Goal: Task Accomplishment & Management: Manage account settings

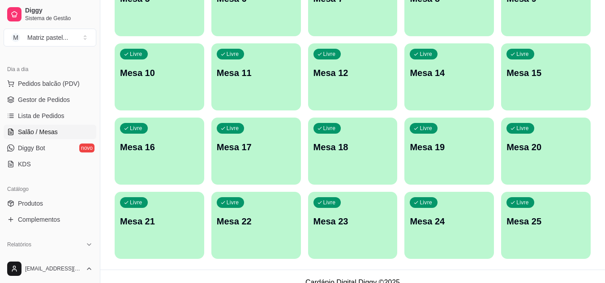
scroll to position [214, 0]
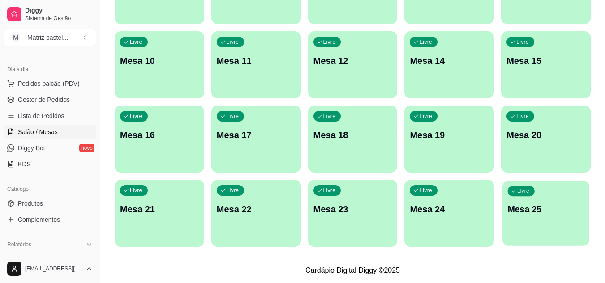
click at [556, 215] on p "Mesa 25" at bounding box center [546, 210] width 77 height 12
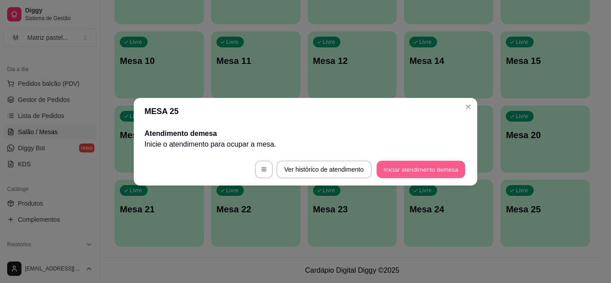
click at [465, 162] on button "Iniciar atendimento de mesa" at bounding box center [421, 169] width 89 height 17
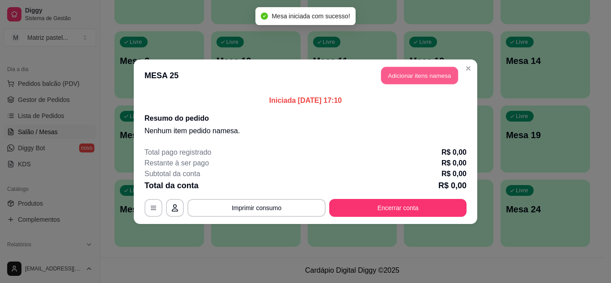
click at [388, 72] on button "Adicionar itens na mesa" at bounding box center [419, 75] width 77 height 17
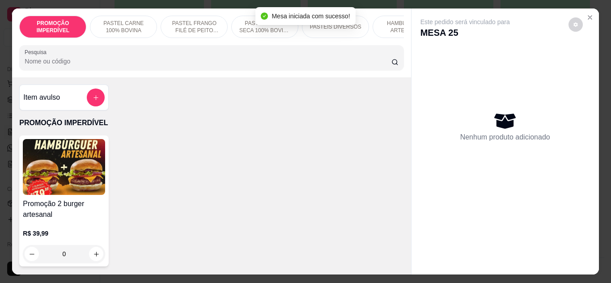
click at [141, 60] on input "Pesquisa" at bounding box center [208, 61] width 367 height 9
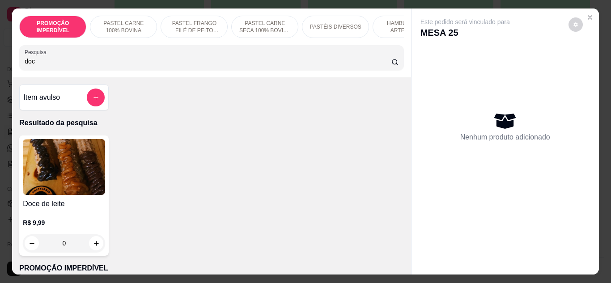
type input "doc"
click at [98, 248] on button "increase-product-quantity" at bounding box center [97, 243] width 14 height 14
type input "1"
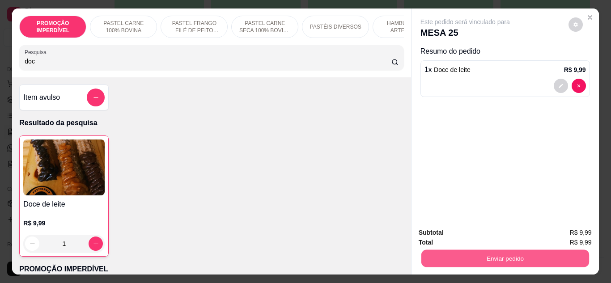
click at [442, 252] on button "Enviar pedido" at bounding box center [505, 258] width 168 height 17
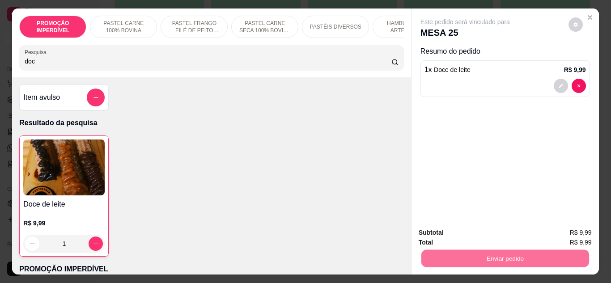
click at [558, 231] on button "Enviar pedido" at bounding box center [568, 233] width 51 height 17
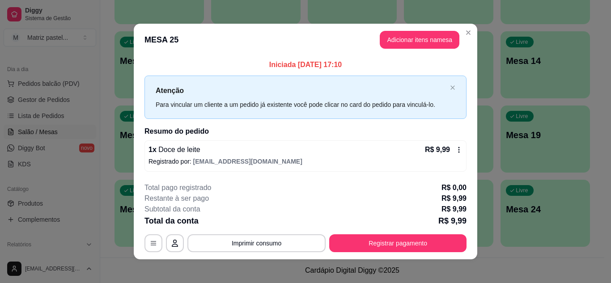
click at [360, 234] on div "**********" at bounding box center [306, 218] width 322 height 70
click at [366, 243] on button "Registrar pagamento" at bounding box center [397, 244] width 137 height 18
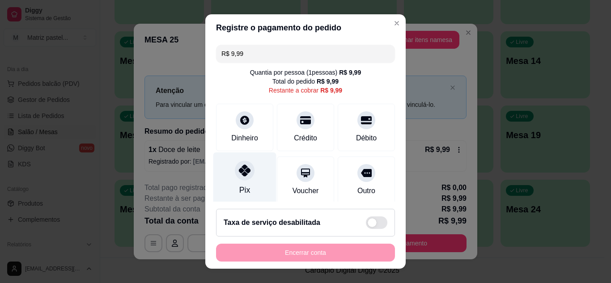
click at [236, 168] on div at bounding box center [245, 171] width 20 height 20
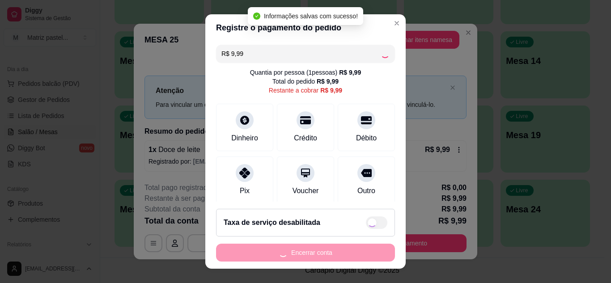
type input "R$ 0,00"
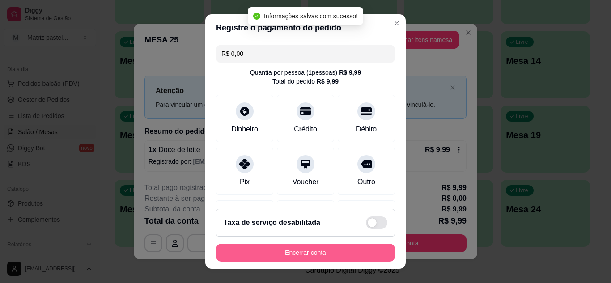
click at [286, 254] on button "Encerrar conta" at bounding box center [305, 253] width 179 height 18
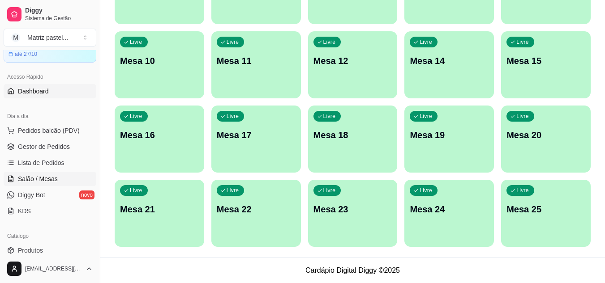
scroll to position [0, 0]
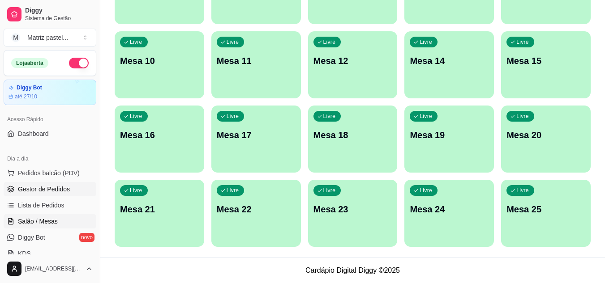
click at [17, 189] on link "Gestor de Pedidos" at bounding box center [50, 189] width 93 height 14
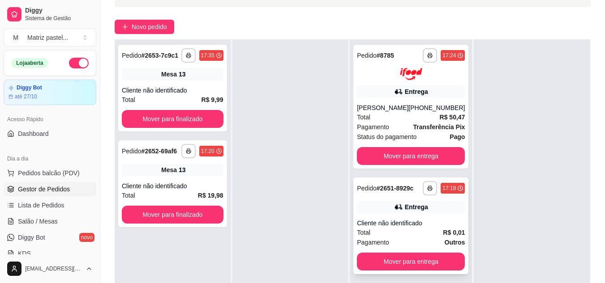
scroll to position [90, 0]
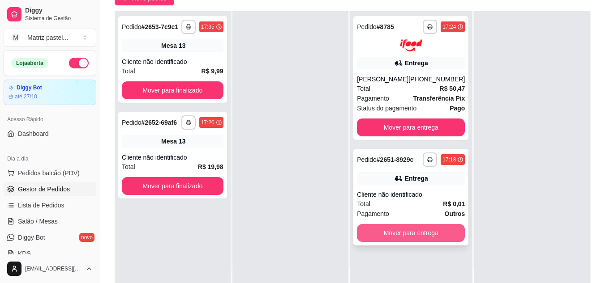
click at [390, 229] on button "Mover para entrega" at bounding box center [411, 233] width 108 height 18
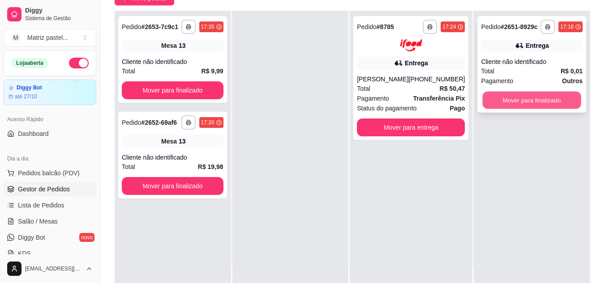
click at [514, 101] on button "Mover para finalizado" at bounding box center [531, 100] width 98 height 17
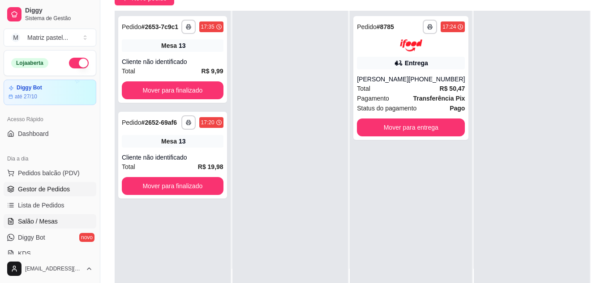
click at [31, 225] on span "Salão / Mesas" at bounding box center [38, 221] width 40 height 9
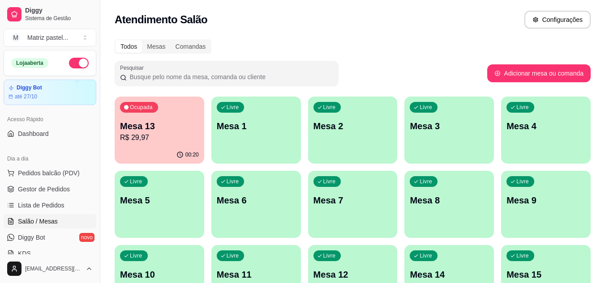
click at [150, 139] on p "R$ 29,97" at bounding box center [159, 137] width 79 height 11
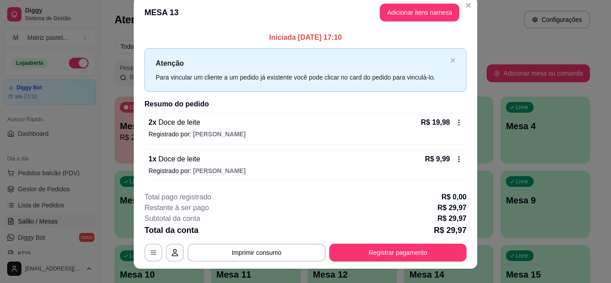
scroll to position [23, 0]
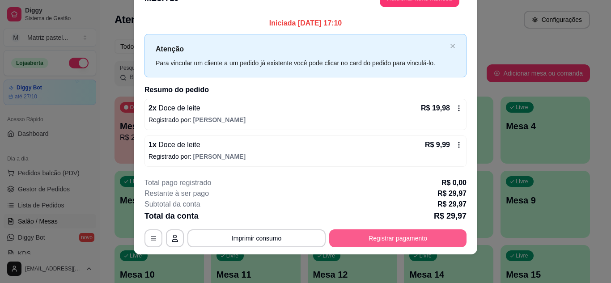
click at [376, 239] on button "Registrar pagamento" at bounding box center [397, 239] width 137 height 18
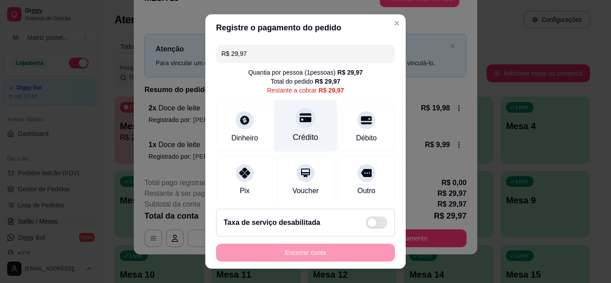
click at [298, 128] on div "Crédito" at bounding box center [305, 125] width 63 height 52
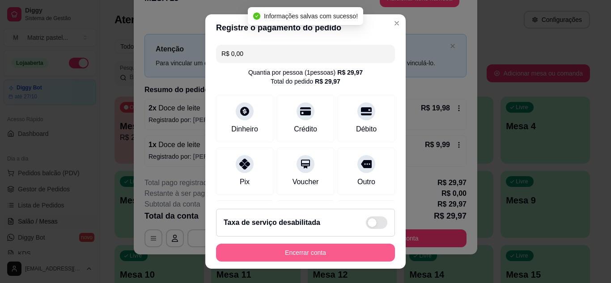
type input "R$ 0,00"
click at [297, 254] on button "Encerrar conta" at bounding box center [305, 253] width 179 height 18
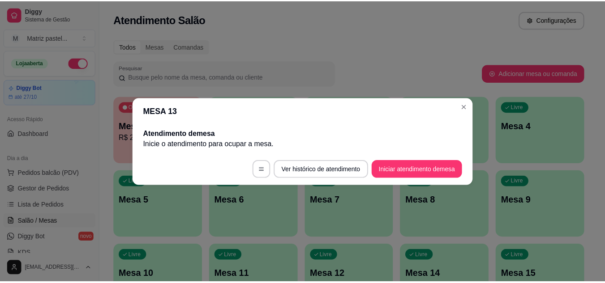
scroll to position [0, 0]
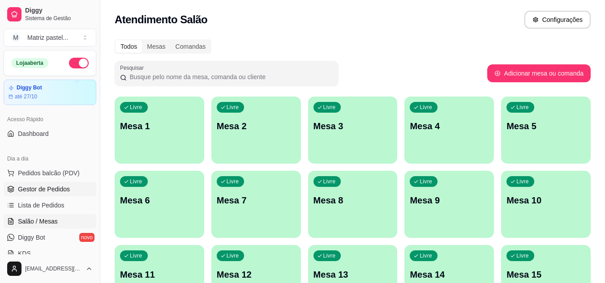
click at [43, 189] on span "Gestor de Pedidos" at bounding box center [44, 189] width 52 height 9
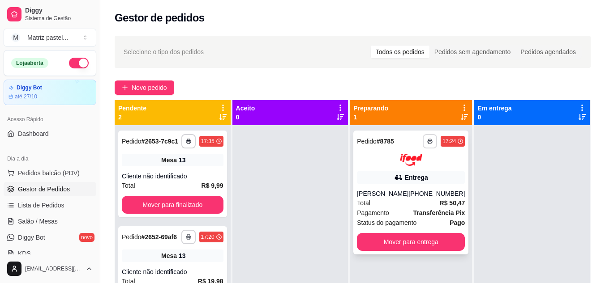
click at [427, 142] on icon "button" at bounding box center [429, 141] width 5 height 5
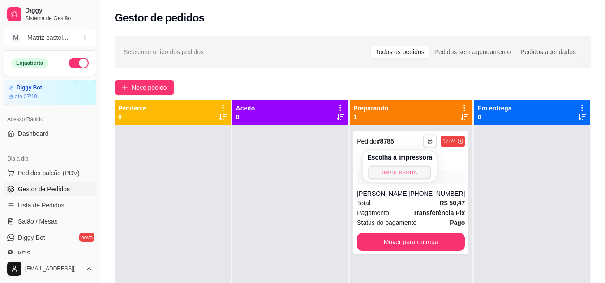
click at [389, 168] on button "IMPRESSORA" at bounding box center [399, 173] width 63 height 14
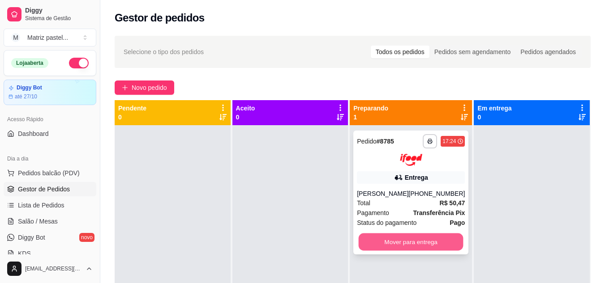
click at [439, 245] on button "Mover para entrega" at bounding box center [410, 241] width 105 height 17
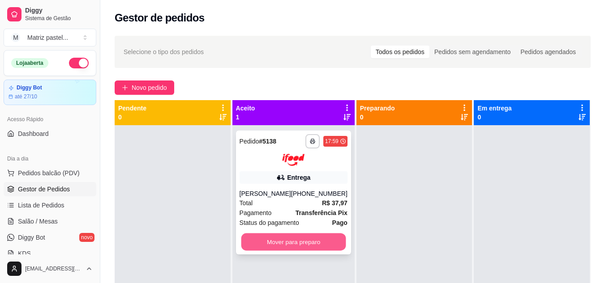
click at [288, 240] on button "Mover para preparo" at bounding box center [293, 241] width 105 height 17
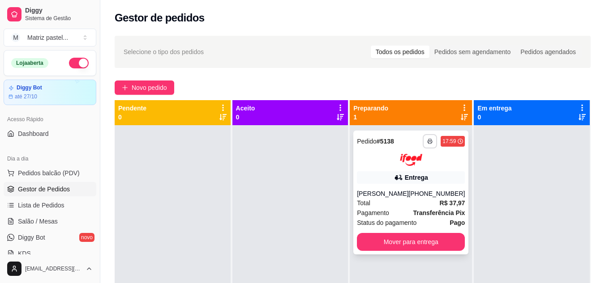
click at [427, 142] on icon "button" at bounding box center [429, 142] width 4 height 2
click at [393, 168] on button "IMPRESSORA" at bounding box center [399, 173] width 63 height 14
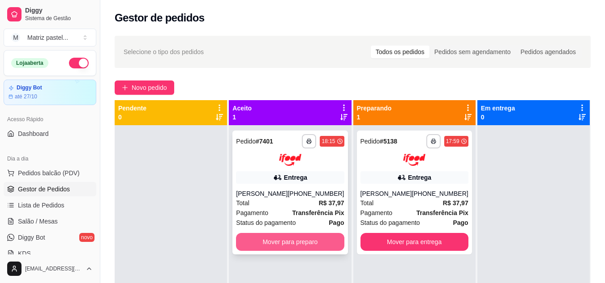
click at [268, 238] on button "Mover para preparo" at bounding box center [290, 242] width 108 height 18
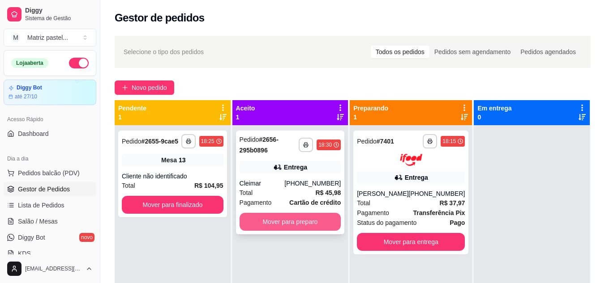
click at [283, 228] on button "Mover para preparo" at bounding box center [290, 222] width 102 height 18
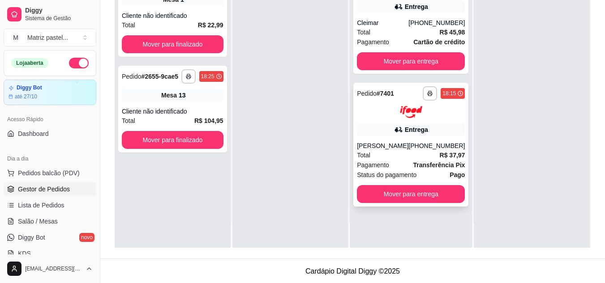
scroll to position [137, 0]
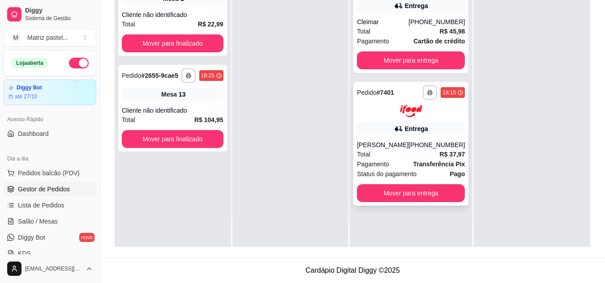
click at [408, 144] on div "[PERSON_NAME]" at bounding box center [382, 145] width 51 height 9
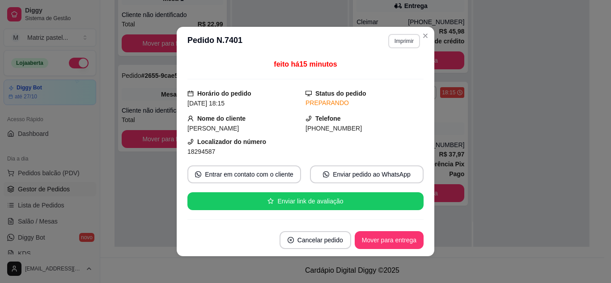
click at [391, 40] on button "Imprimir" at bounding box center [404, 41] width 32 height 14
click at [381, 71] on button "IMPRESSORA" at bounding box center [385, 72] width 65 height 14
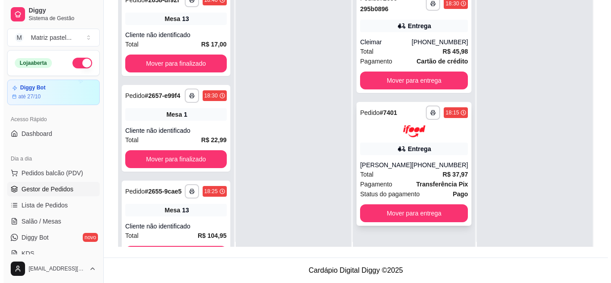
scroll to position [0, 0]
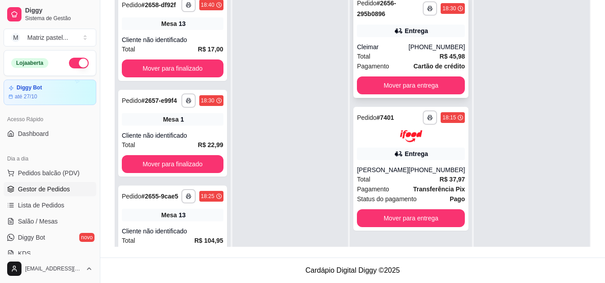
click at [370, 34] on div "Entrega" at bounding box center [411, 31] width 108 height 13
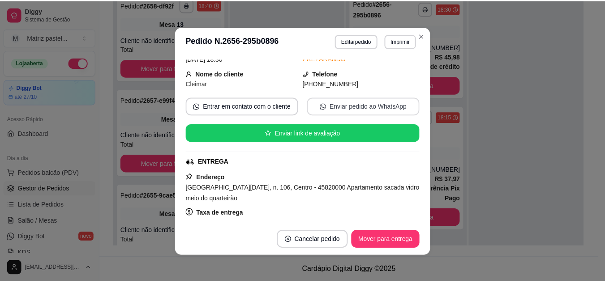
scroll to position [89, 0]
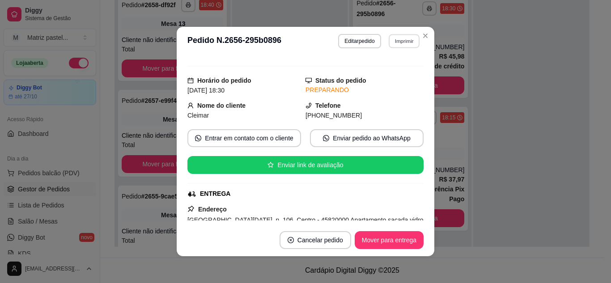
click at [414, 34] on button "Imprimir" at bounding box center [404, 41] width 31 height 14
click at [404, 71] on button "IMPRESSORA" at bounding box center [385, 72] width 65 height 14
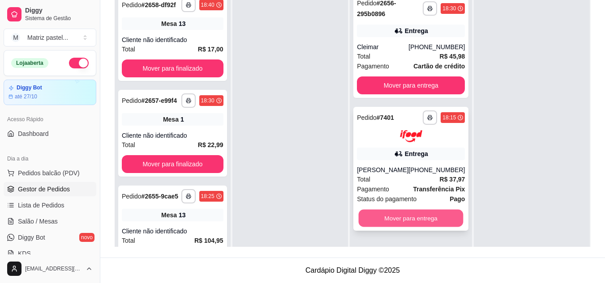
click at [381, 217] on button "Mover para entrega" at bounding box center [410, 217] width 105 height 17
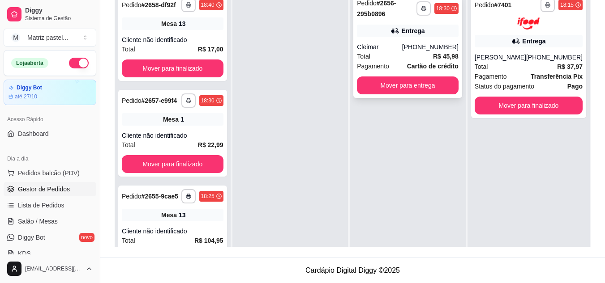
scroll to position [92, 0]
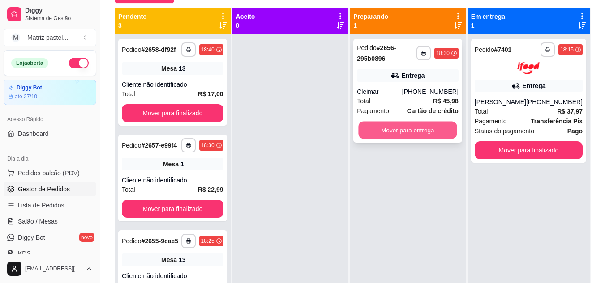
click at [409, 132] on button "Mover para entrega" at bounding box center [407, 130] width 98 height 17
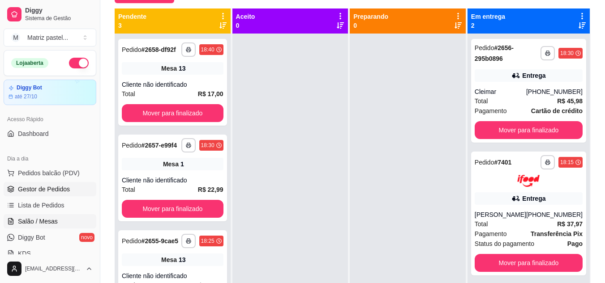
click at [28, 216] on link "Salão / Mesas" at bounding box center [50, 221] width 93 height 14
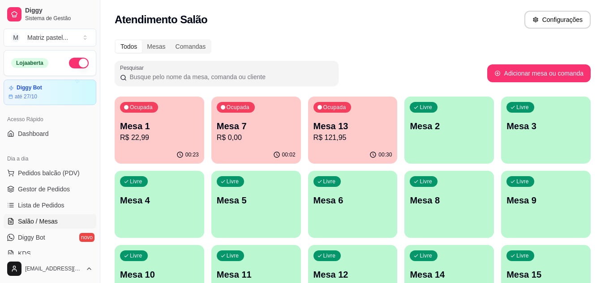
click at [353, 137] on p "R$ 121,95" at bounding box center [352, 137] width 79 height 11
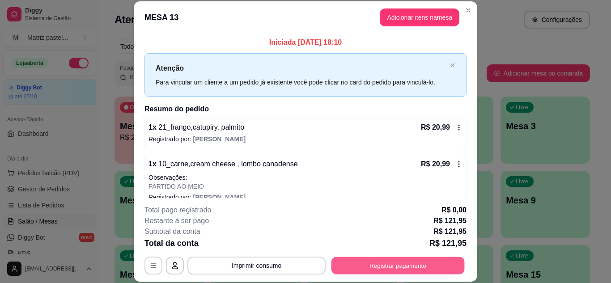
click at [367, 260] on button "Registrar pagamento" at bounding box center [398, 265] width 133 height 17
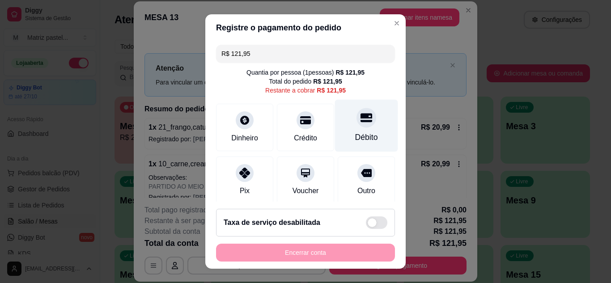
click at [362, 124] on div "Débito" at bounding box center [366, 125] width 63 height 52
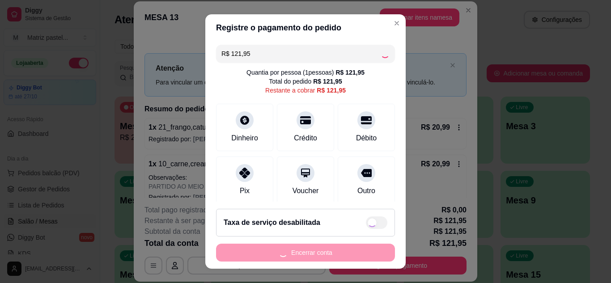
type input "R$ 0,00"
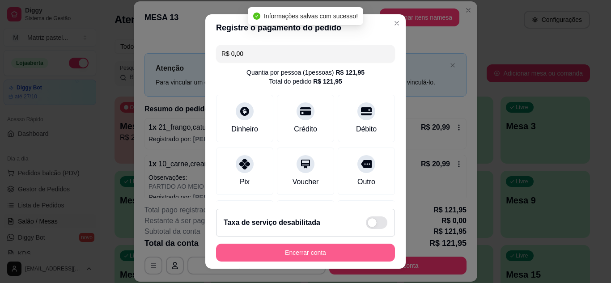
click at [302, 247] on button "Encerrar conta" at bounding box center [305, 253] width 179 height 18
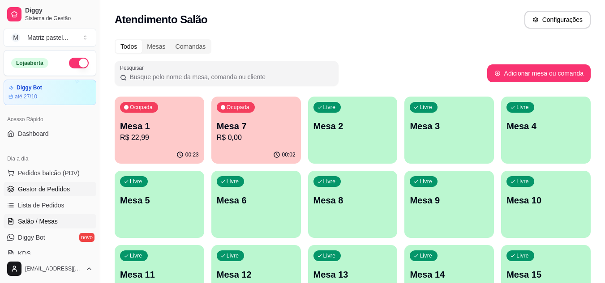
click at [44, 192] on span "Gestor de Pedidos" at bounding box center [44, 189] width 52 height 9
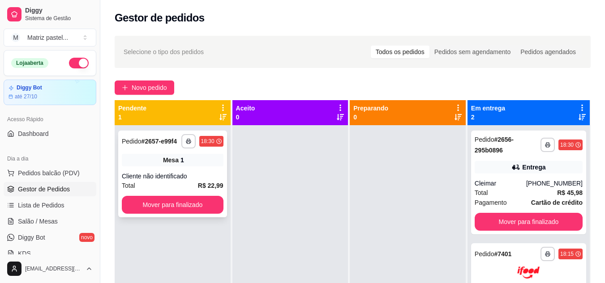
click at [150, 147] on div "**********" at bounding box center [173, 141] width 102 height 14
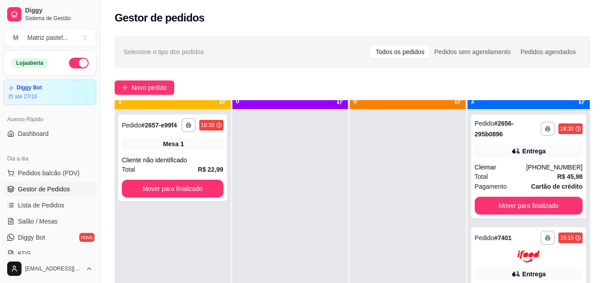
scroll to position [25, 0]
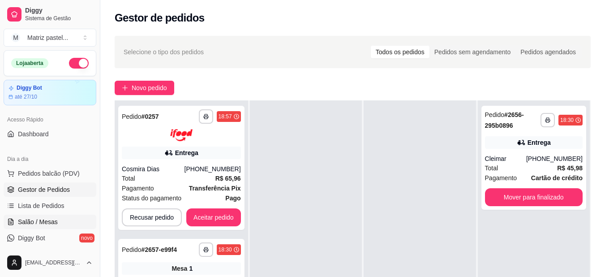
click at [47, 224] on span "Salão / Mesas" at bounding box center [38, 221] width 40 height 9
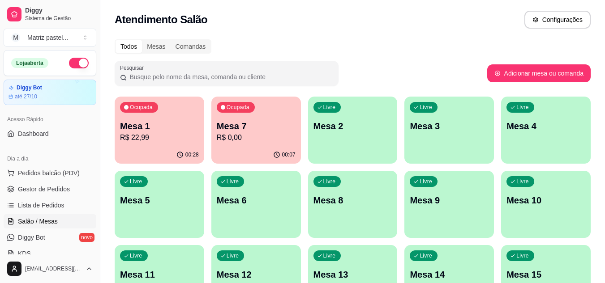
click at [118, 129] on div "Ocupada Mesa 1 R$ 22,99" at bounding box center [160, 122] width 90 height 50
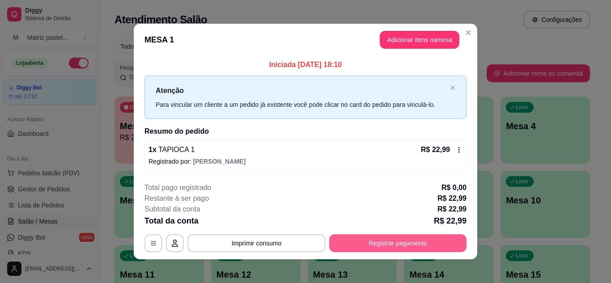
click at [336, 244] on button "Registrar pagamento" at bounding box center [397, 244] width 137 height 18
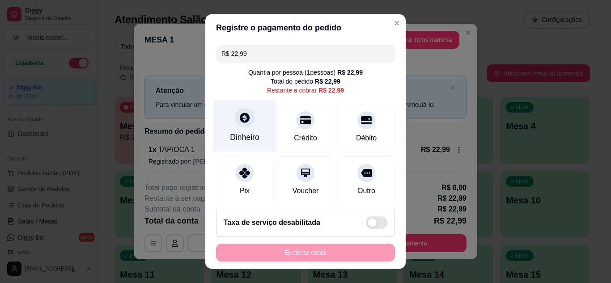
click at [248, 126] on div "Dinheiro" at bounding box center [244, 125] width 63 height 52
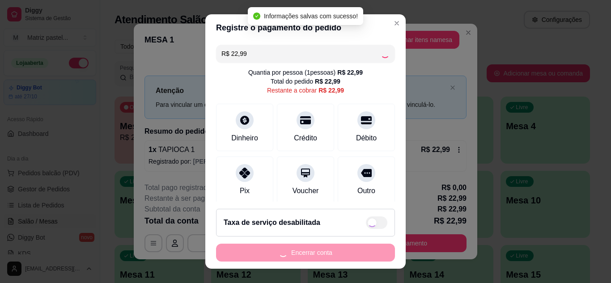
type input "R$ 0,00"
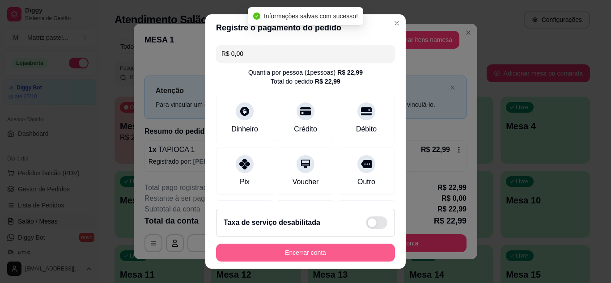
click at [330, 254] on button "Encerrar conta" at bounding box center [305, 253] width 179 height 18
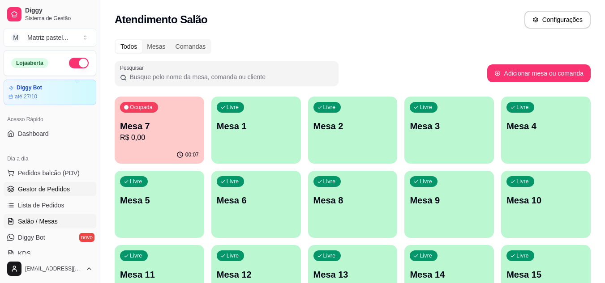
click at [58, 194] on link "Gestor de Pedidos" at bounding box center [50, 189] width 93 height 14
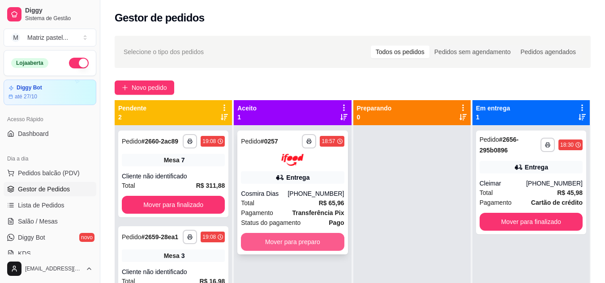
click at [279, 242] on button "Mover para preparo" at bounding box center [292, 242] width 103 height 18
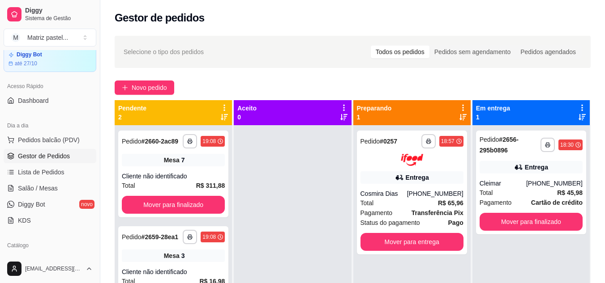
scroll to position [45, 0]
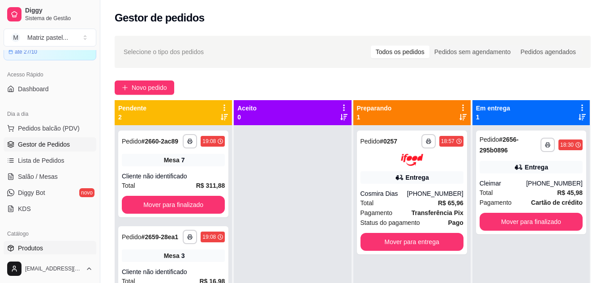
click at [31, 243] on link "Produtos" at bounding box center [50, 248] width 93 height 14
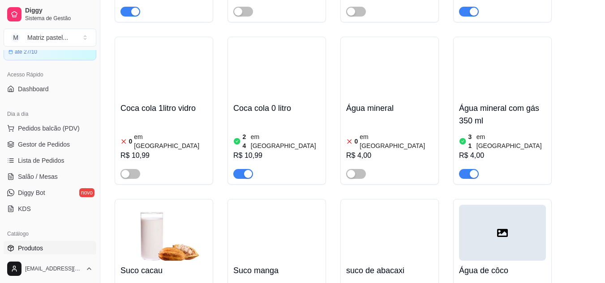
scroll to position [5086, 0]
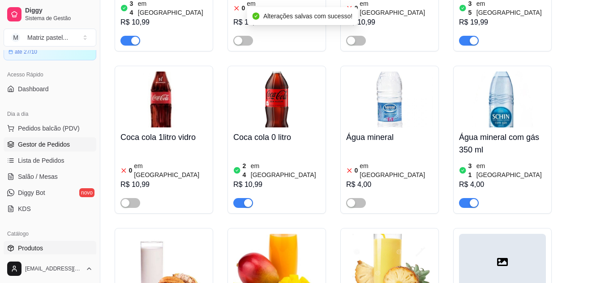
click at [46, 143] on span "Gestor de Pedidos" at bounding box center [44, 144] width 52 height 9
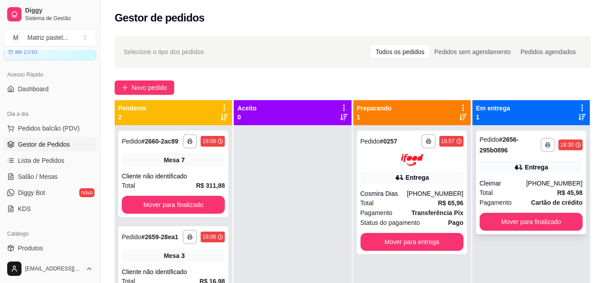
click at [508, 198] on div "Pagamento Cartão de crédito" at bounding box center [530, 203] width 103 height 10
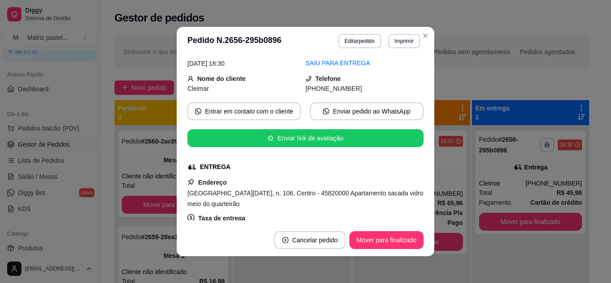
scroll to position [90, 0]
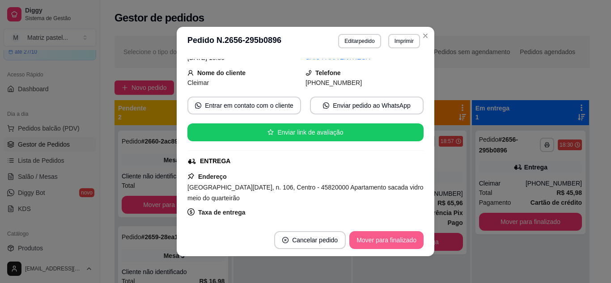
click at [380, 243] on button "Mover para finalizado" at bounding box center [387, 240] width 74 height 18
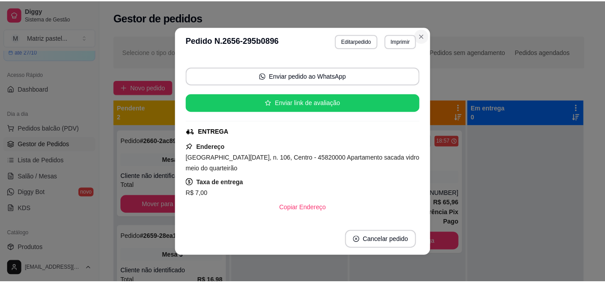
scroll to position [60, 0]
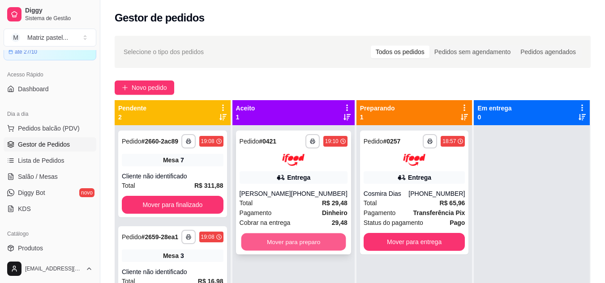
click at [278, 245] on button "Mover para preparo" at bounding box center [293, 241] width 105 height 17
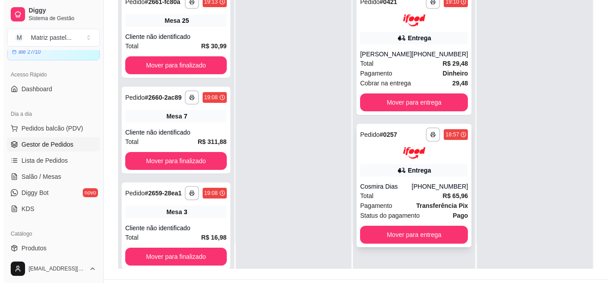
scroll to position [137, 0]
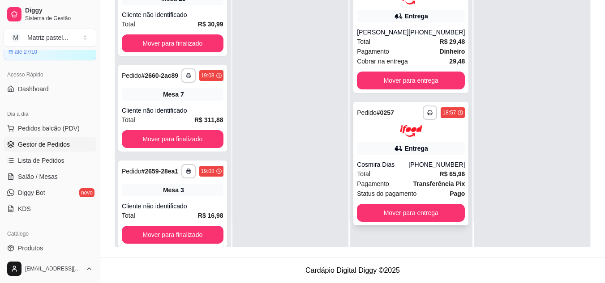
click at [406, 139] on div "**********" at bounding box center [410, 164] width 115 height 124
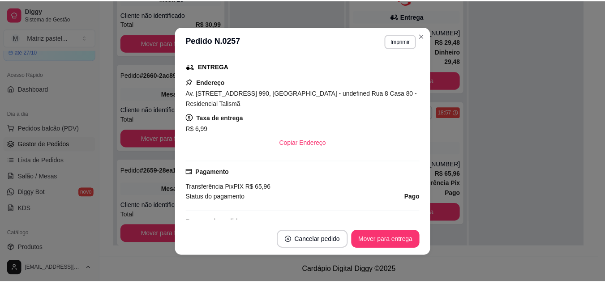
scroll to position [179, 0]
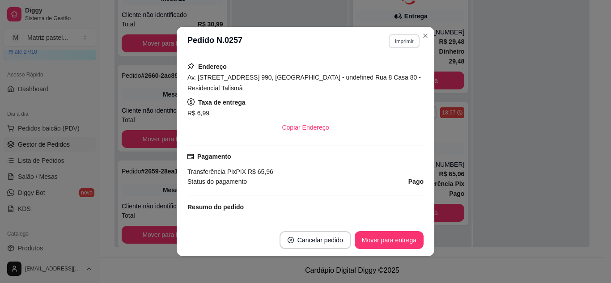
click at [399, 43] on button "Imprimir" at bounding box center [404, 41] width 31 height 14
click at [394, 68] on button "IMPRESSORA" at bounding box center [385, 72] width 63 height 14
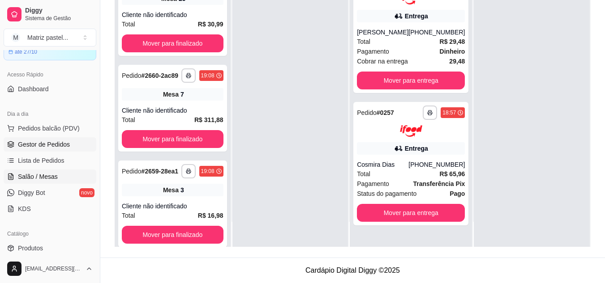
click at [43, 172] on link "Salão / Mesas" at bounding box center [50, 177] width 93 height 14
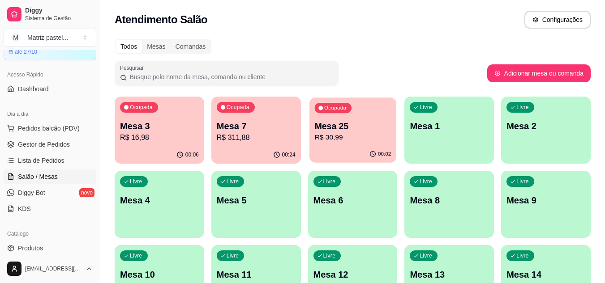
click at [350, 133] on p "R$ 30,99" at bounding box center [352, 137] width 77 height 10
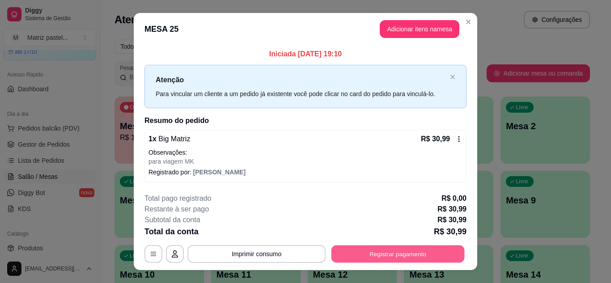
click at [407, 263] on button "Registrar pagamento" at bounding box center [398, 254] width 133 height 17
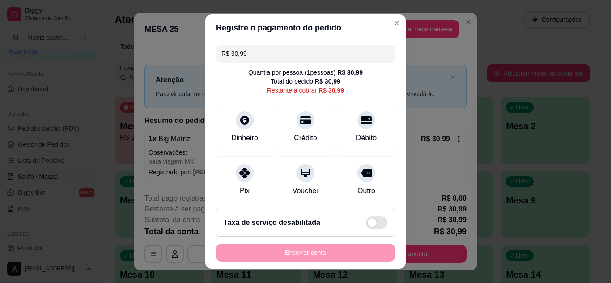
drag, startPoint x: 388, startPoint y: 132, endPoint x: 380, endPoint y: 134, distance: 8.3
click at [385, 134] on div "R$ 30,99 Quantia por pessoa ( 1 pessoas) R$ 30,99 Total do pedido R$ 30,99 Rest…" at bounding box center [305, 121] width 201 height 161
click at [364, 137] on div "Débito" at bounding box center [366, 138] width 23 height 12
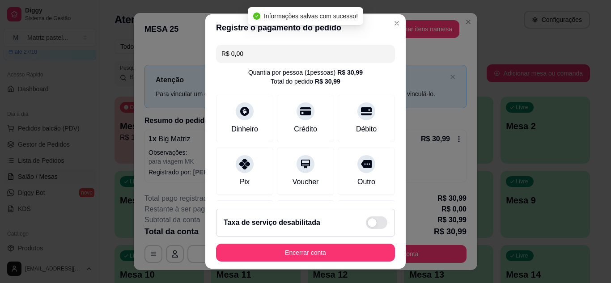
type input "R$ 0,00"
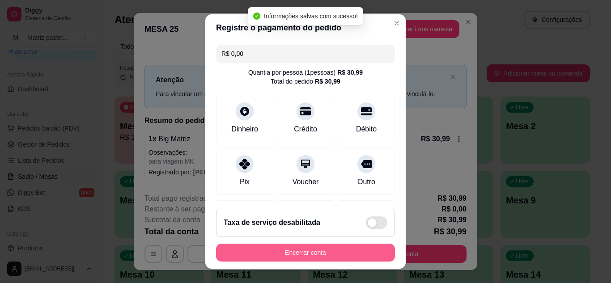
click at [321, 247] on button "Encerrar conta" at bounding box center [305, 253] width 179 height 18
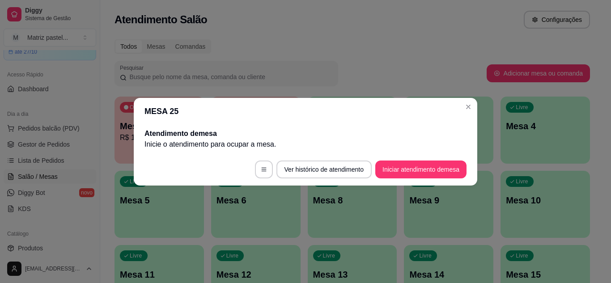
click at [468, 99] on header "MESA 25" at bounding box center [306, 111] width 344 height 27
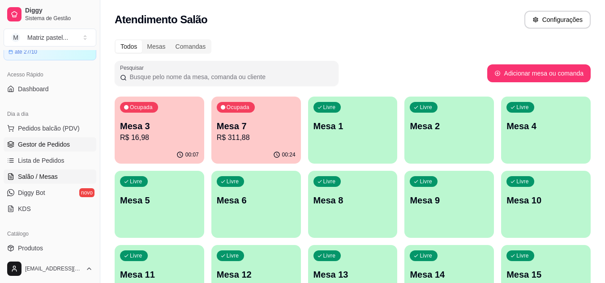
click at [65, 148] on span "Gestor de Pedidos" at bounding box center [44, 144] width 52 height 9
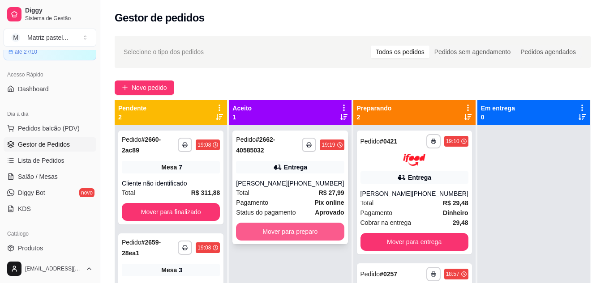
click at [300, 231] on button "Mover para preparo" at bounding box center [290, 232] width 108 height 18
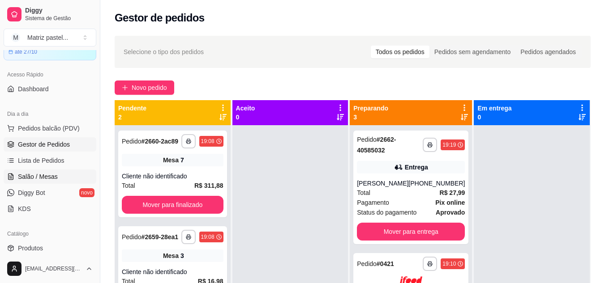
click at [42, 172] on span "Salão / Mesas" at bounding box center [38, 176] width 40 height 9
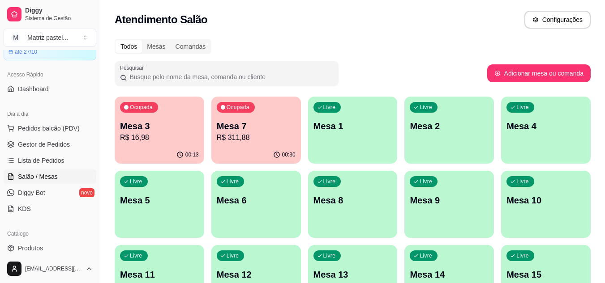
click at [168, 129] on p "Mesa 3" at bounding box center [159, 126] width 79 height 13
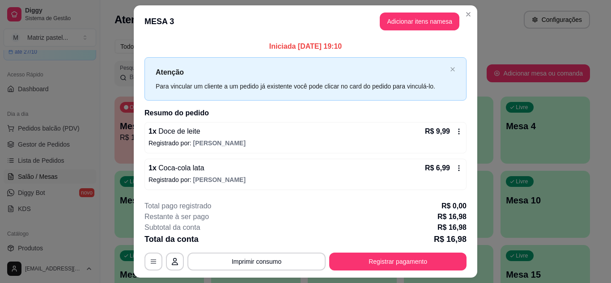
scroll to position [23, 0]
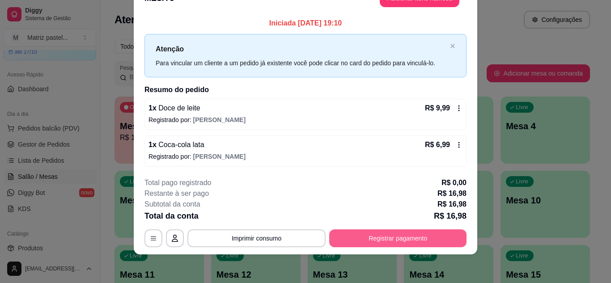
click at [371, 245] on button "Registrar pagamento" at bounding box center [397, 239] width 137 height 18
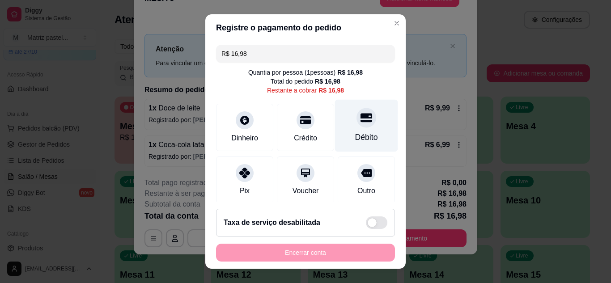
click at [349, 130] on div "Débito" at bounding box center [366, 125] width 63 height 52
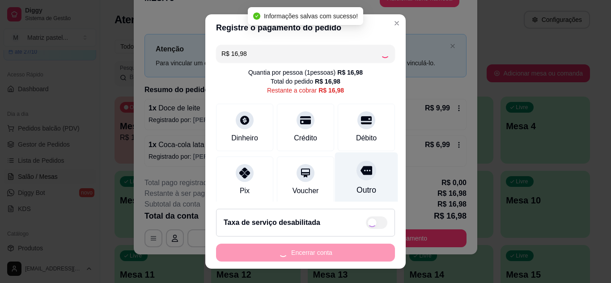
type input "R$ 0,00"
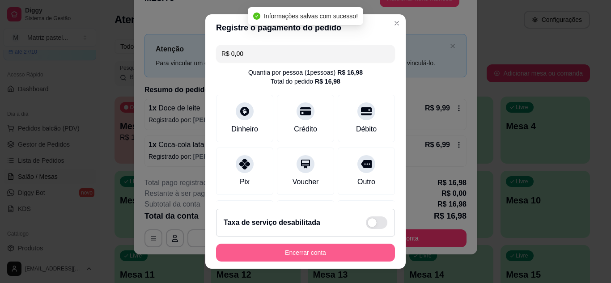
click at [322, 253] on button "Encerrar conta" at bounding box center [305, 253] width 179 height 18
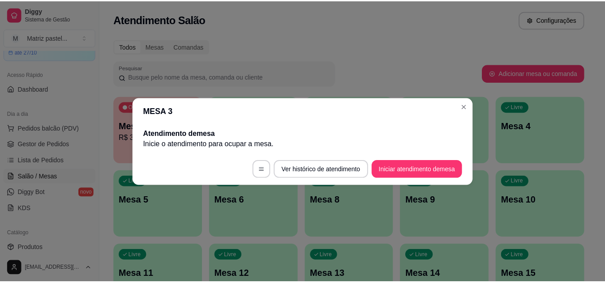
scroll to position [0, 0]
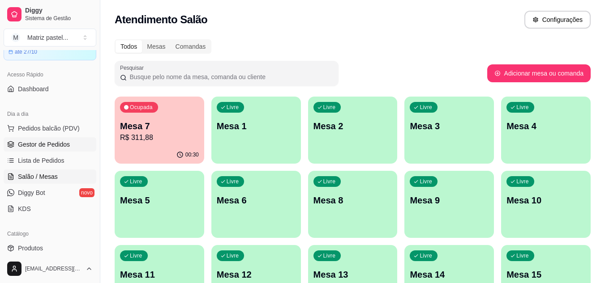
click at [75, 145] on link "Gestor de Pedidos" at bounding box center [50, 144] width 93 height 14
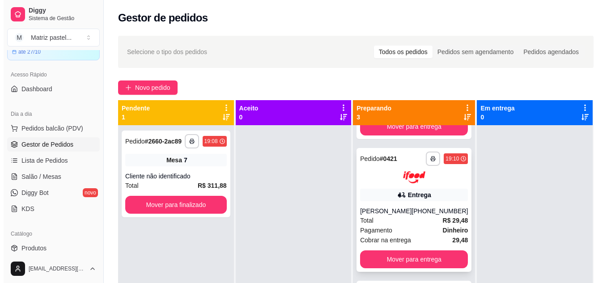
scroll to position [114, 0]
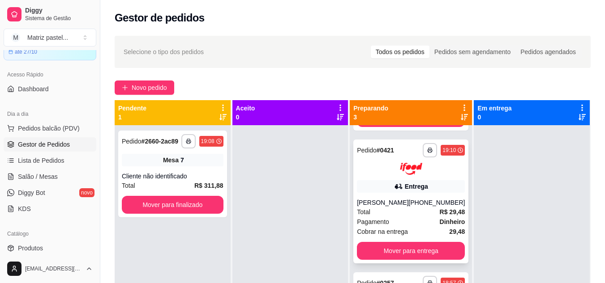
click at [376, 183] on div "Entrega" at bounding box center [411, 186] width 108 height 13
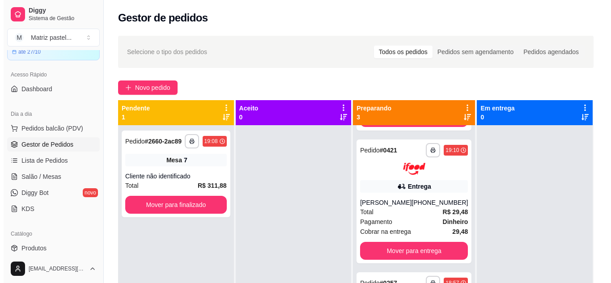
scroll to position [24, 0]
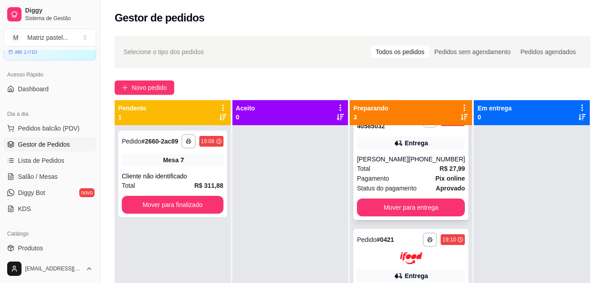
click at [439, 169] on strong "R$ 27,99" at bounding box center [452, 168] width 26 height 7
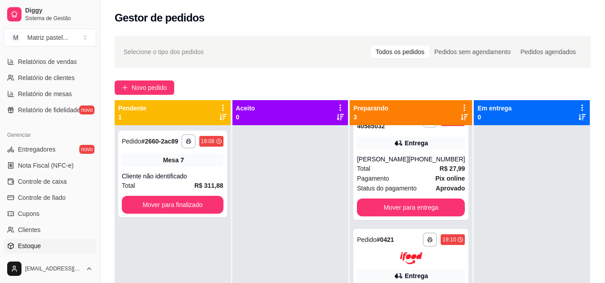
scroll to position [361, 0]
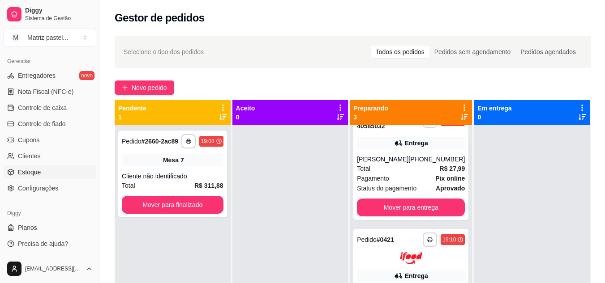
click at [42, 172] on link "Estoque" at bounding box center [50, 172] width 93 height 14
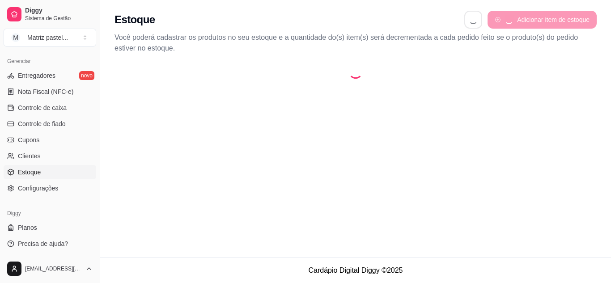
select select "QUANTITY_ORDER"
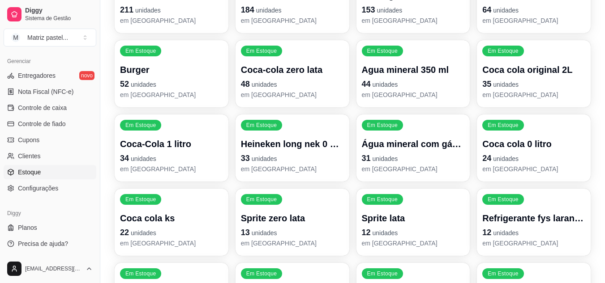
scroll to position [224, 0]
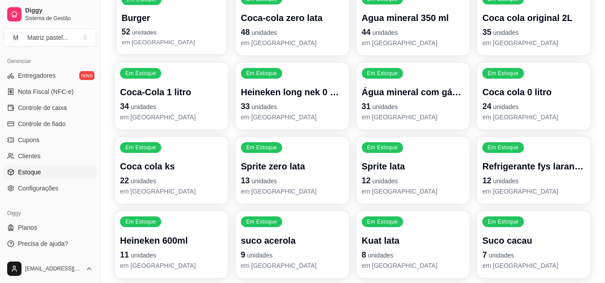
click at [167, 23] on p "Burger" at bounding box center [171, 18] width 100 height 12
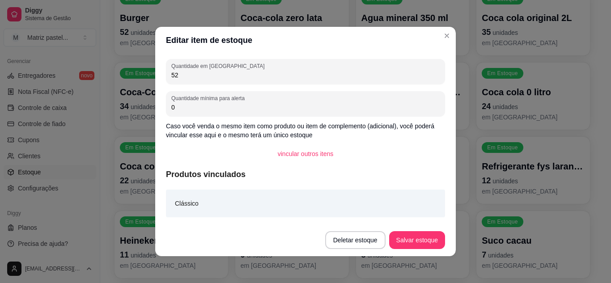
click at [222, 78] on input "52" at bounding box center [305, 75] width 269 height 9
type input "80"
click at [418, 237] on button "Salvar estoque" at bounding box center [417, 240] width 55 height 17
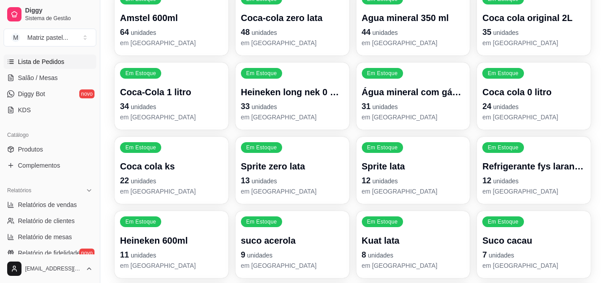
scroll to position [92, 0]
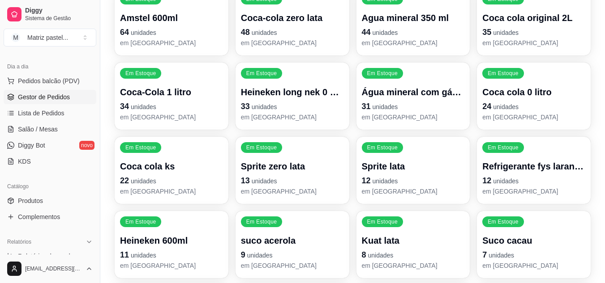
click at [40, 102] on link "Gestor de Pedidos" at bounding box center [50, 97] width 93 height 14
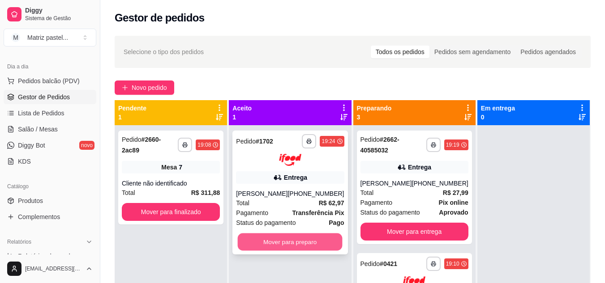
click at [268, 238] on button "Mover para preparo" at bounding box center [290, 241] width 105 height 17
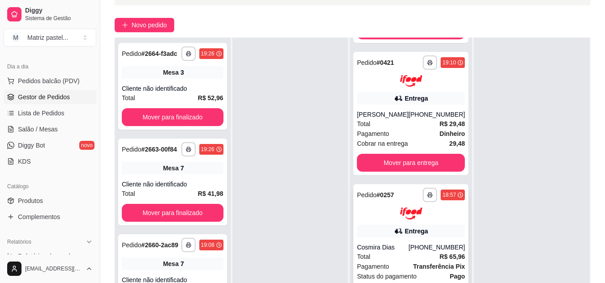
scroll to position [134, 0]
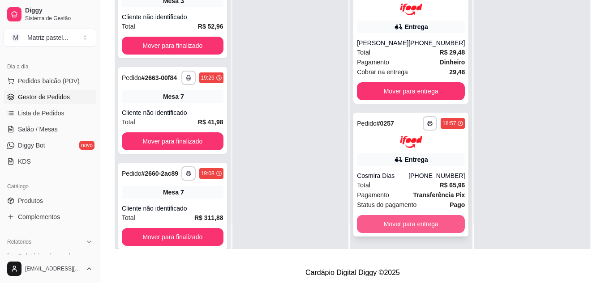
click at [397, 220] on button "Mover para entrega" at bounding box center [411, 224] width 108 height 18
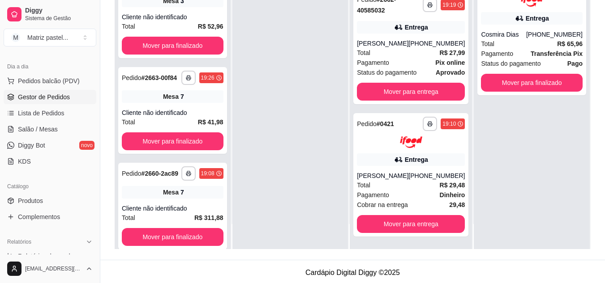
scroll to position [0, 0]
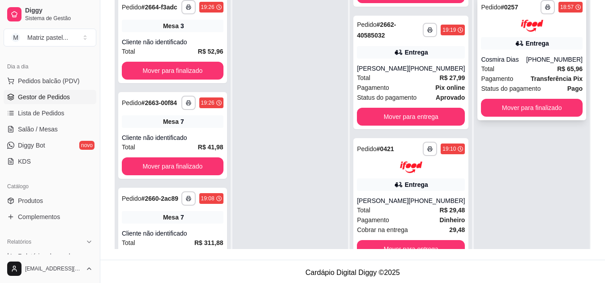
click at [501, 58] on div "Cosmira Dias" at bounding box center [503, 59] width 45 height 9
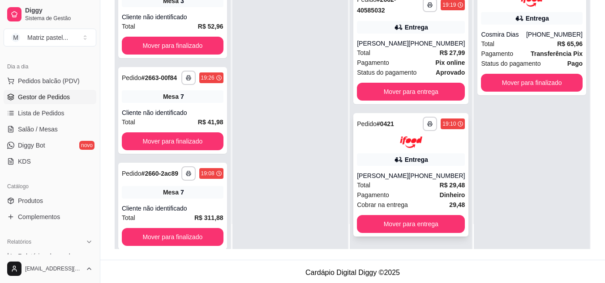
click at [422, 128] on button "button" at bounding box center [429, 124] width 14 height 14
click at [385, 158] on button "IMPRESSORA" at bounding box center [393, 155] width 65 height 14
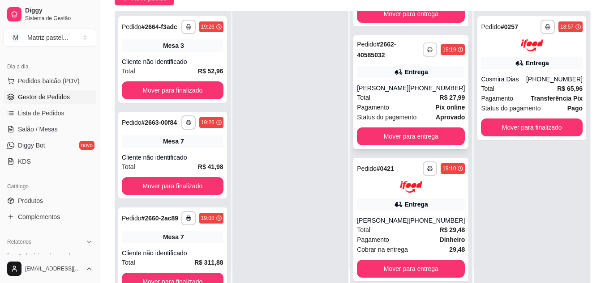
click at [427, 51] on icon "button" at bounding box center [429, 49] width 5 height 5
click at [398, 81] on button "IMPRESSORA" at bounding box center [393, 81] width 63 height 14
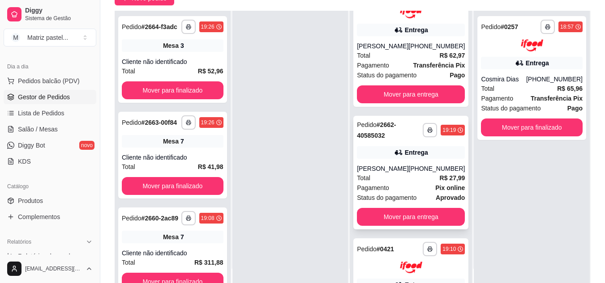
scroll to position [0, 0]
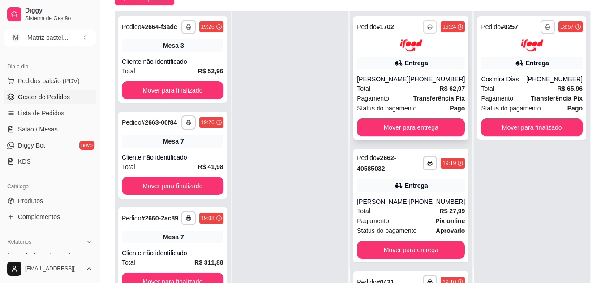
click at [423, 32] on button "button" at bounding box center [430, 27] width 14 height 14
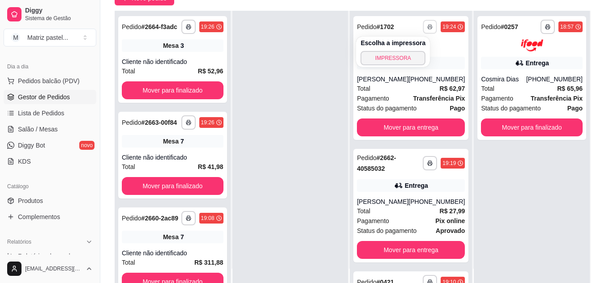
click at [405, 66] on div "Escolha a impressora IMPRESSORA" at bounding box center [393, 52] width 74 height 30
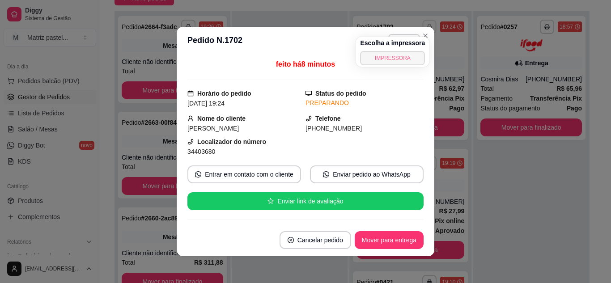
click at [383, 55] on button "IMPRESSORA" at bounding box center [392, 58] width 65 height 14
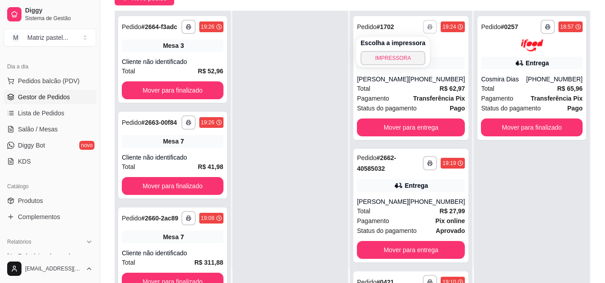
click at [376, 66] on div "Escolha a impressora IMPRESSORA" at bounding box center [393, 52] width 74 height 30
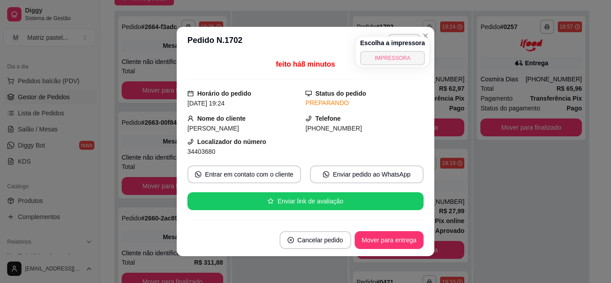
click at [408, 58] on button "IMPRESSORA" at bounding box center [392, 58] width 65 height 14
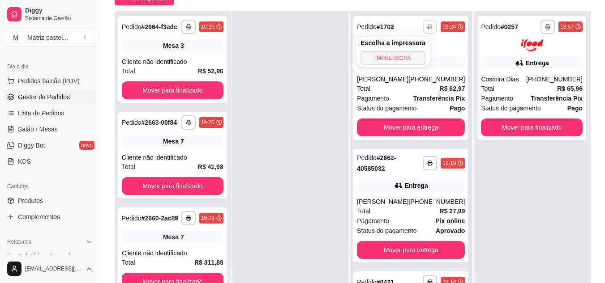
click at [399, 56] on button "IMPRESSORA" at bounding box center [392, 58] width 65 height 14
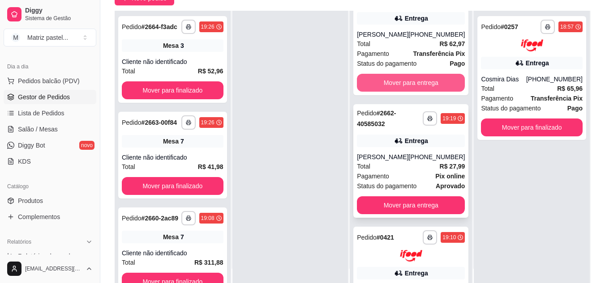
scroll to position [90, 0]
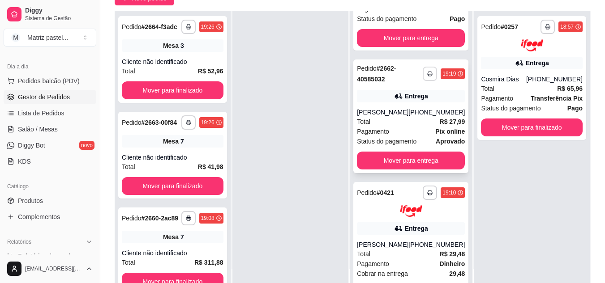
click at [422, 81] on button "button" at bounding box center [429, 74] width 14 height 14
click at [398, 113] on button "IMPRESSORA" at bounding box center [392, 114] width 65 height 14
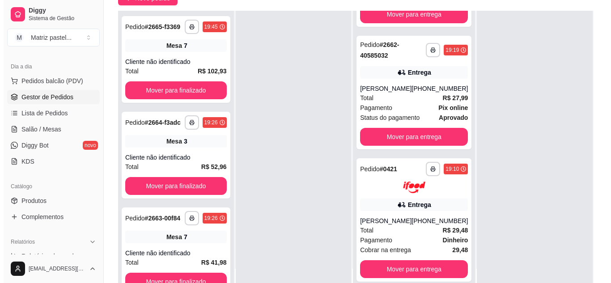
scroll to position [123, 0]
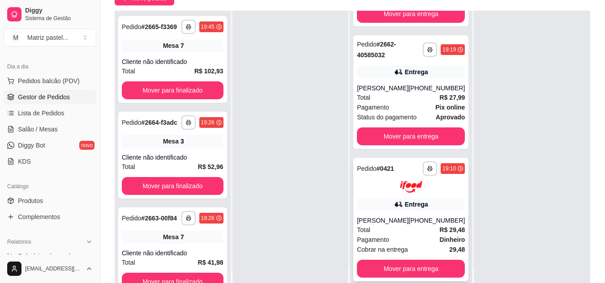
click at [381, 258] on div "**********" at bounding box center [410, 220] width 115 height 124
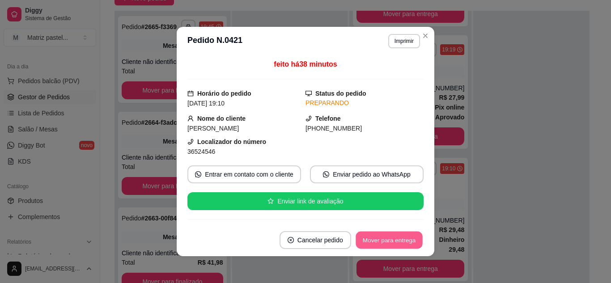
click at [383, 236] on button "Mover para entrega" at bounding box center [389, 240] width 67 height 17
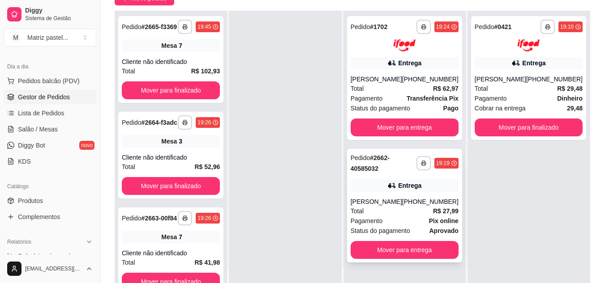
click at [402, 204] on div "[PERSON_NAME]" at bounding box center [375, 201] width 51 height 9
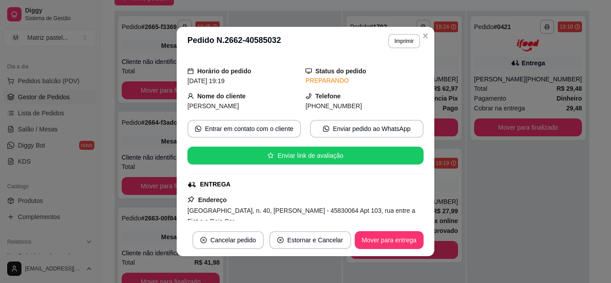
scroll to position [89, 0]
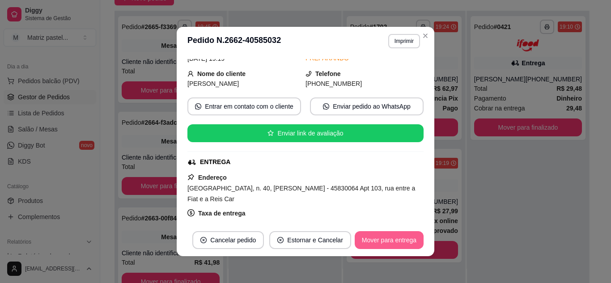
click at [360, 244] on button "Mover para entrega" at bounding box center [389, 240] width 69 height 18
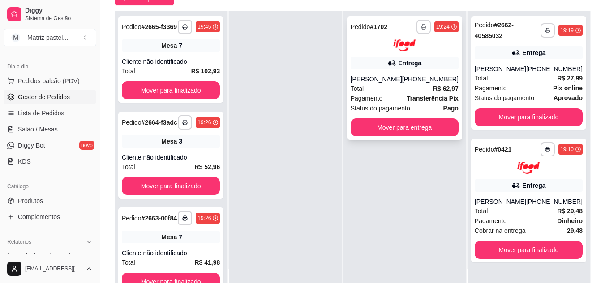
click at [397, 76] on div "[PERSON_NAME]" at bounding box center [375, 79] width 51 height 9
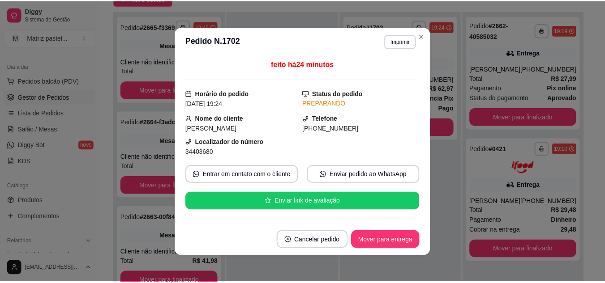
scroll to position [45, 0]
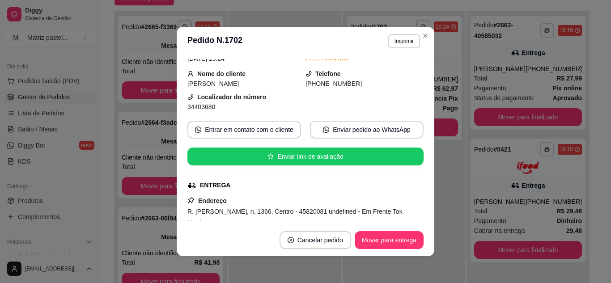
click at [374, 230] on footer "Cancelar pedido Mover para entrega" at bounding box center [306, 240] width 258 height 32
click at [390, 243] on button "Mover para entrega" at bounding box center [389, 240] width 69 height 18
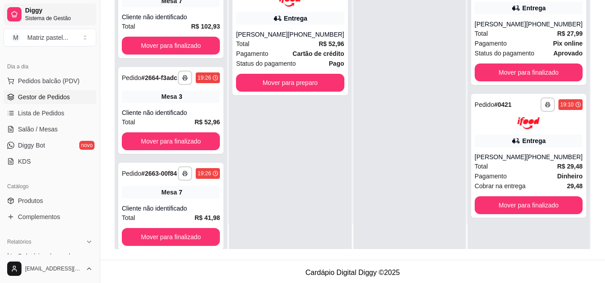
scroll to position [0, 0]
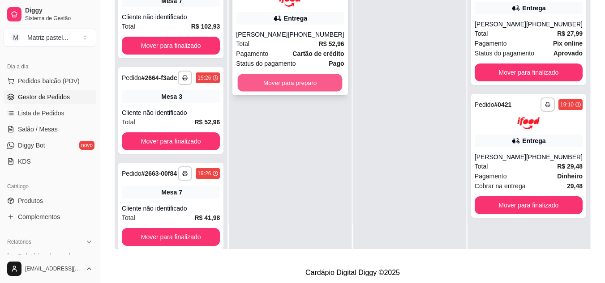
click at [264, 84] on button "Mover para preparo" at bounding box center [290, 82] width 105 height 17
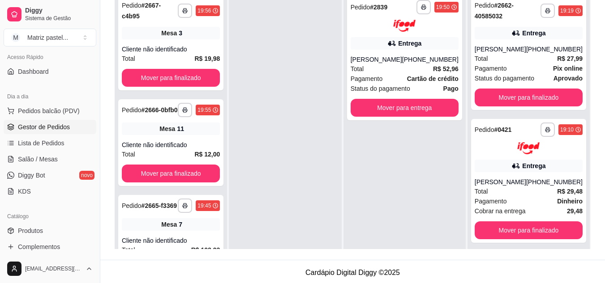
scroll to position [47, 0]
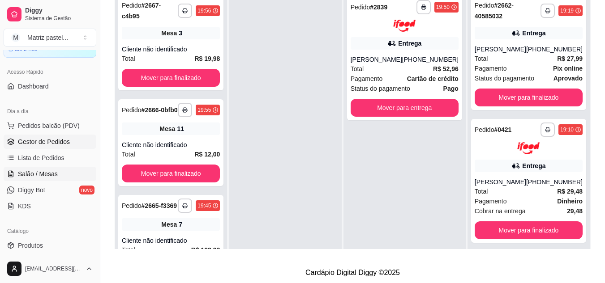
click at [27, 167] on link "Salão / Mesas" at bounding box center [50, 174] width 93 height 14
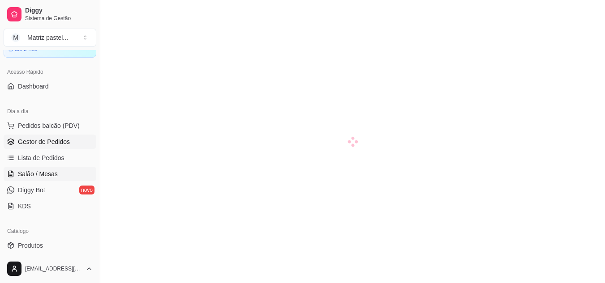
click at [59, 146] on link "Gestor de Pedidos" at bounding box center [50, 142] width 93 height 14
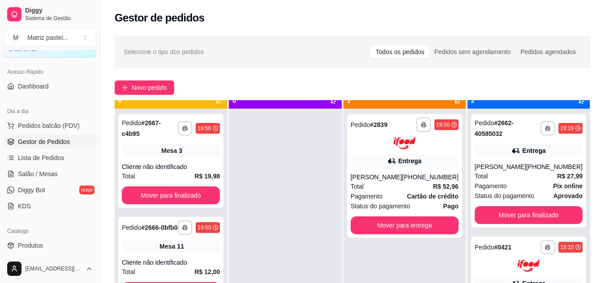
scroll to position [25, 0]
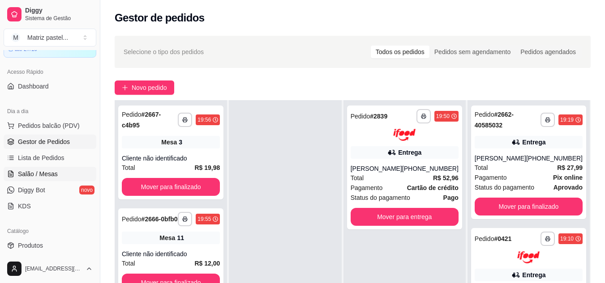
click at [19, 175] on span "Salão / Mesas" at bounding box center [38, 174] width 40 height 9
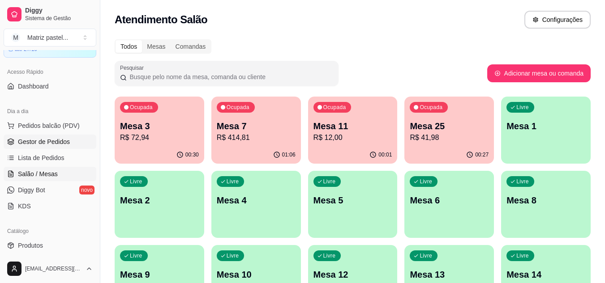
click at [27, 138] on span "Gestor de Pedidos" at bounding box center [44, 141] width 52 height 9
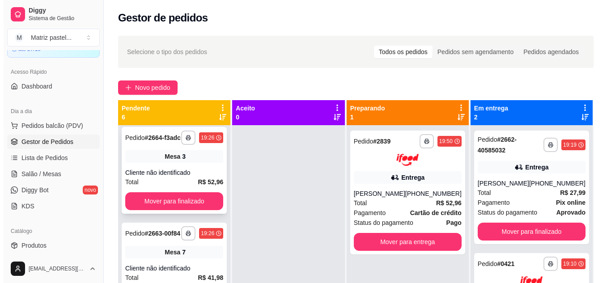
scroll to position [313, 0]
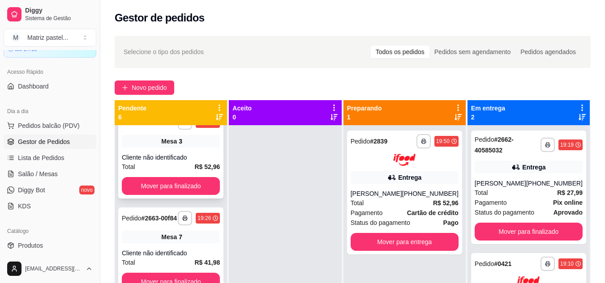
click at [147, 162] on div "Cliente não identificado" at bounding box center [171, 157] width 98 height 9
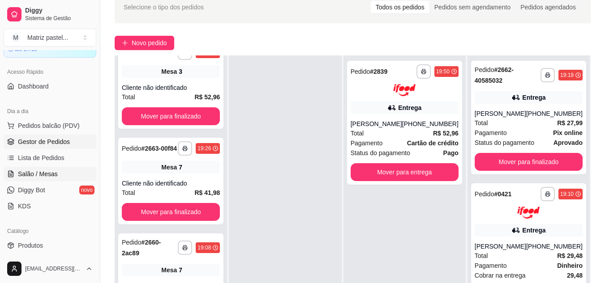
click at [55, 171] on span "Salão / Mesas" at bounding box center [38, 174] width 40 height 9
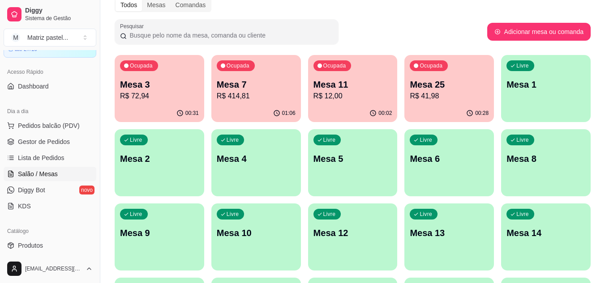
scroll to position [90, 0]
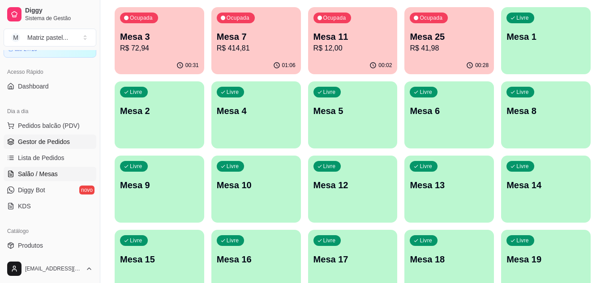
click at [26, 141] on span "Gestor de Pedidos" at bounding box center [44, 141] width 52 height 9
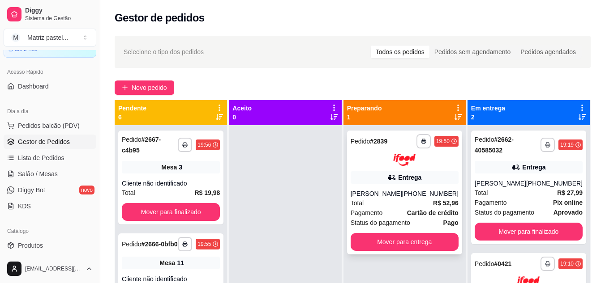
click at [423, 143] on icon "button" at bounding box center [423, 141] width 5 height 5
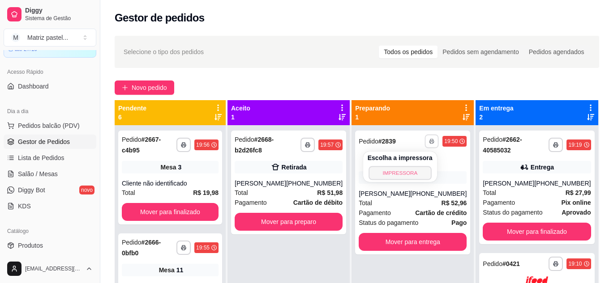
click at [393, 176] on button "IMPRESSORA" at bounding box center [399, 173] width 63 height 14
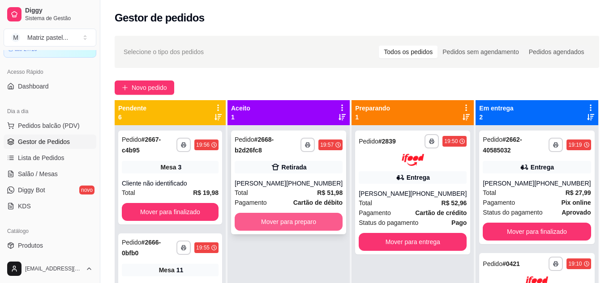
click at [286, 231] on button "Mover para preparo" at bounding box center [289, 222] width 108 height 18
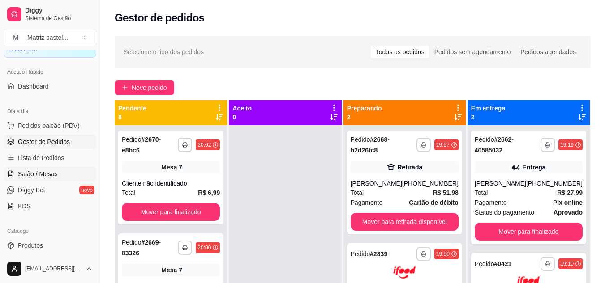
click at [46, 172] on span "Salão / Mesas" at bounding box center [38, 174] width 40 height 9
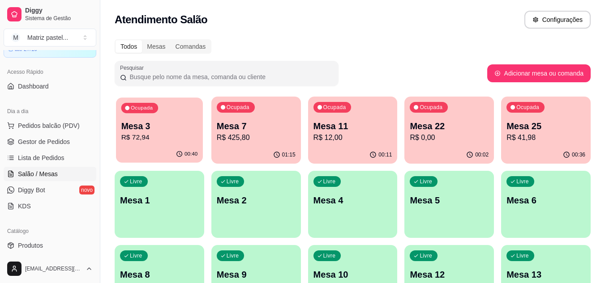
click at [184, 142] on p "R$ 72,94" at bounding box center [159, 137] width 77 height 10
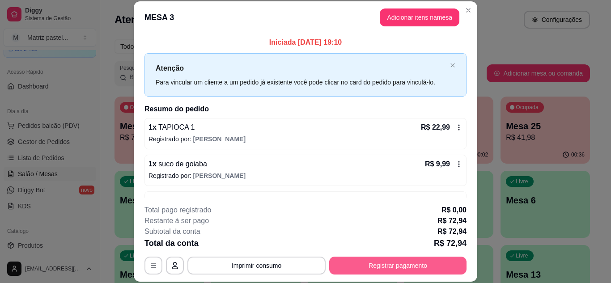
click at [371, 262] on button "Registrar pagamento" at bounding box center [397, 266] width 137 height 18
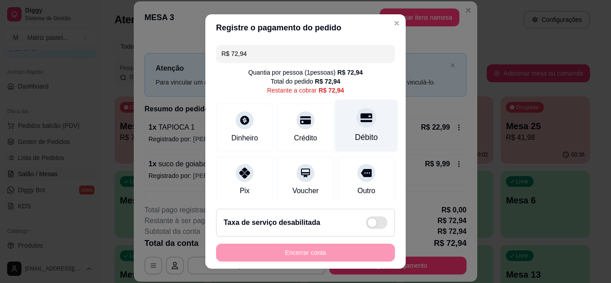
click at [339, 128] on div "Débito" at bounding box center [366, 125] width 63 height 52
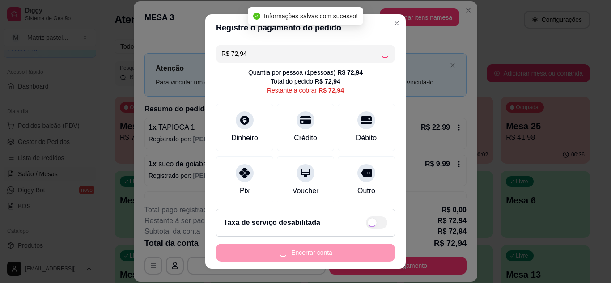
type input "R$ 0,00"
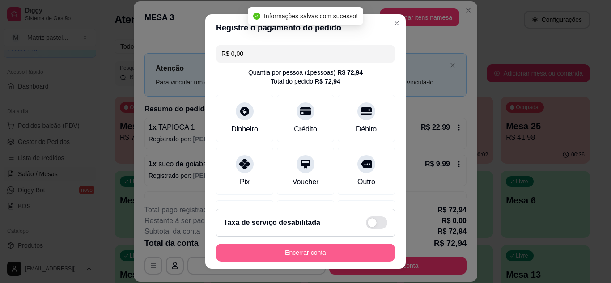
click at [326, 253] on button "Encerrar conta" at bounding box center [305, 253] width 179 height 18
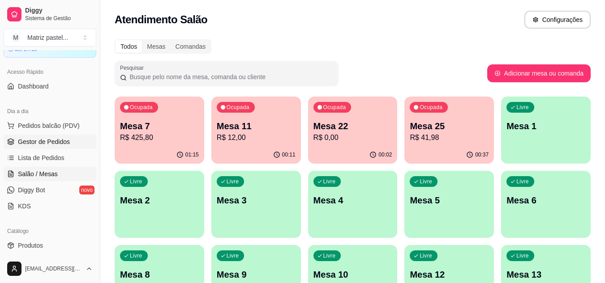
click at [52, 148] on link "Gestor de Pedidos" at bounding box center [50, 142] width 93 height 14
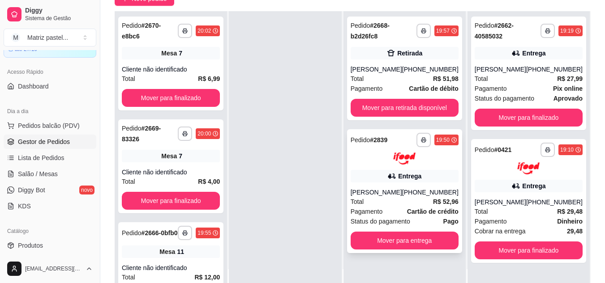
scroll to position [90, 0]
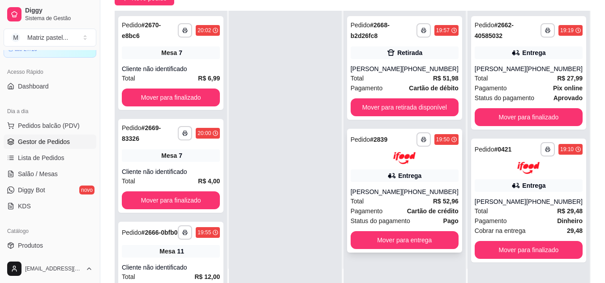
click at [373, 253] on div "**********" at bounding box center [404, 191] width 115 height 124
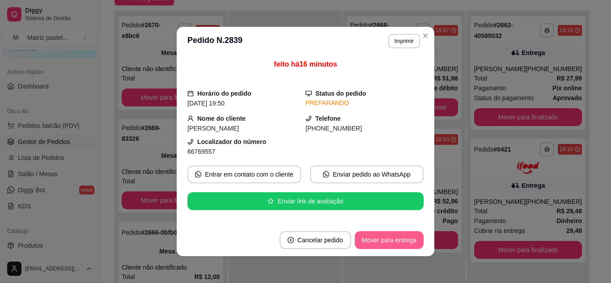
click at [397, 238] on button "Mover para entrega" at bounding box center [389, 240] width 69 height 18
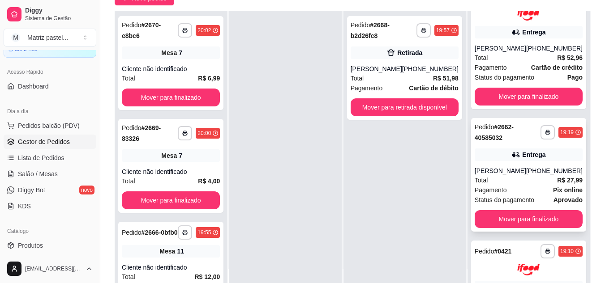
scroll to position [45, 0]
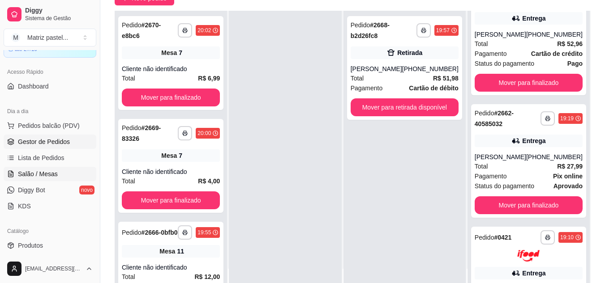
click at [49, 171] on span "Salão / Mesas" at bounding box center [38, 174] width 40 height 9
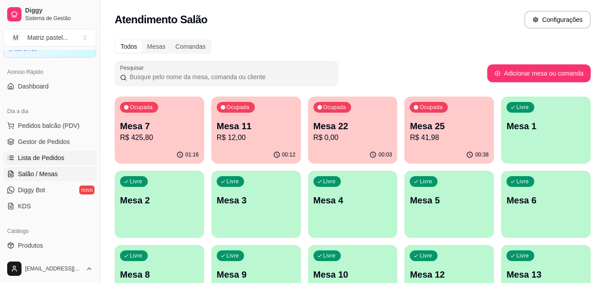
click at [47, 162] on link "Lista de Pedidos" at bounding box center [50, 158] width 93 height 14
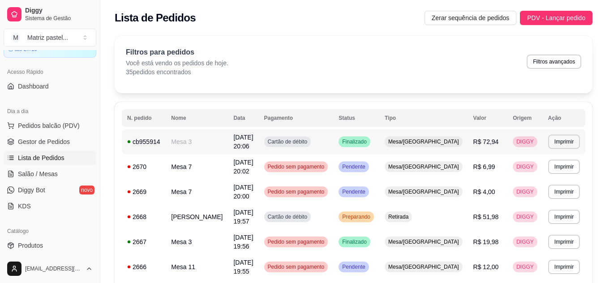
click at [436, 139] on span "Mesa/[GEOGRAPHIC_DATA]" at bounding box center [423, 141] width 74 height 7
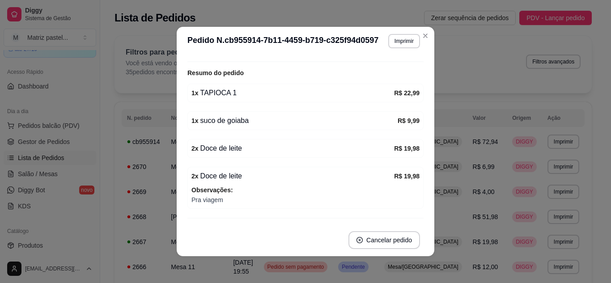
click at [371, 140] on div "Número da Mesa 3 Tipo Mesa Horário do pedido 07/10/2025 20:06 Status do pedido …" at bounding box center [306, 140] width 236 height 162
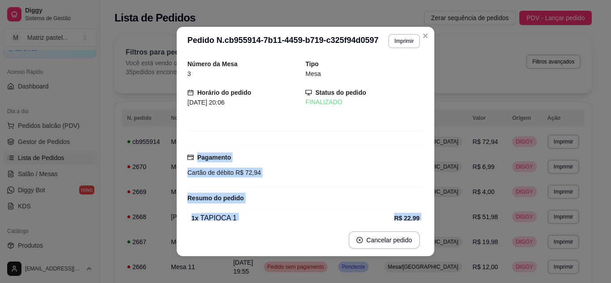
drag, startPoint x: 371, startPoint y: 140, endPoint x: 318, endPoint y: 148, distance: 54.2
click at [324, 144] on div "Número da Mesa 3 Tipo Mesa Horário do pedido 07/10/2025 20:06 Status do pedido …" at bounding box center [306, 140] width 236 height 162
click at [324, 143] on div "Número da Mesa 3 Tipo Mesa Horário do pedido 07/10/2025 20:06 Status do pedido …" at bounding box center [306, 140] width 236 height 162
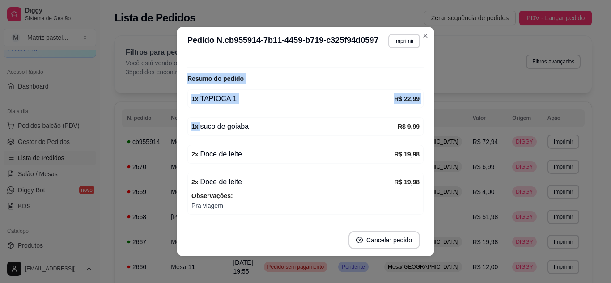
scroll to position [134, 0]
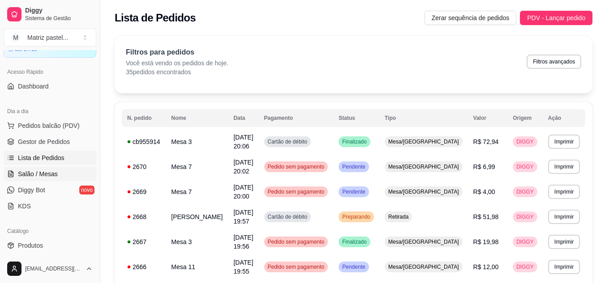
click at [51, 171] on span "Salão / Mesas" at bounding box center [38, 174] width 40 height 9
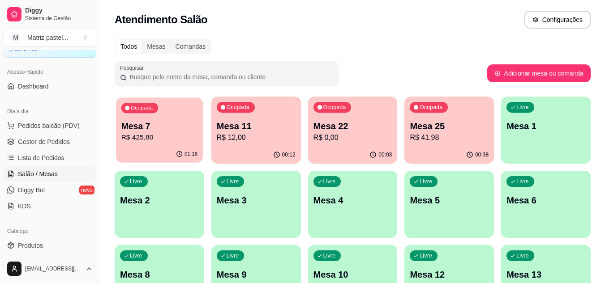
click at [194, 138] on p "R$ 425,80" at bounding box center [159, 137] width 77 height 10
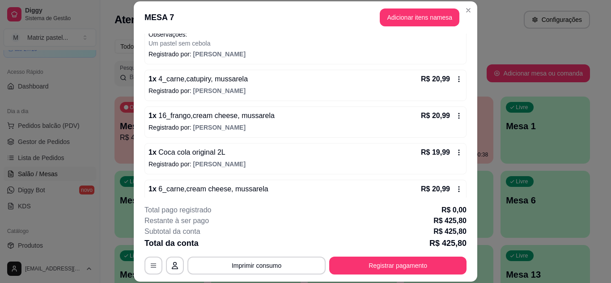
scroll to position [179, 0]
click at [260, 274] on button "Imprimir consumo" at bounding box center [257, 266] width 138 height 18
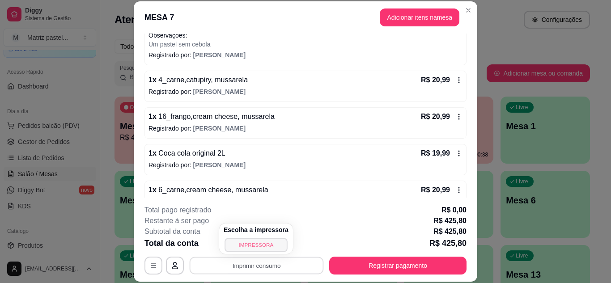
click at [248, 250] on button "IMPRESSORA" at bounding box center [256, 245] width 63 height 14
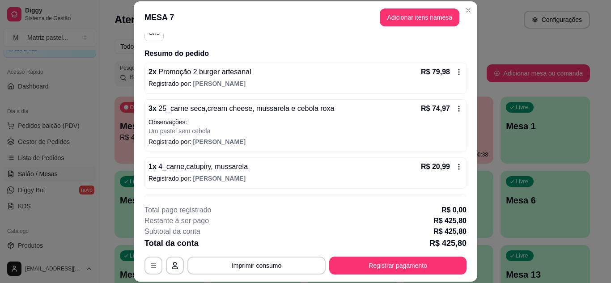
scroll to position [90, 0]
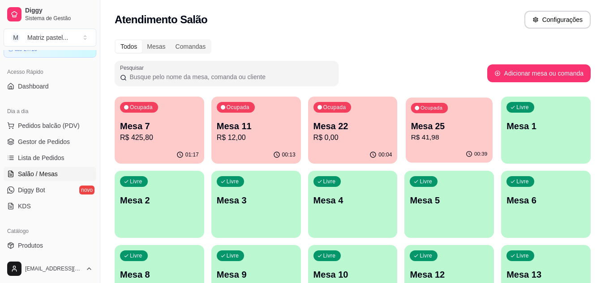
click at [450, 136] on p "R$ 41,98" at bounding box center [449, 137] width 77 height 10
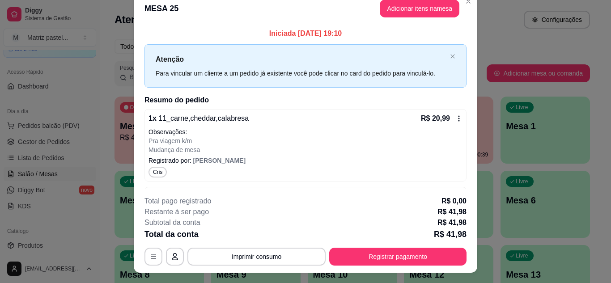
scroll to position [0, 0]
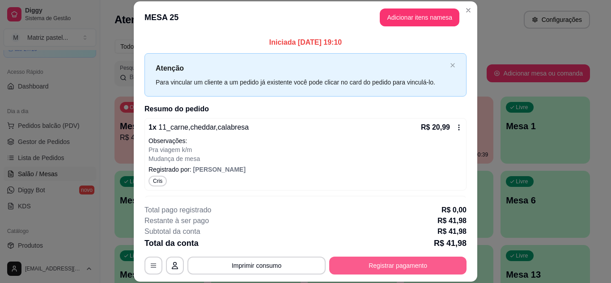
click at [394, 269] on button "Registrar pagamento" at bounding box center [397, 266] width 137 height 18
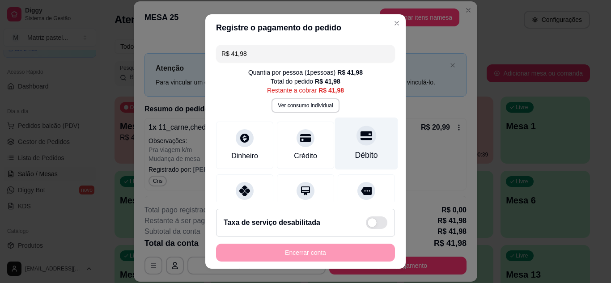
click at [357, 142] on div at bounding box center [367, 136] width 20 height 20
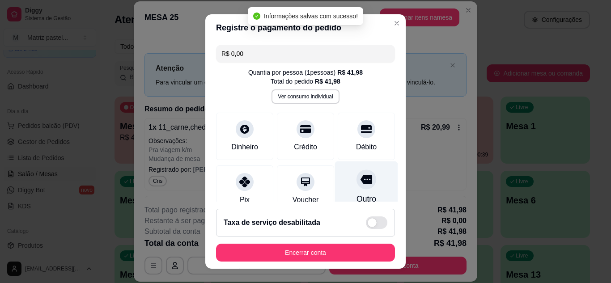
type input "R$ 0,00"
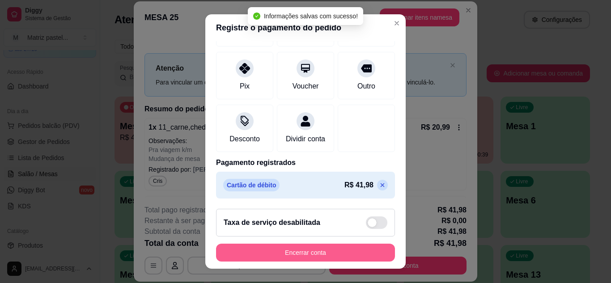
click at [306, 256] on button "Encerrar conta" at bounding box center [305, 253] width 179 height 18
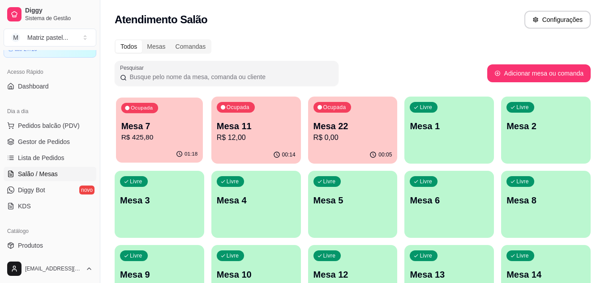
click at [139, 141] on p "R$ 425,80" at bounding box center [159, 137] width 77 height 10
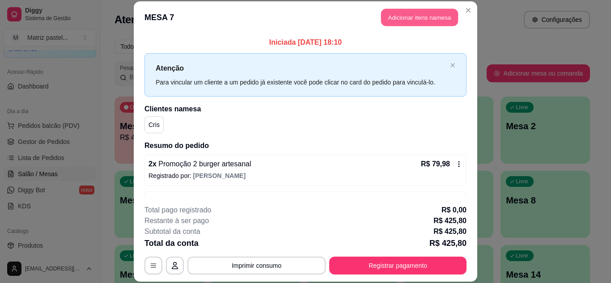
click at [415, 9] on button "Adicionar itens na mesa" at bounding box center [419, 17] width 77 height 17
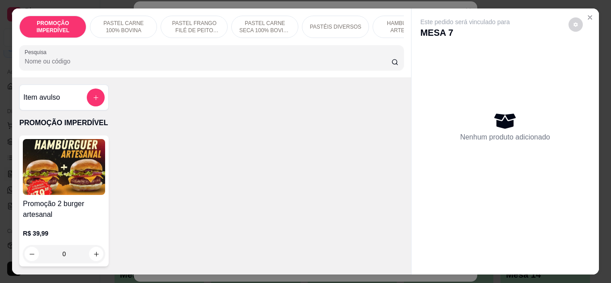
click at [216, 57] on div at bounding box center [212, 58] width 374 height 18
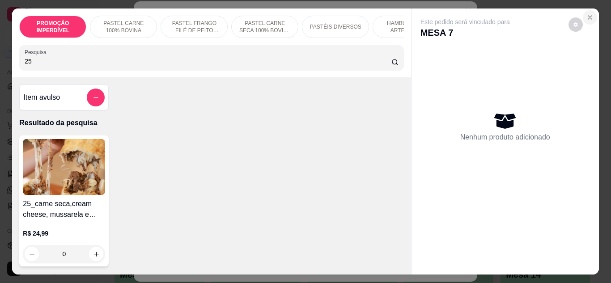
type input "25"
click at [591, 13] on button "Close" at bounding box center [590, 17] width 14 height 14
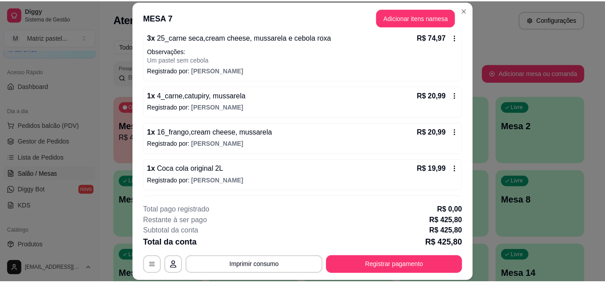
scroll to position [179, 0]
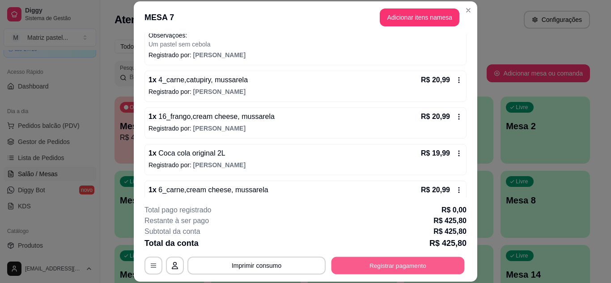
click at [449, 261] on button "Registrar pagamento" at bounding box center [398, 265] width 133 height 17
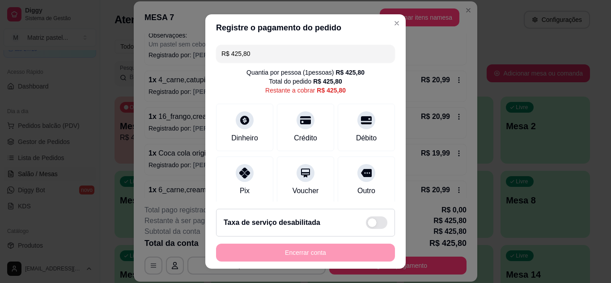
click at [292, 58] on input "R$ 425,80" at bounding box center [306, 54] width 168 height 18
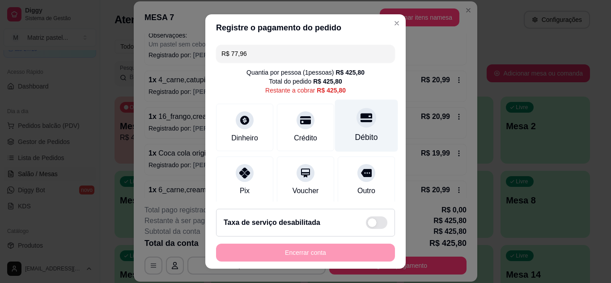
click at [355, 135] on div "Débito" at bounding box center [366, 138] width 23 height 12
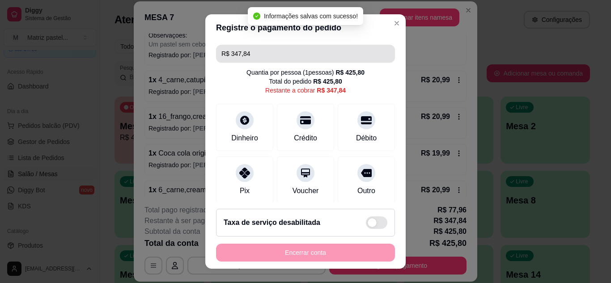
click at [282, 59] on input "R$ 347,84" at bounding box center [306, 54] width 168 height 18
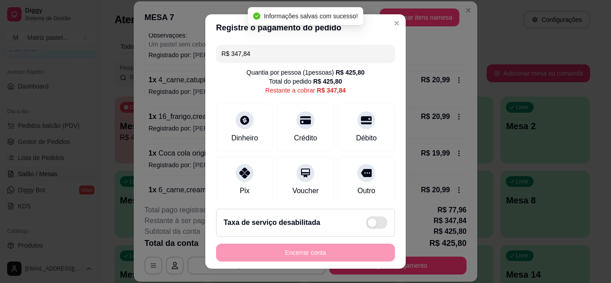
click at [282, 59] on input "R$ 347,84" at bounding box center [306, 54] width 168 height 18
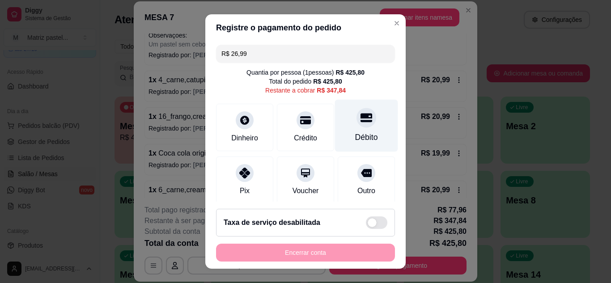
click at [348, 128] on div "Débito" at bounding box center [366, 125] width 63 height 52
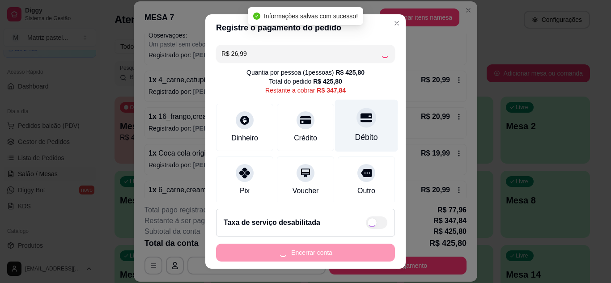
type input "R$ 320,85"
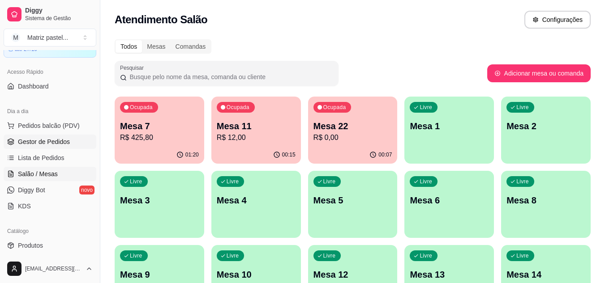
click at [32, 143] on span "Gestor de Pedidos" at bounding box center [44, 141] width 52 height 9
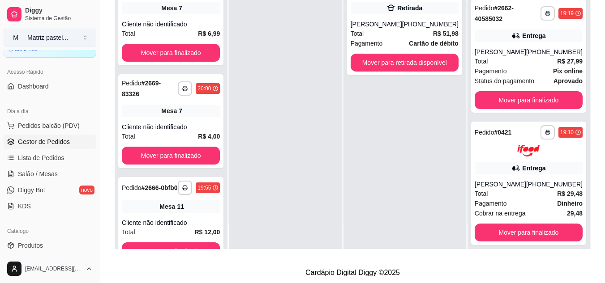
scroll to position [114, 0]
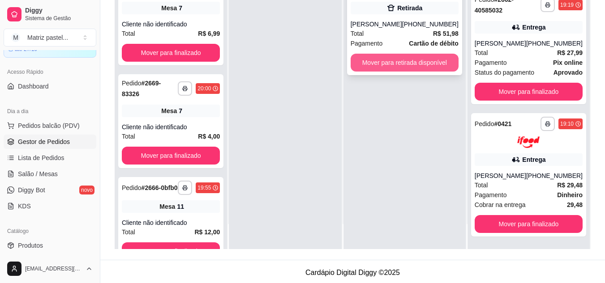
click at [387, 72] on button "Mover para retirada disponível" at bounding box center [404, 63] width 108 height 18
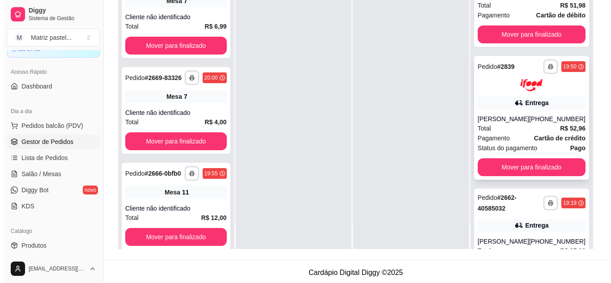
scroll to position [0, 0]
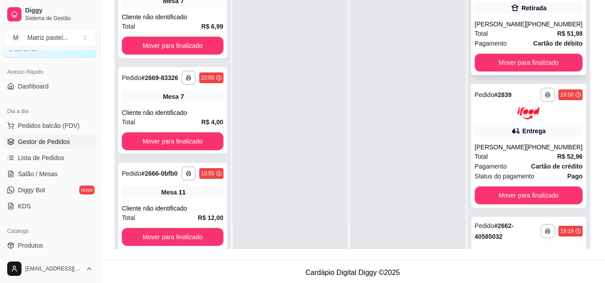
click at [509, 29] on div "[PERSON_NAME] [PERSON_NAME] [PERSON_NAME]" at bounding box center [499, 24] width 51 height 9
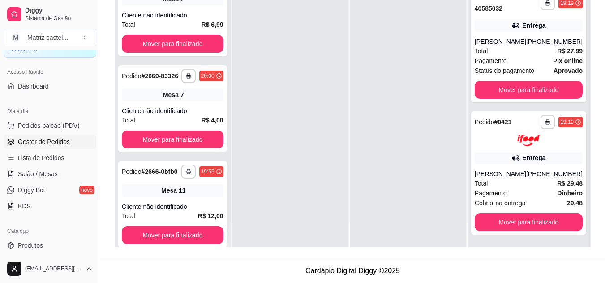
scroll to position [137, 0]
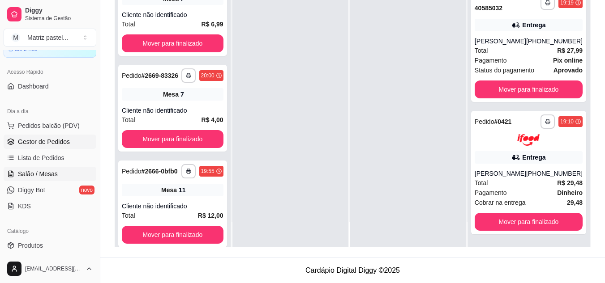
click at [70, 171] on link "Salão / Mesas" at bounding box center [50, 174] width 93 height 14
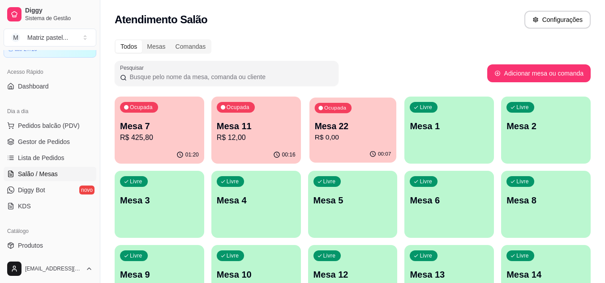
click at [335, 147] on div "00:07" at bounding box center [352, 154] width 87 height 17
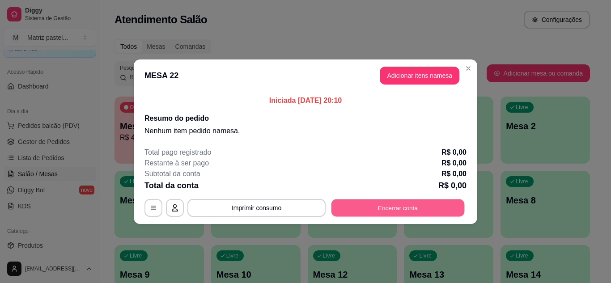
click at [384, 214] on button "Encerrar conta" at bounding box center [398, 207] width 133 height 17
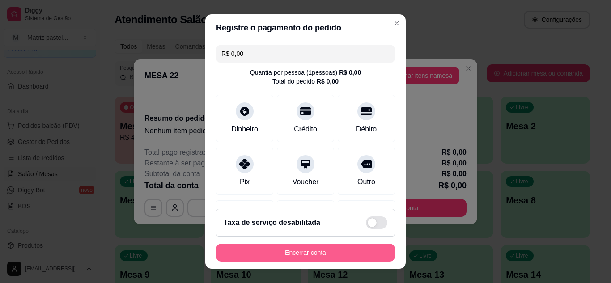
click at [345, 260] on button "Encerrar conta" at bounding box center [305, 253] width 179 height 18
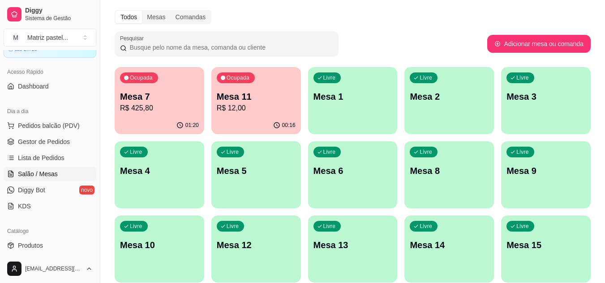
scroll to position [45, 0]
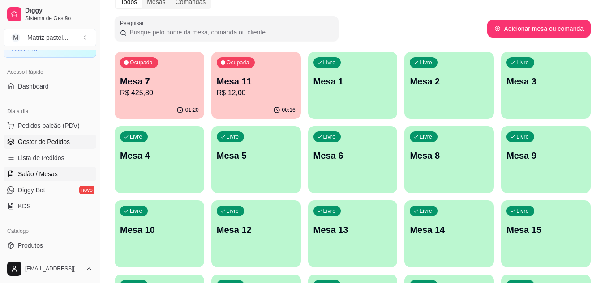
click at [35, 143] on span "Gestor de Pedidos" at bounding box center [44, 141] width 52 height 9
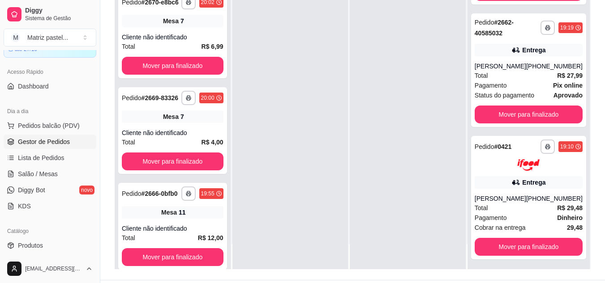
scroll to position [134, 0]
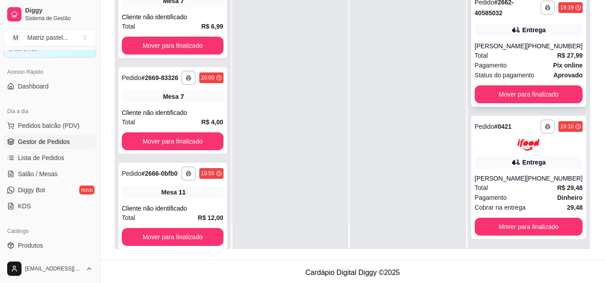
click at [516, 69] on div "Pagamento Pix online" at bounding box center [528, 65] width 108 height 10
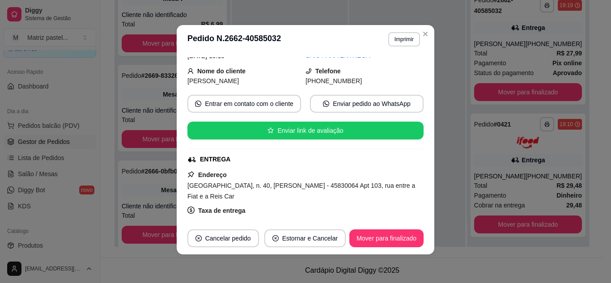
scroll to position [133, 0]
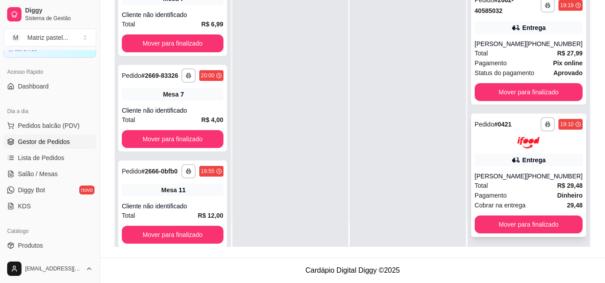
click at [491, 158] on div "**********" at bounding box center [528, 176] width 115 height 124
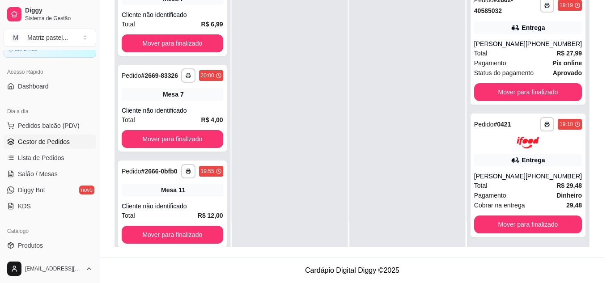
scroll to position [45, 0]
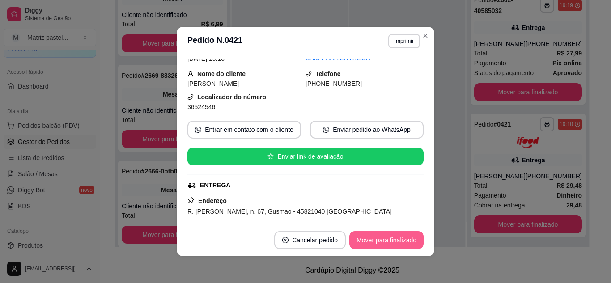
click at [361, 233] on button "Mover para finalizado" at bounding box center [387, 240] width 74 height 18
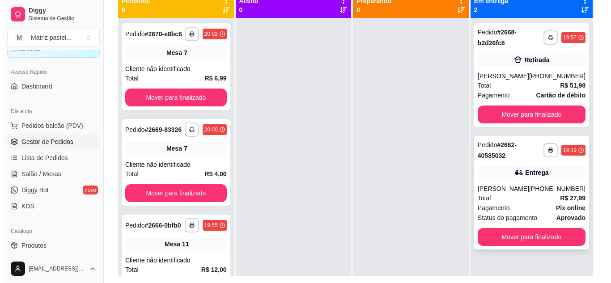
scroll to position [92, 0]
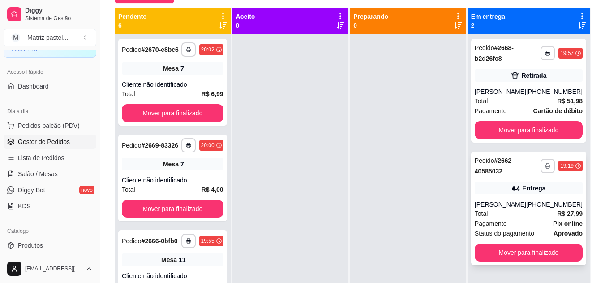
click at [512, 207] on div "**********" at bounding box center [528, 209] width 115 height 114
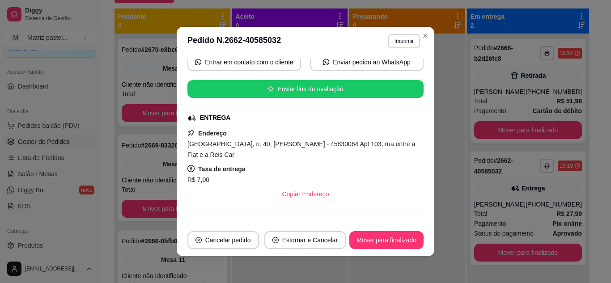
scroll to position [133, 0]
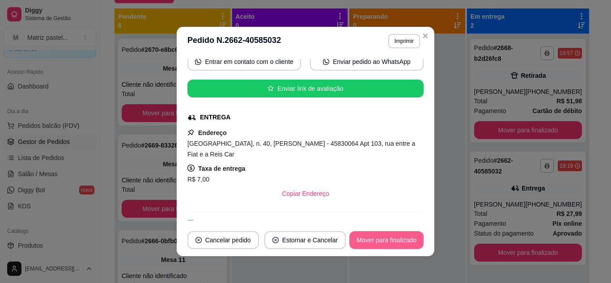
click at [370, 235] on button "Mover para finalizado" at bounding box center [387, 240] width 74 height 18
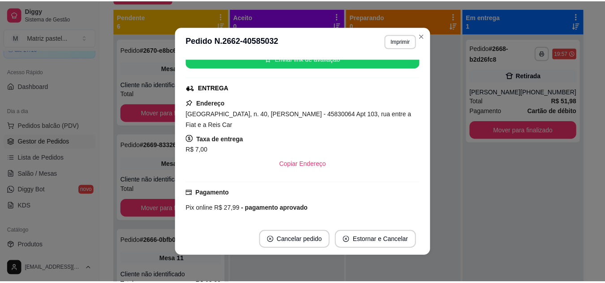
scroll to position [104, 0]
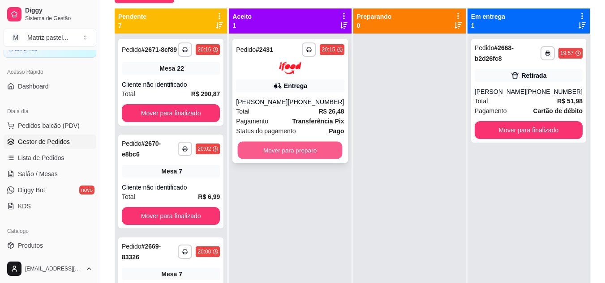
click at [299, 145] on button "Mover para preparo" at bounding box center [290, 149] width 105 height 17
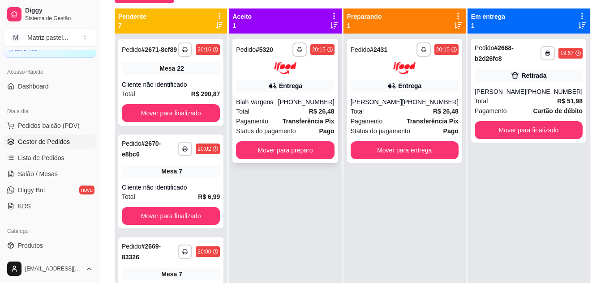
click at [279, 160] on div "**********" at bounding box center [284, 101] width 105 height 124
click at [320, 142] on button "Mover para preparo" at bounding box center [285, 150] width 98 height 18
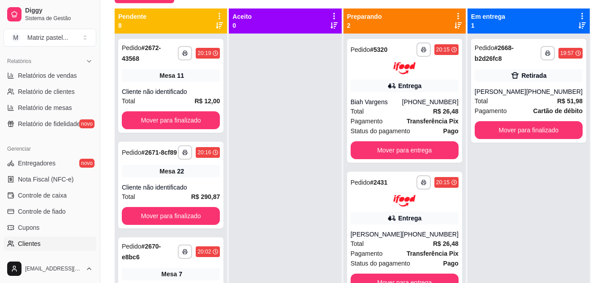
scroll to position [361, 0]
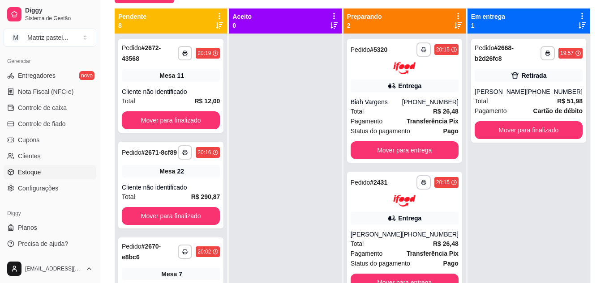
click at [55, 174] on link "Estoque" at bounding box center [50, 172] width 93 height 14
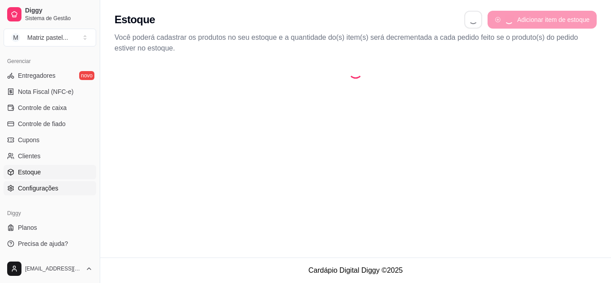
select select "QUANTITY_ORDER"
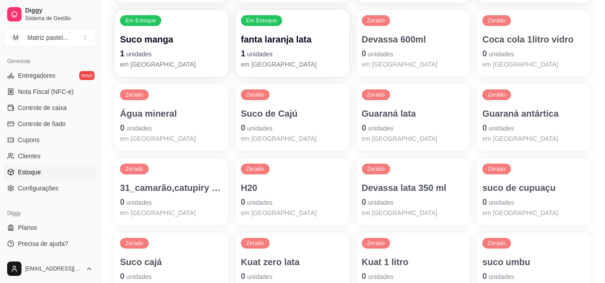
scroll to position [671, 0]
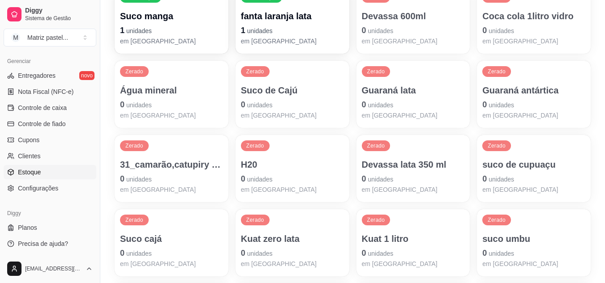
click at [197, 36] on p "1 unidades" at bounding box center [171, 30] width 103 height 13
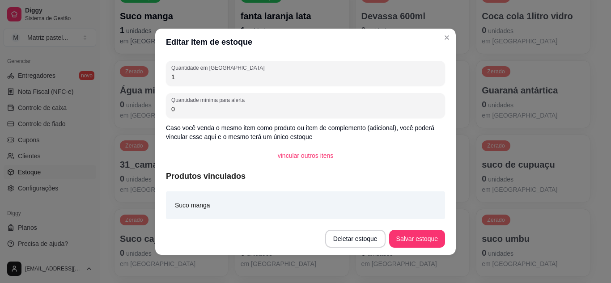
click at [237, 78] on input "1" at bounding box center [305, 77] width 269 height 9
type input "10"
click at [404, 233] on button "Salvar estoque" at bounding box center [417, 238] width 55 height 17
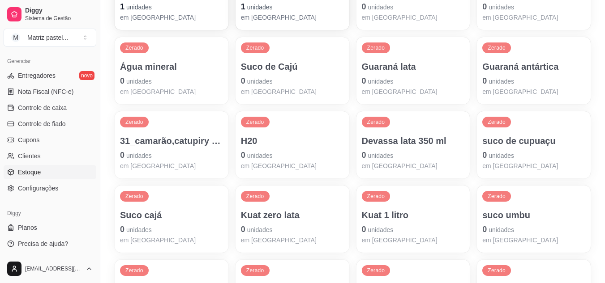
scroll to position [716, 0]
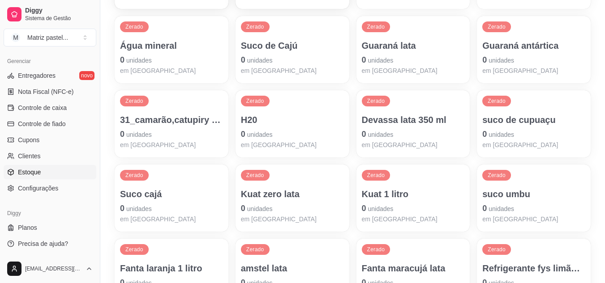
click at [164, 200] on p "Suco cajá" at bounding box center [171, 194] width 103 height 13
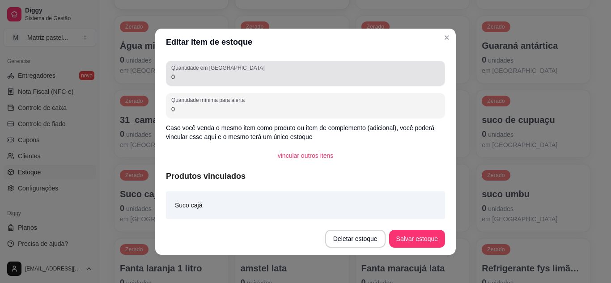
click at [166, 78] on div "Quantidade em estoque 0" at bounding box center [305, 73] width 279 height 25
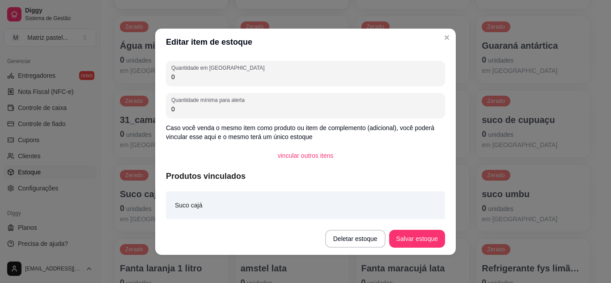
click at [171, 79] on input "0" at bounding box center [305, 77] width 269 height 9
type input "10"
click at [402, 234] on button "Salvar estoque" at bounding box center [417, 239] width 56 height 18
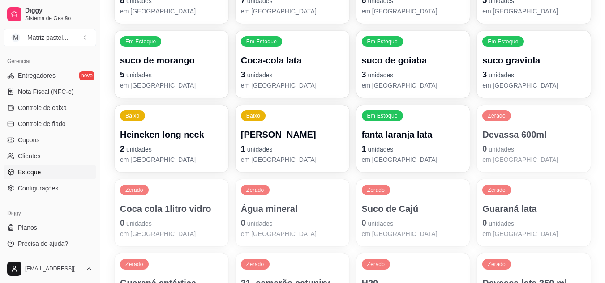
scroll to position [537, 0]
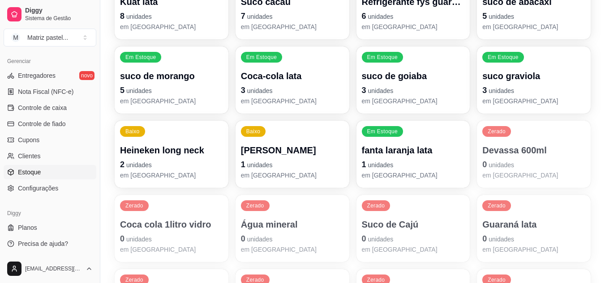
click at [519, 92] on p "3 unidades" at bounding box center [533, 90] width 103 height 13
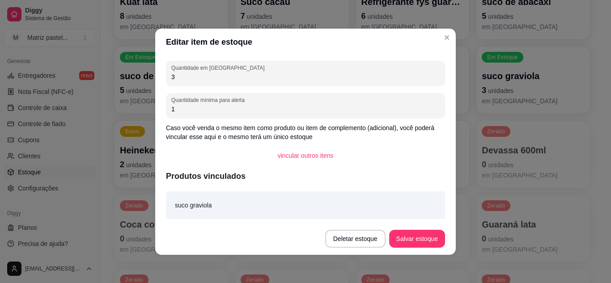
click at [250, 81] on input "3" at bounding box center [305, 77] width 269 height 9
type input "5"
type input "6"
click at [415, 241] on button "Salvar estoque" at bounding box center [417, 238] width 55 height 17
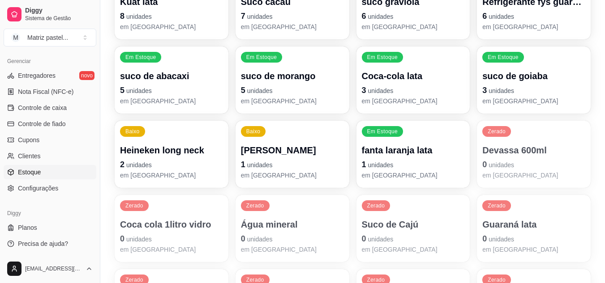
click at [509, 92] on span "unidades" at bounding box center [501, 90] width 26 height 7
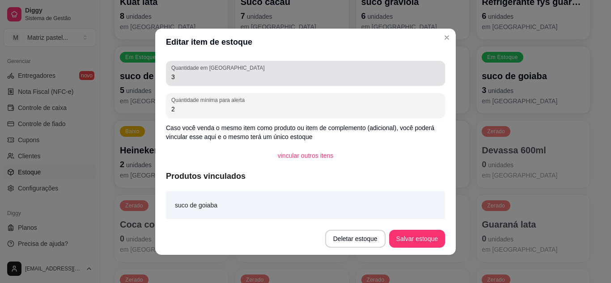
click at [270, 79] on input "3" at bounding box center [305, 77] width 269 height 9
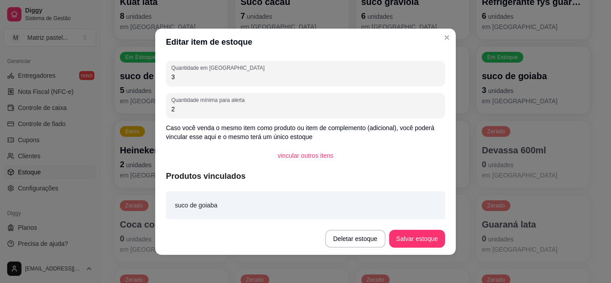
click at [269, 79] on input "3" at bounding box center [305, 77] width 269 height 9
type input "6"
click at [409, 236] on button "Salvar estoque" at bounding box center [417, 239] width 56 height 18
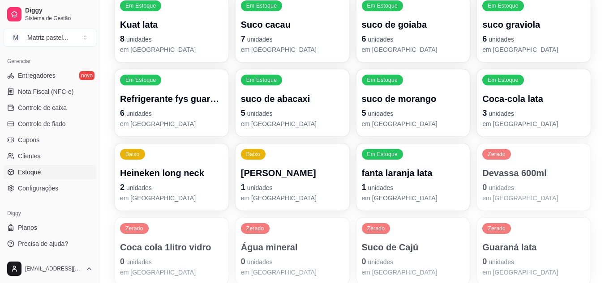
scroll to position [492, 0]
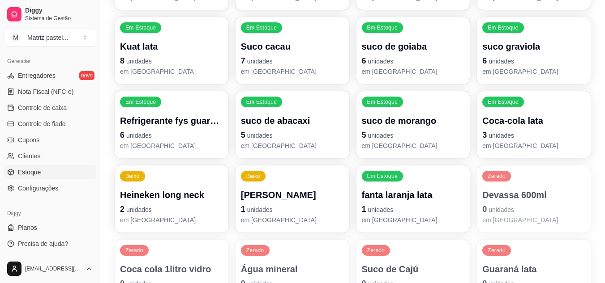
click at [544, 130] on p "3 unidades" at bounding box center [533, 135] width 103 height 13
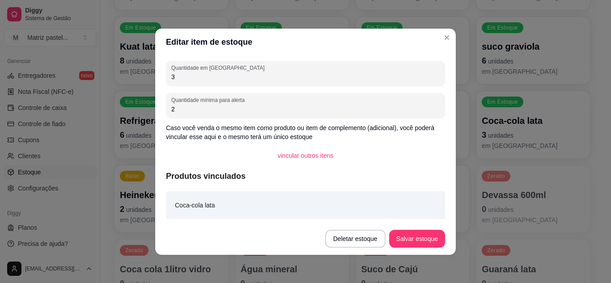
click at [290, 78] on input "3" at bounding box center [305, 77] width 269 height 9
type input "6"
click at [416, 238] on button "Salvar estoque" at bounding box center [417, 239] width 56 height 18
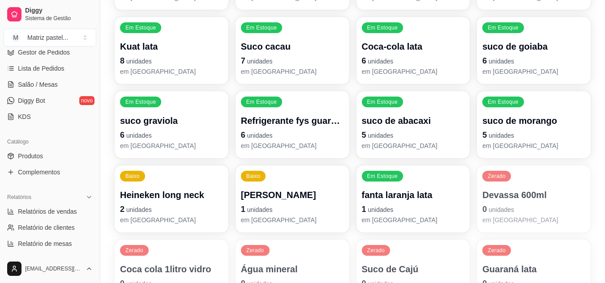
scroll to position [92, 0]
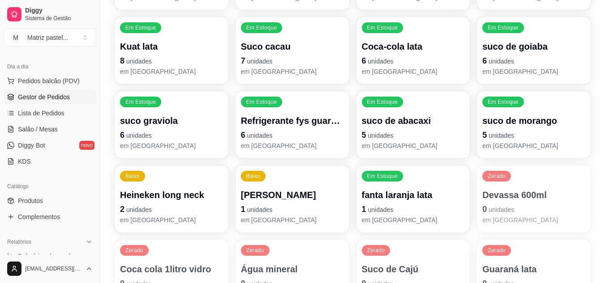
click at [39, 100] on span "Gestor de Pedidos" at bounding box center [44, 97] width 52 height 9
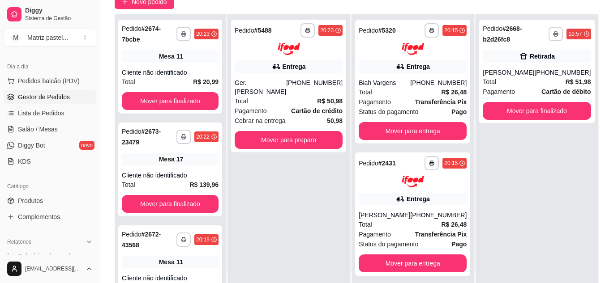
scroll to position [90, 0]
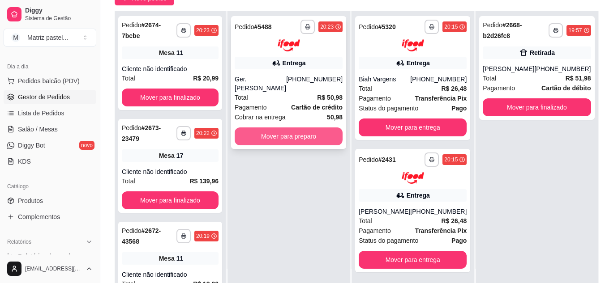
click at [283, 128] on button "Mover para preparo" at bounding box center [289, 137] width 108 height 18
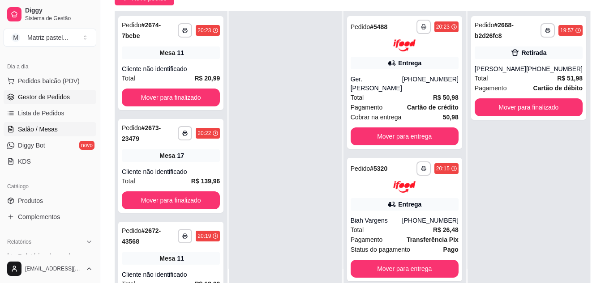
click at [38, 124] on link "Salão / Mesas" at bounding box center [50, 129] width 93 height 14
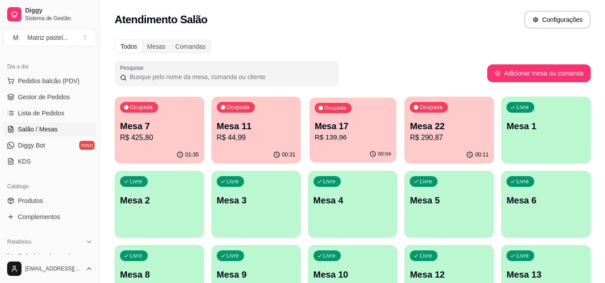
click at [345, 141] on p "R$ 139,96" at bounding box center [352, 137] width 77 height 10
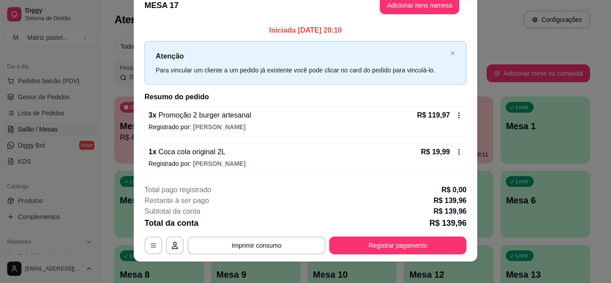
scroll to position [23, 0]
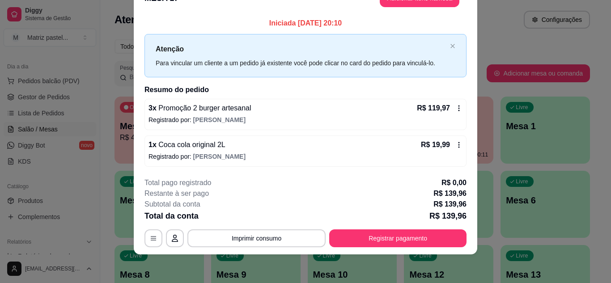
click at [450, 110] on div "R$ 119,97" at bounding box center [440, 108] width 46 height 11
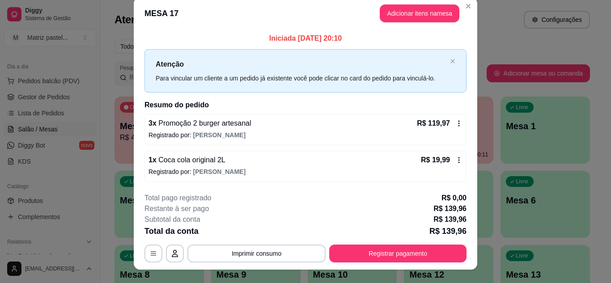
scroll to position [0, 0]
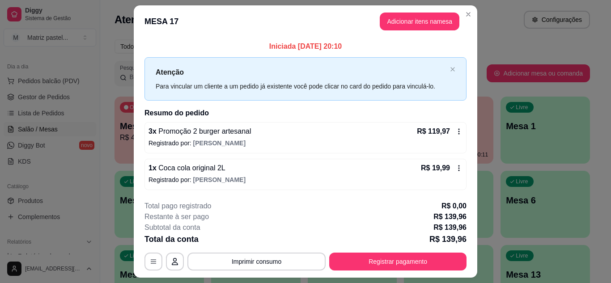
click at [456, 134] on icon at bounding box center [459, 131] width 7 height 7
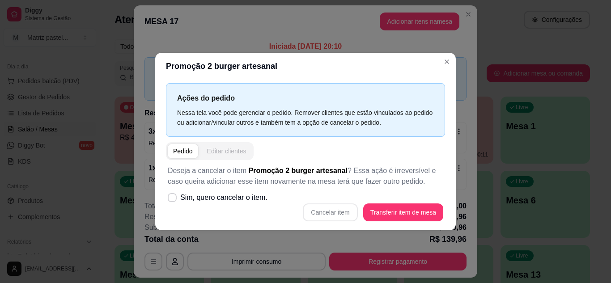
click at [219, 153] on div "Editar clientes" at bounding box center [226, 151] width 39 height 9
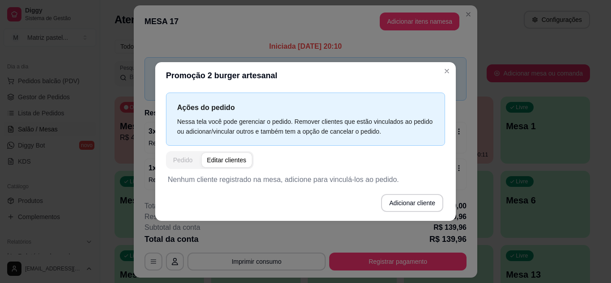
click at [185, 160] on div "Pedido" at bounding box center [183, 160] width 20 height 9
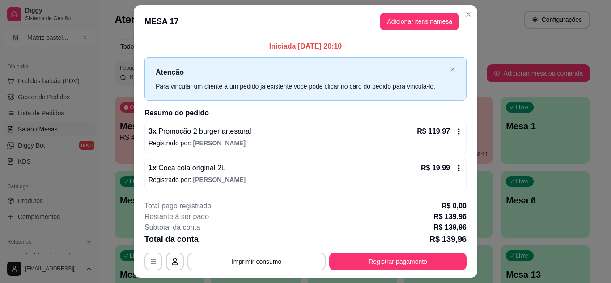
scroll to position [23, 0]
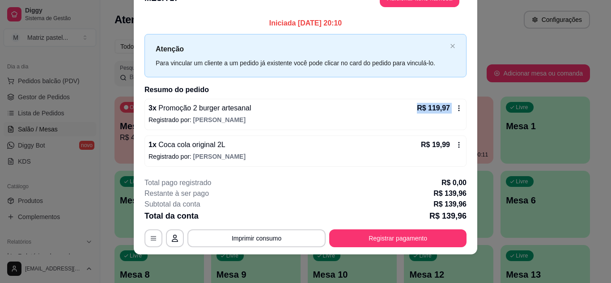
drag, startPoint x: 421, startPoint y: 113, endPoint x: 362, endPoint y: 108, distance: 59.7
click at [362, 108] on div "3 x Promoção 2 burger artesanal R$ 119,97" at bounding box center [306, 108] width 314 height 11
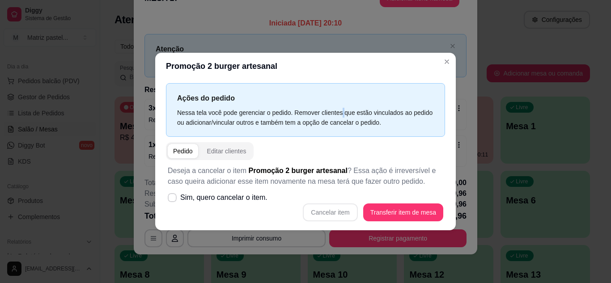
drag, startPoint x: 342, startPoint y: 109, endPoint x: 399, endPoint y: 77, distance: 64.9
click at [374, 83] on div "Ações do pedido Nessa tela você pode gerenciar o pedido. Remover clientes que e…" at bounding box center [305, 109] width 279 height 53
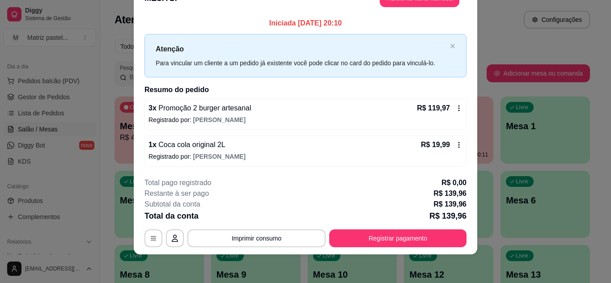
click at [241, 118] on p "Registrado por: fernanda" at bounding box center [306, 119] width 314 height 9
drag, startPoint x: 447, startPoint y: 60, endPoint x: 450, endPoint y: 68, distance: 8.9
click at [448, 60] on div "Atenção Para vincular um cliente a um pedido já existente você pode clicar no c…" at bounding box center [306, 55] width 322 height 43
click at [456, 105] on icon at bounding box center [459, 108] width 7 height 7
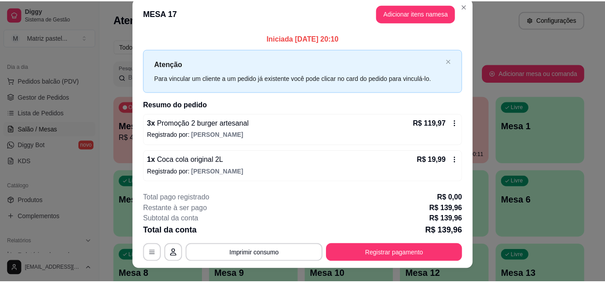
scroll to position [0, 0]
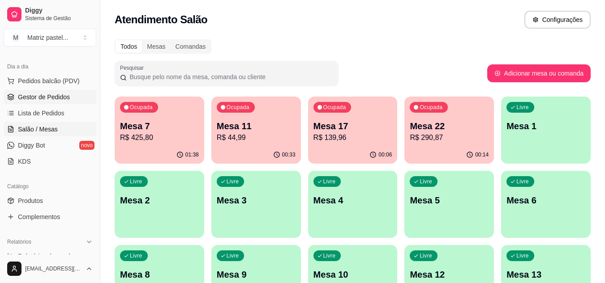
click at [54, 100] on span "Gestor de Pedidos" at bounding box center [44, 97] width 52 height 9
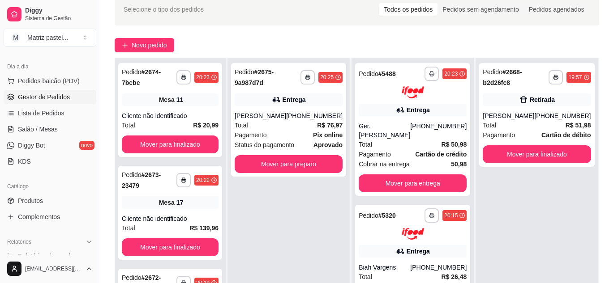
scroll to position [45, 0]
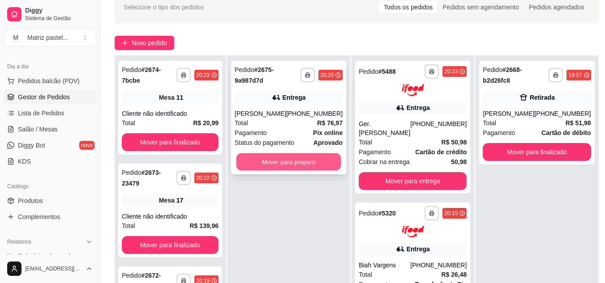
click at [293, 161] on button "Mover para preparo" at bounding box center [288, 162] width 105 height 17
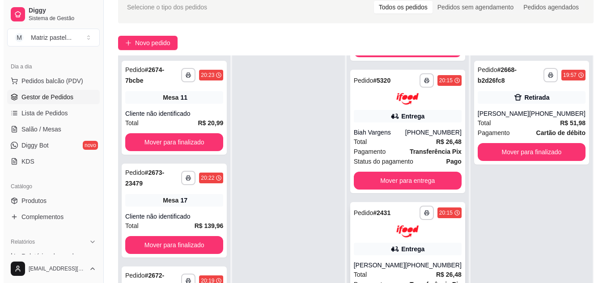
scroll to position [90, 0]
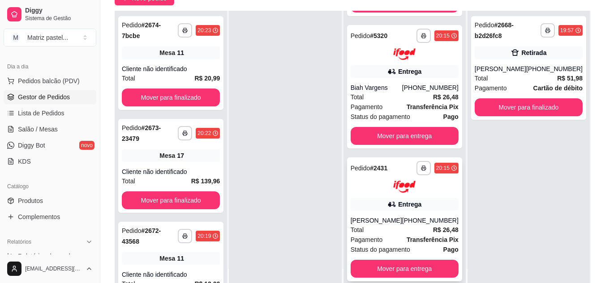
click at [381, 222] on div "[PERSON_NAME]" at bounding box center [375, 220] width 51 height 9
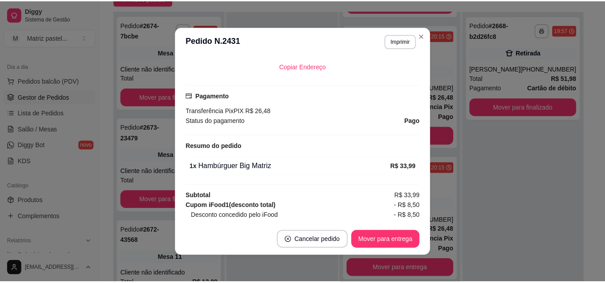
scroll to position [189, 0]
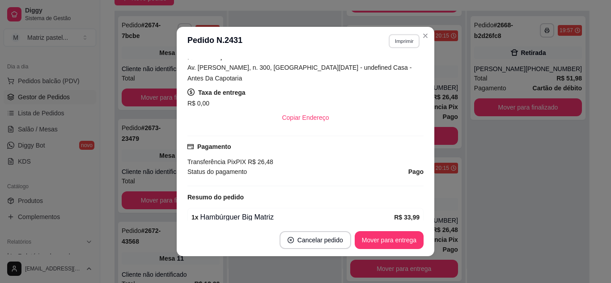
click at [397, 47] on button "Imprimir" at bounding box center [404, 41] width 31 height 14
click at [394, 69] on button "IMPRESSORA" at bounding box center [385, 72] width 65 height 14
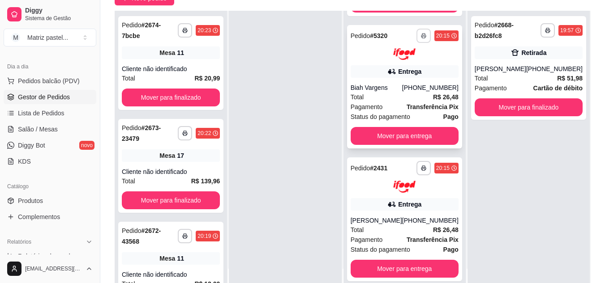
click at [418, 32] on button "button" at bounding box center [423, 36] width 14 height 14
click at [400, 60] on button "IMPRESSORA" at bounding box center [393, 58] width 63 height 14
drag, startPoint x: 281, startPoint y: 98, endPoint x: 228, endPoint y: 152, distance: 75.6
click at [281, 98] on div at bounding box center [285, 152] width 112 height 283
click at [47, 128] on span "Salão / Mesas" at bounding box center [38, 129] width 40 height 9
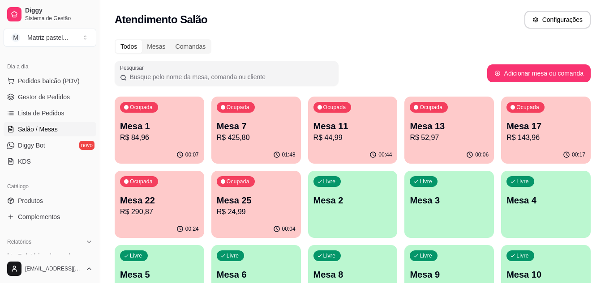
click at [263, 145] on div "Ocupada Mesa 7 R$ 425,80" at bounding box center [256, 122] width 90 height 50
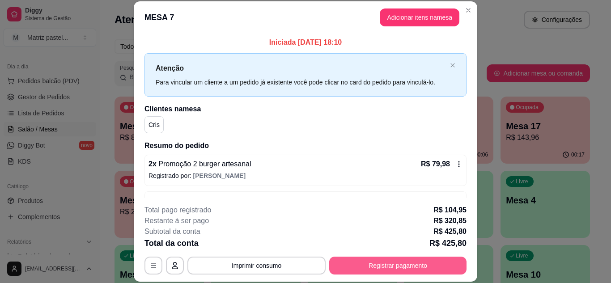
click at [393, 264] on button "Registrar pagamento" at bounding box center [397, 266] width 137 height 18
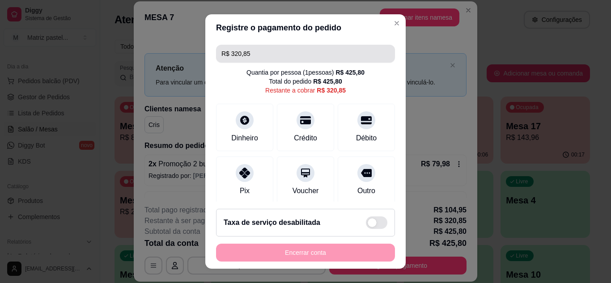
click at [274, 44] on div "R$ 320,85 Quantia por pessoa ( 1 pessoas) R$ 425,80 Total do pedido R$ 425,80 R…" at bounding box center [305, 121] width 201 height 161
click at [284, 51] on input "R$ 320,85" at bounding box center [306, 54] width 168 height 18
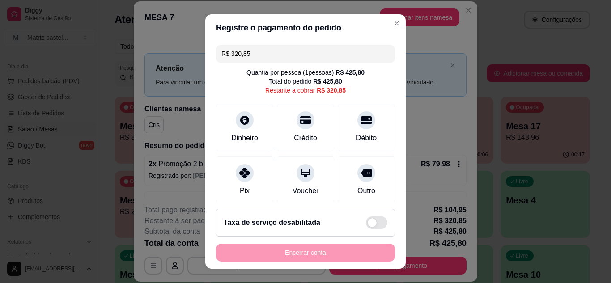
click at [284, 51] on input "R$ 320,85" at bounding box center [306, 54] width 168 height 18
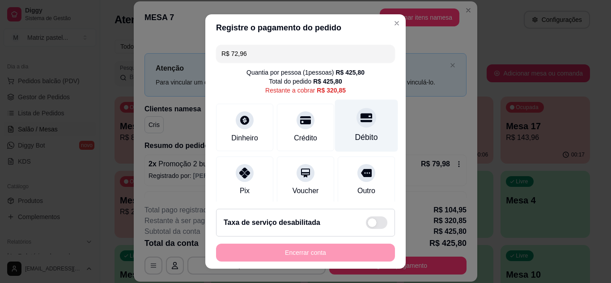
click at [357, 126] on div at bounding box center [367, 118] width 20 height 20
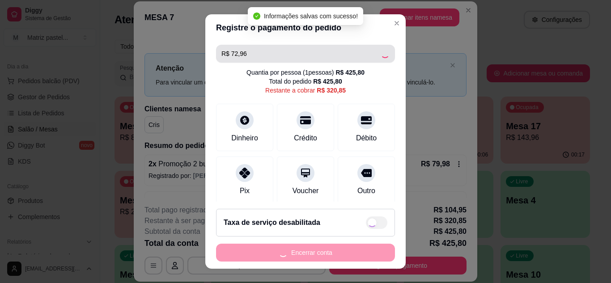
click at [267, 57] on input "R$ 72,96" at bounding box center [301, 54] width 159 height 18
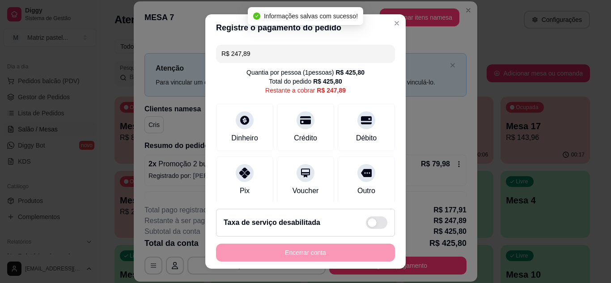
click at [268, 57] on input "R$ 247,89" at bounding box center [306, 54] width 168 height 18
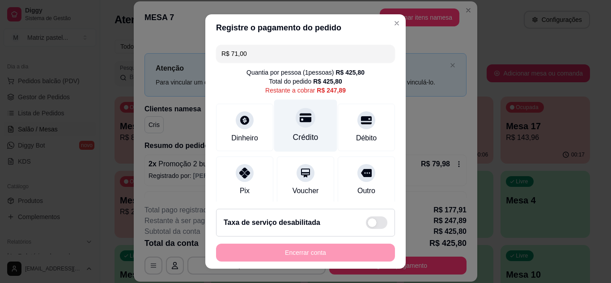
click at [305, 123] on div "Crédito" at bounding box center [305, 125] width 63 height 52
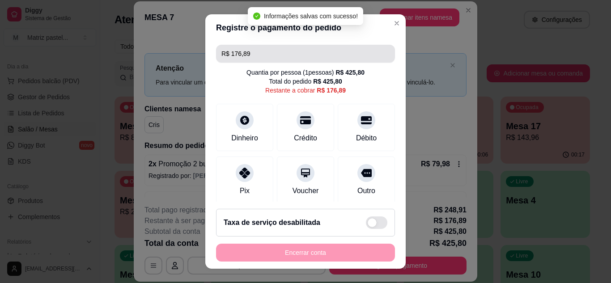
click at [280, 55] on input "R$ 176,89" at bounding box center [306, 54] width 168 height 18
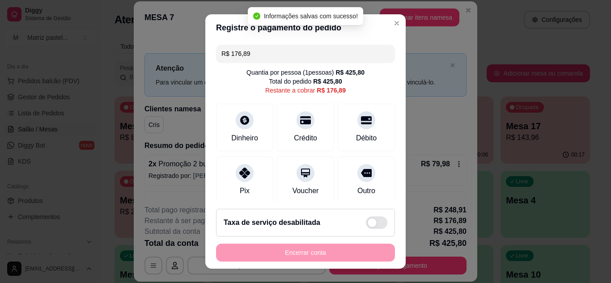
click at [280, 55] on input "R$ 176,89" at bounding box center [306, 54] width 168 height 18
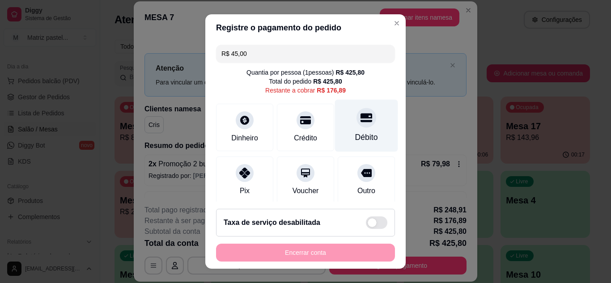
click at [363, 123] on div "Débito" at bounding box center [366, 125] width 63 height 52
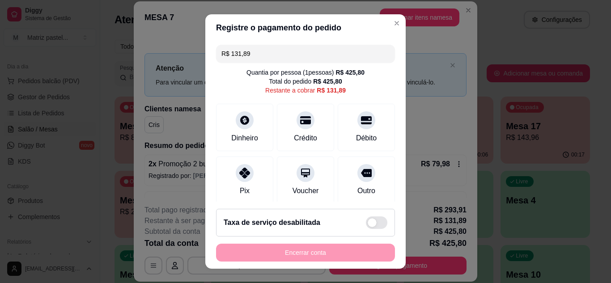
click at [279, 54] on input "R$ 131,89" at bounding box center [306, 54] width 168 height 18
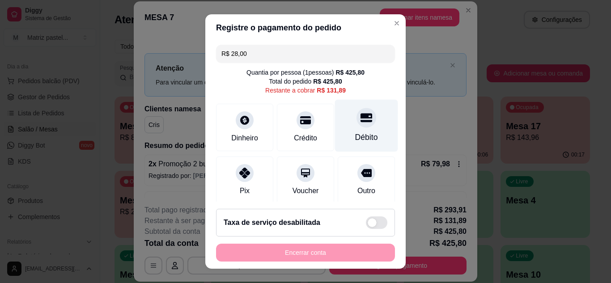
click at [361, 116] on icon at bounding box center [367, 118] width 12 height 12
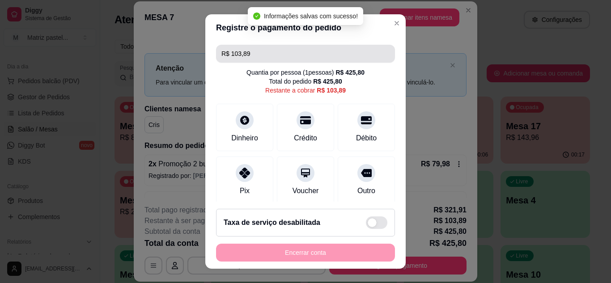
click at [256, 47] on input "R$ 103,89" at bounding box center [306, 54] width 168 height 18
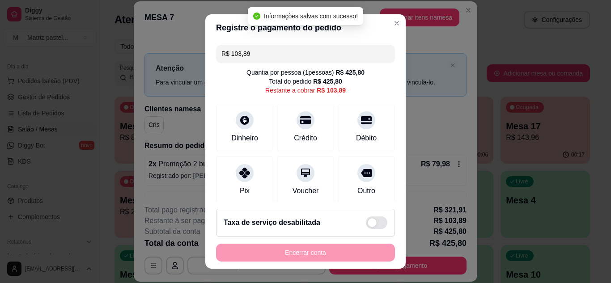
click at [258, 49] on input "R$ 103,89" at bounding box center [306, 54] width 168 height 18
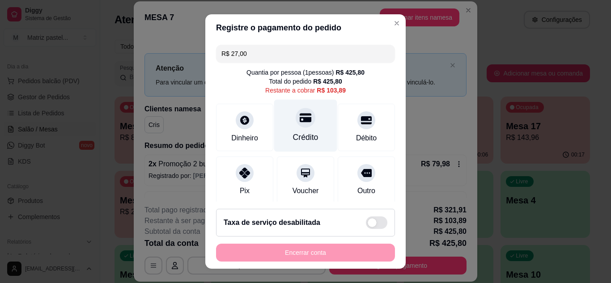
click at [296, 127] on div at bounding box center [306, 118] width 20 height 20
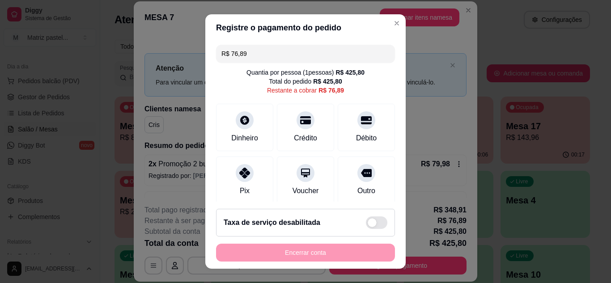
click at [247, 56] on input "R$ 76,89" at bounding box center [306, 54] width 168 height 18
click at [356, 129] on div "Débito" at bounding box center [366, 125] width 63 height 52
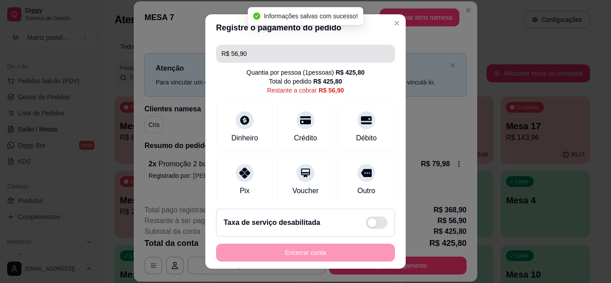
click at [254, 52] on input "R$ 56,90" at bounding box center [306, 54] width 168 height 18
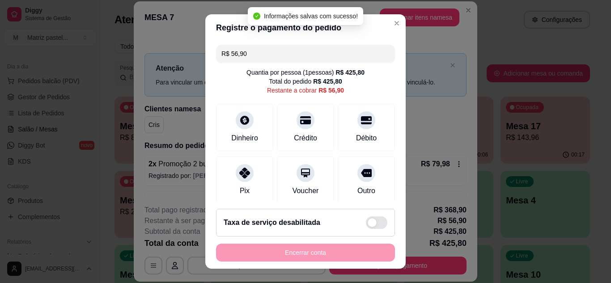
click at [254, 52] on input "R$ 56,90" at bounding box center [306, 54] width 168 height 18
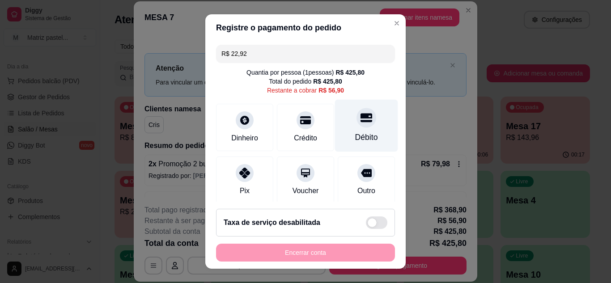
click at [361, 123] on icon at bounding box center [367, 118] width 12 height 12
click at [355, 134] on div "Débito" at bounding box center [366, 138] width 23 height 12
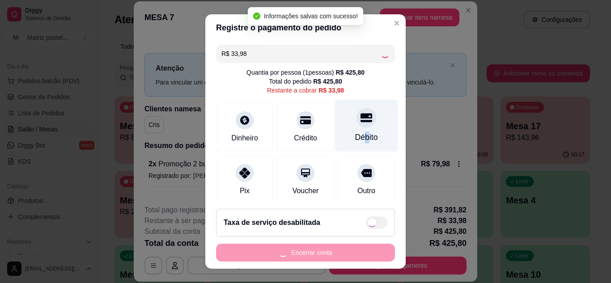
type input "R$ 0,00"
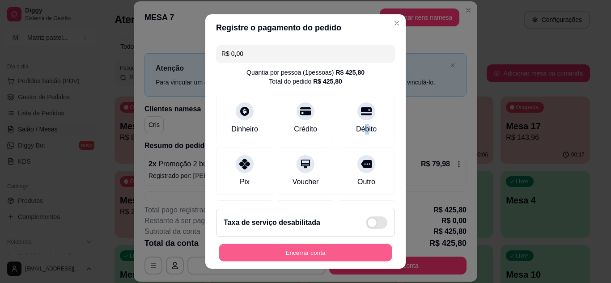
click at [309, 257] on button "Encerrar conta" at bounding box center [306, 252] width 174 height 17
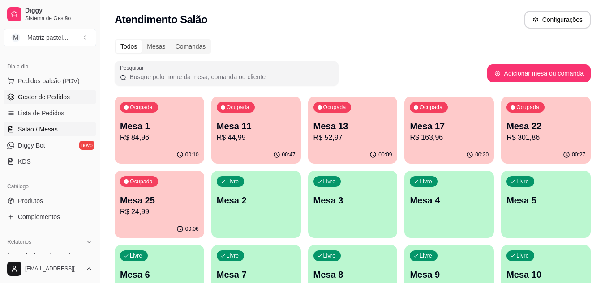
click at [45, 96] on span "Gestor de Pedidos" at bounding box center [44, 97] width 52 height 9
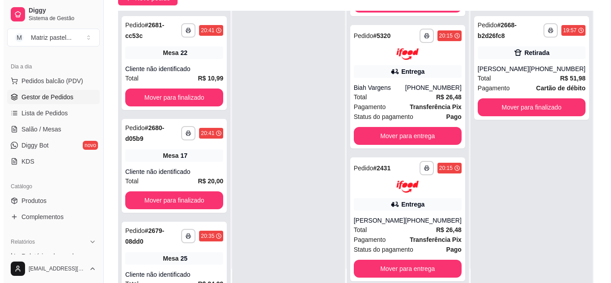
scroll to position [134, 0]
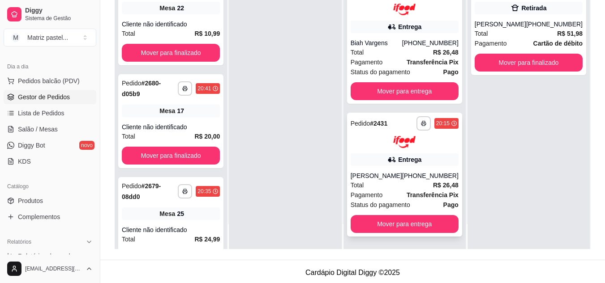
click at [383, 179] on div "[PERSON_NAME]" at bounding box center [375, 175] width 51 height 9
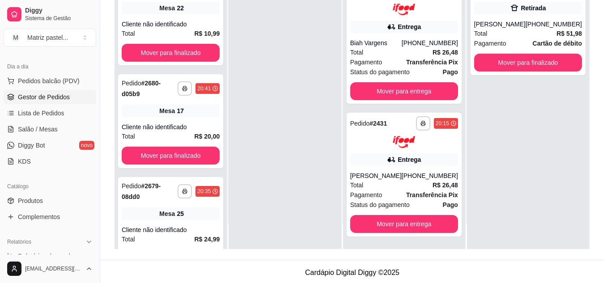
scroll to position [90, 0]
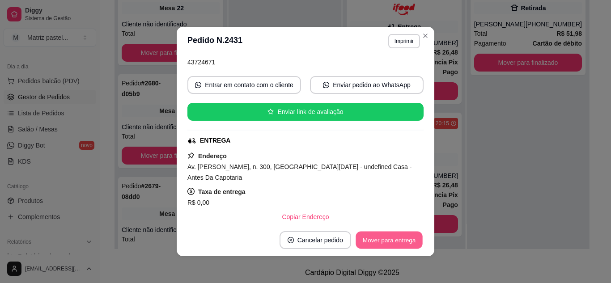
click at [382, 233] on button "Mover para entrega" at bounding box center [389, 240] width 67 height 17
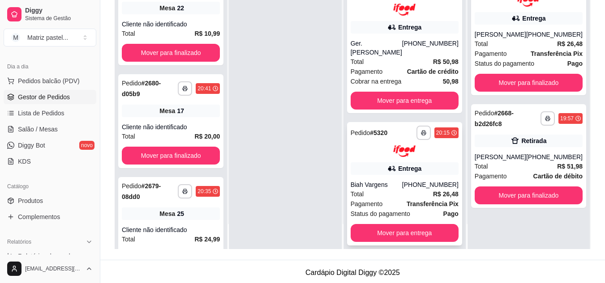
click at [409, 151] on div "**********" at bounding box center [404, 184] width 115 height 124
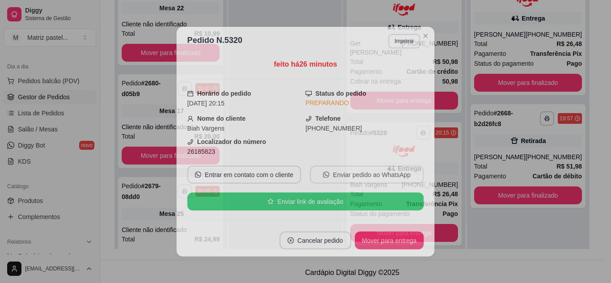
scroll to position [45, 0]
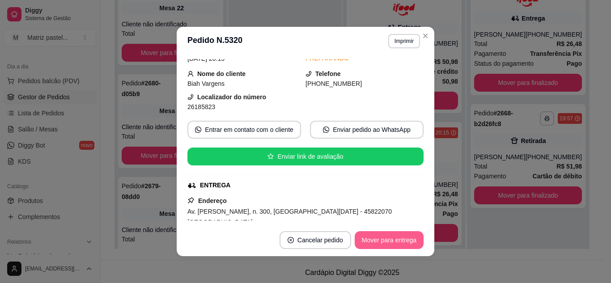
click at [364, 234] on button "Mover para entrega" at bounding box center [389, 240] width 69 height 18
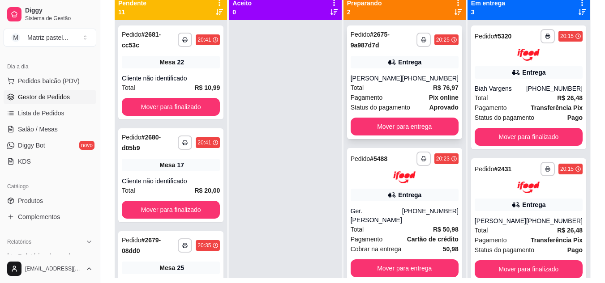
scroll to position [90, 0]
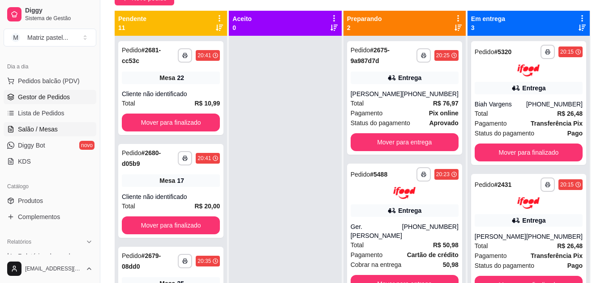
click at [43, 123] on link "Salão / Mesas" at bounding box center [50, 129] width 93 height 14
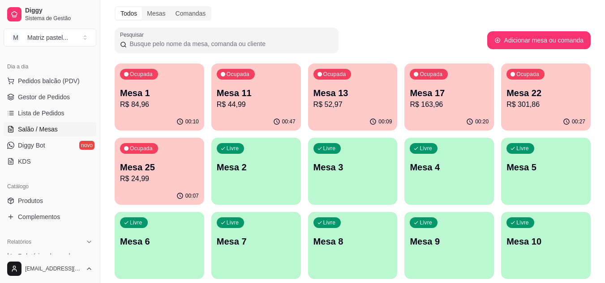
scroll to position [90, 0]
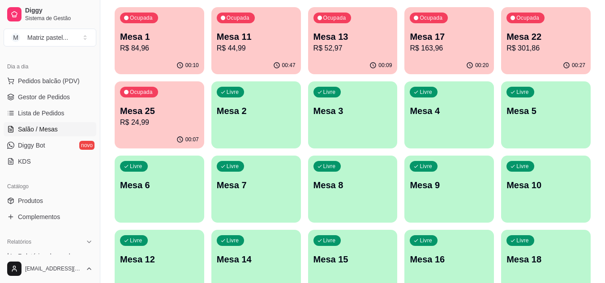
click at [178, 109] on p "Mesa 25" at bounding box center [159, 111] width 79 height 13
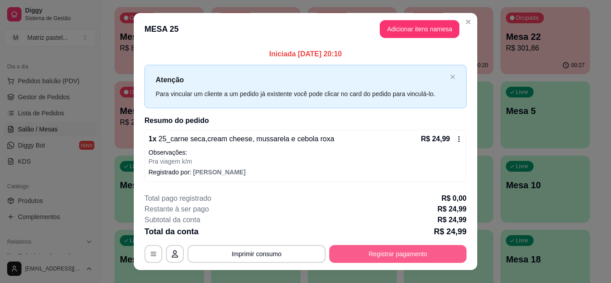
click at [382, 263] on button "Registrar pagamento" at bounding box center [397, 254] width 137 height 18
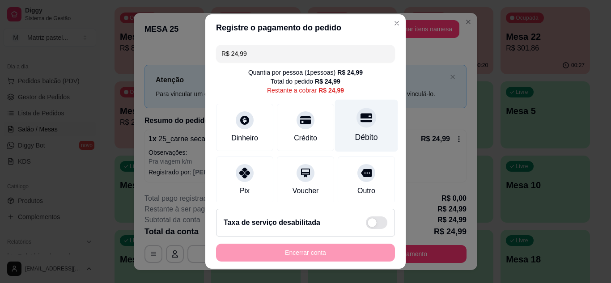
click at [352, 131] on div "Débito" at bounding box center [366, 125] width 63 height 52
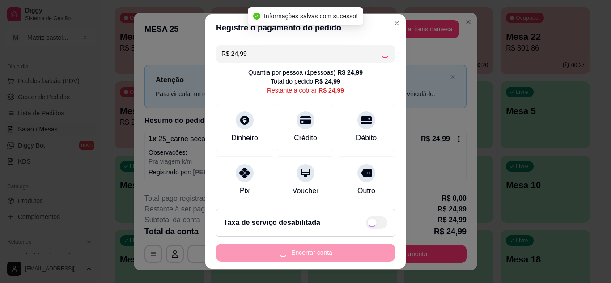
type input "R$ 0,00"
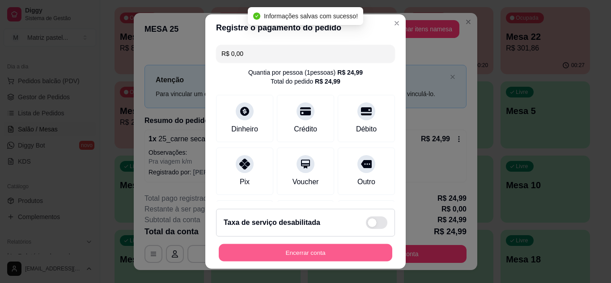
click at [348, 251] on button "Encerrar conta" at bounding box center [306, 252] width 174 height 17
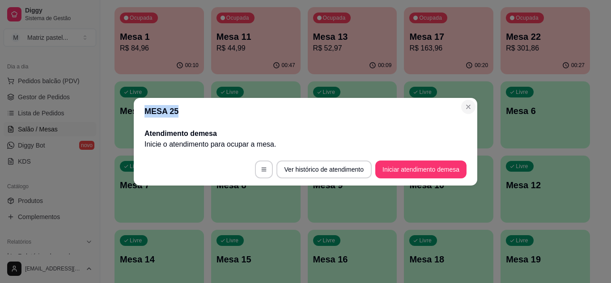
click at [464, 112] on section "MESA 25 Atendimento de mesa Inicie o atendimento para ocupar a mesa . Ver histó…" at bounding box center [306, 142] width 344 height 88
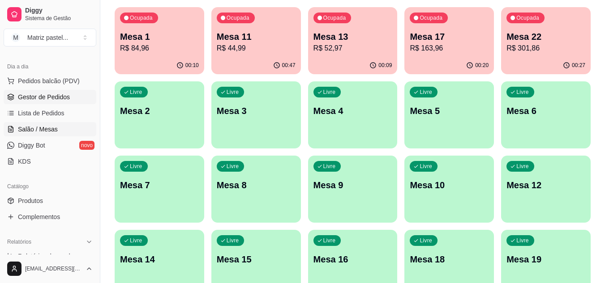
click at [60, 95] on span "Gestor de Pedidos" at bounding box center [44, 97] width 52 height 9
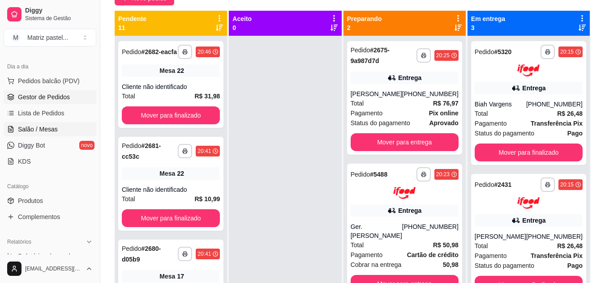
click at [27, 127] on span "Salão / Mesas" at bounding box center [38, 129] width 40 height 9
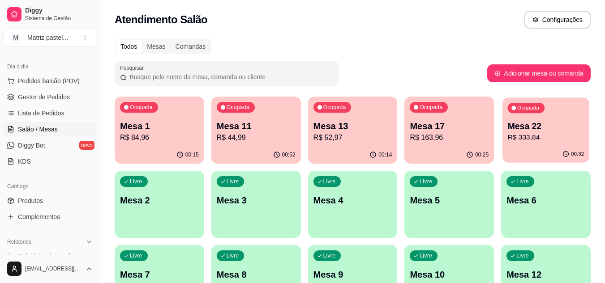
click at [533, 125] on p "Mesa 22" at bounding box center [546, 126] width 77 height 12
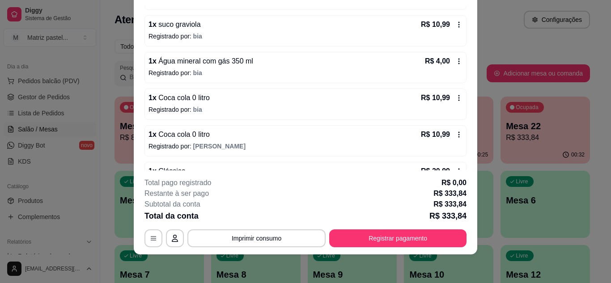
scroll to position [448, 0]
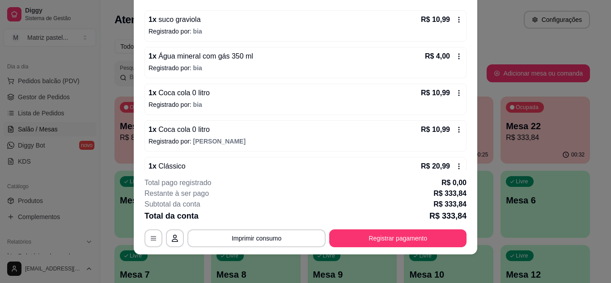
click at [459, 91] on icon at bounding box center [459, 93] width 1 height 6
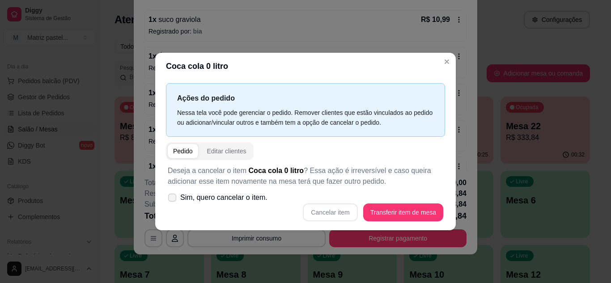
click at [238, 201] on span "Sim, quero cancelar o item." at bounding box center [223, 197] width 87 height 11
click at [173, 201] on input "Sim, quero cancelar o item." at bounding box center [170, 202] width 6 height 6
checkbox input "true"
click at [351, 217] on button "Cancelar item" at bounding box center [330, 213] width 55 height 18
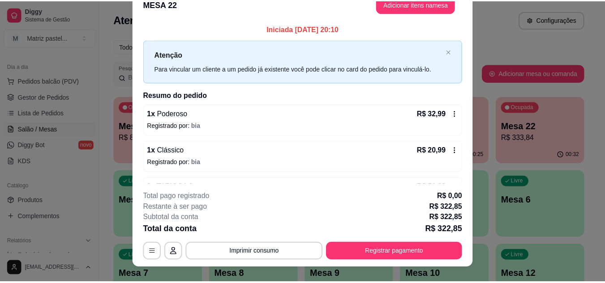
scroll to position [0, 0]
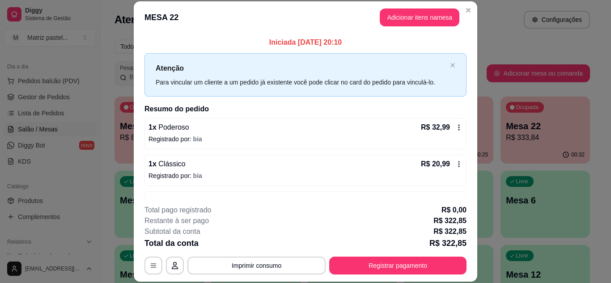
click at [474, 10] on header "MESA 22 Adicionar itens na mesa" at bounding box center [306, 17] width 344 height 32
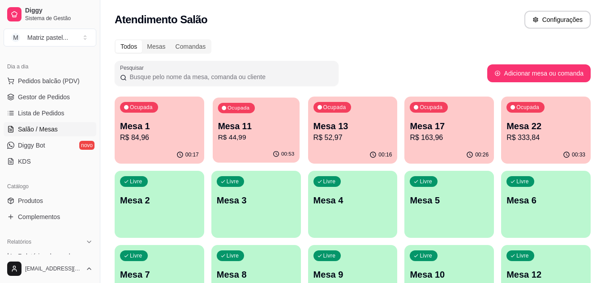
click at [234, 142] on p "R$ 44,99" at bounding box center [256, 137] width 77 height 10
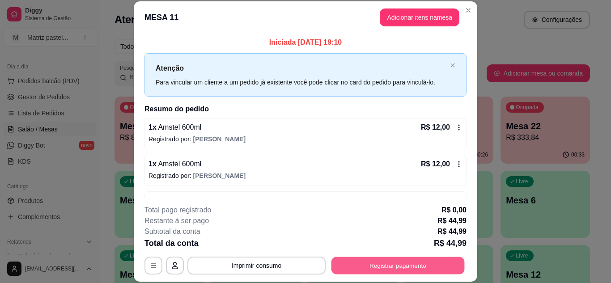
click at [390, 259] on button "Registrar pagamento" at bounding box center [398, 265] width 133 height 17
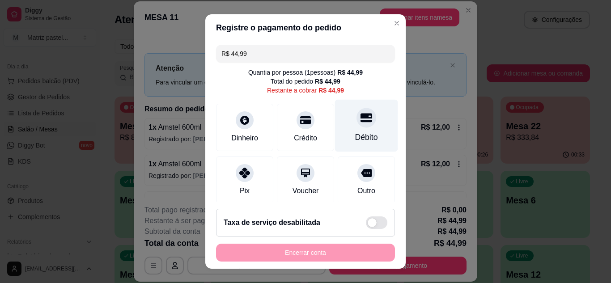
click at [357, 120] on div at bounding box center [367, 118] width 20 height 20
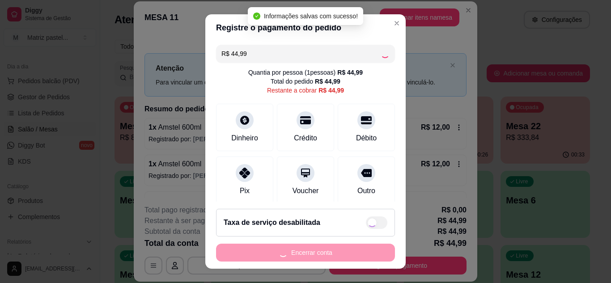
type input "R$ 0,00"
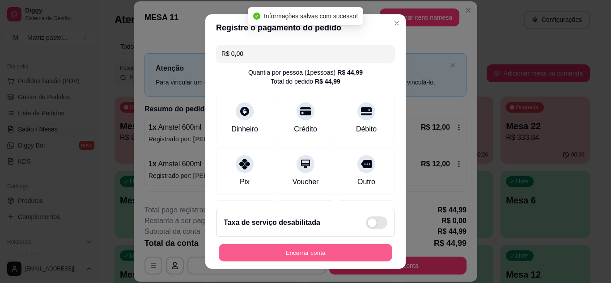
click at [313, 256] on button "Encerrar conta" at bounding box center [306, 252] width 174 height 17
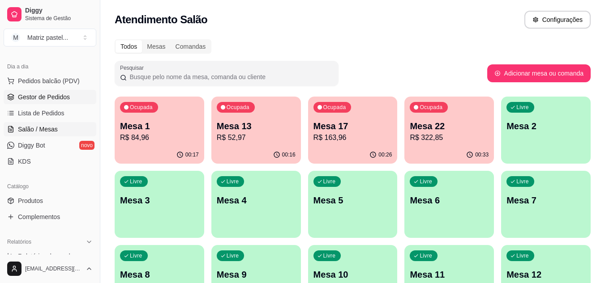
click at [13, 93] on link "Gestor de Pedidos" at bounding box center [50, 97] width 93 height 14
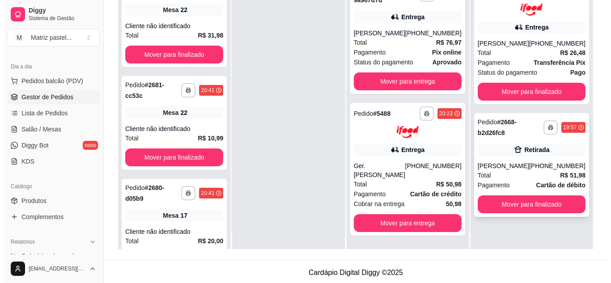
scroll to position [25, 0]
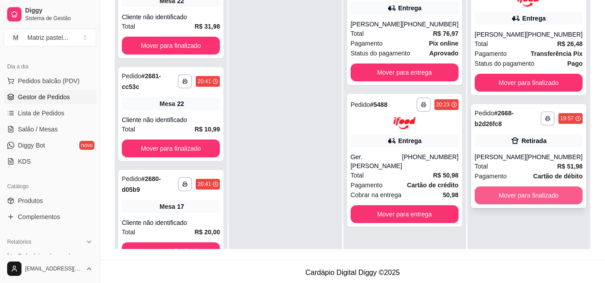
click at [502, 205] on button "Mover para finalizado" at bounding box center [528, 196] width 108 height 18
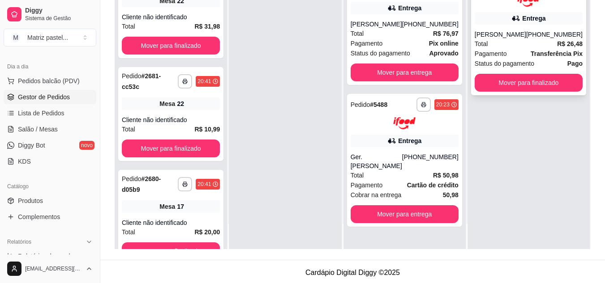
click at [504, 45] on div "Total R$ 26,48" at bounding box center [528, 44] width 108 height 10
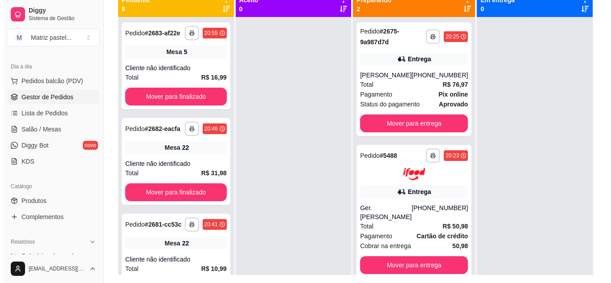
scroll to position [134, 0]
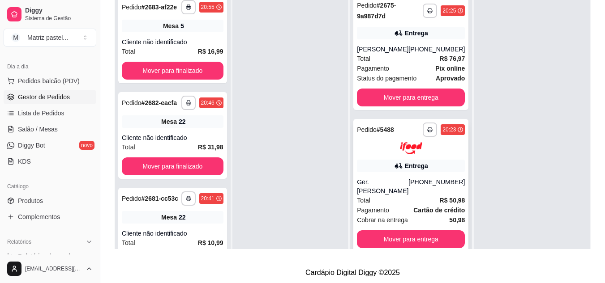
click at [427, 196] on div "Total R$ 50,98" at bounding box center [411, 201] width 108 height 10
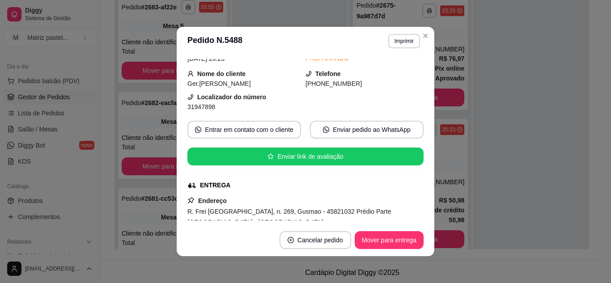
scroll to position [90, 0]
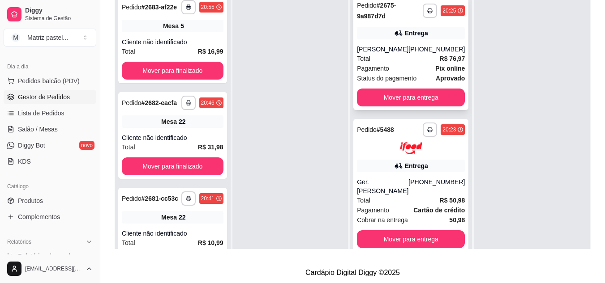
click at [425, 40] on div "**********" at bounding box center [410, 53] width 115 height 114
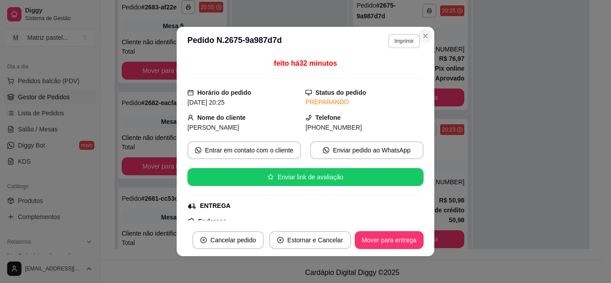
scroll to position [89, 0]
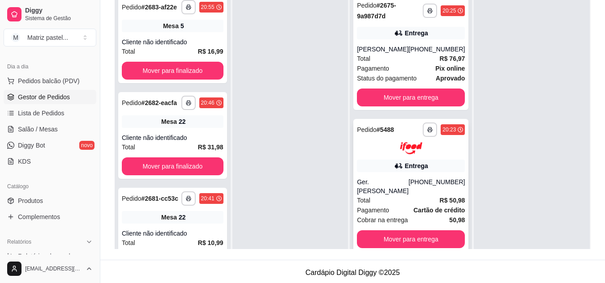
click at [401, 174] on div "**********" at bounding box center [410, 185] width 115 height 133
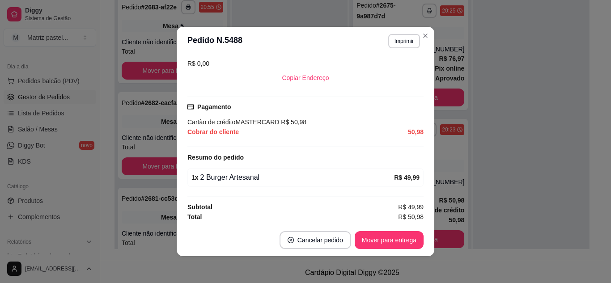
scroll to position [230, 0]
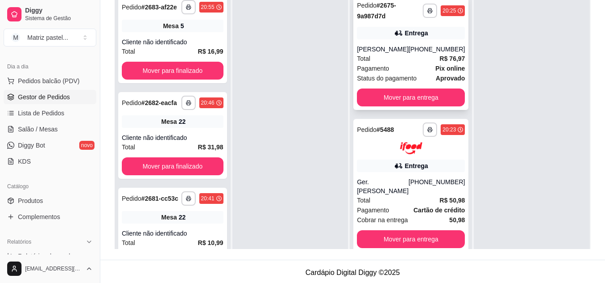
click at [423, 38] on div "Entrega" at bounding box center [411, 33] width 108 height 13
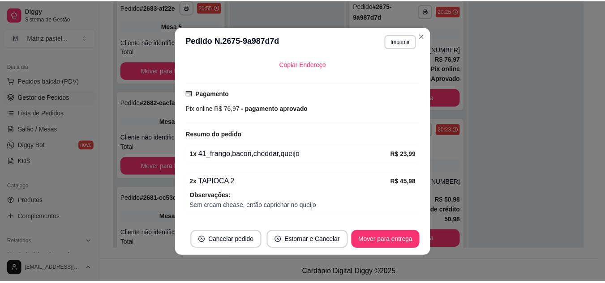
scroll to position [236, 0]
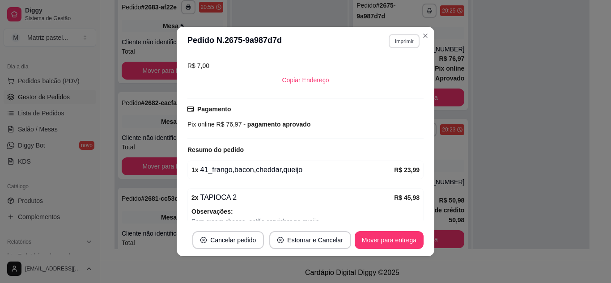
click at [404, 45] on button "Imprimir" at bounding box center [404, 41] width 31 height 14
click at [392, 69] on button "IMPRESSORA" at bounding box center [385, 72] width 63 height 14
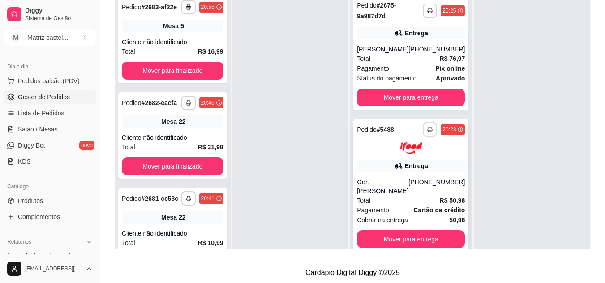
click at [422, 132] on button "button" at bounding box center [429, 130] width 14 height 14
click at [401, 162] on button "IMPRESSORA" at bounding box center [399, 161] width 63 height 14
click at [60, 131] on link "Salão / Mesas" at bounding box center [50, 129] width 93 height 14
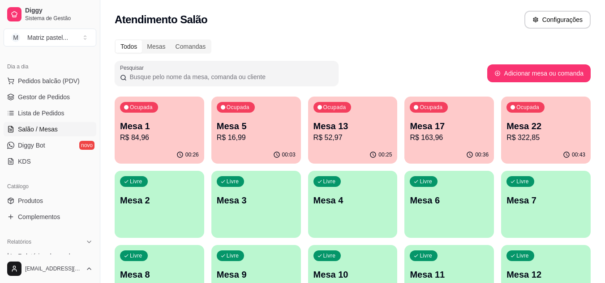
click at [548, 142] on p "R$ 322,85" at bounding box center [545, 137] width 79 height 11
click at [256, 149] on div "00:07" at bounding box center [256, 154] width 90 height 17
click at [256, 134] on p "R$ 16,99" at bounding box center [256, 137] width 79 height 11
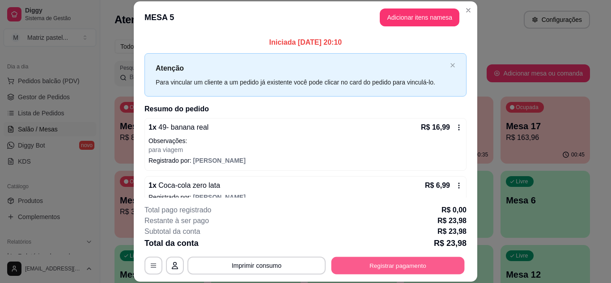
click at [386, 264] on button "Registrar pagamento" at bounding box center [398, 265] width 133 height 17
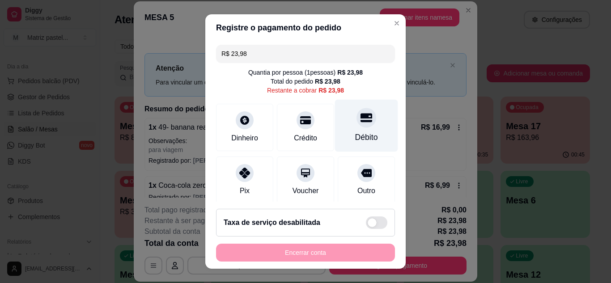
click at [362, 129] on div "Débito" at bounding box center [366, 125] width 63 height 52
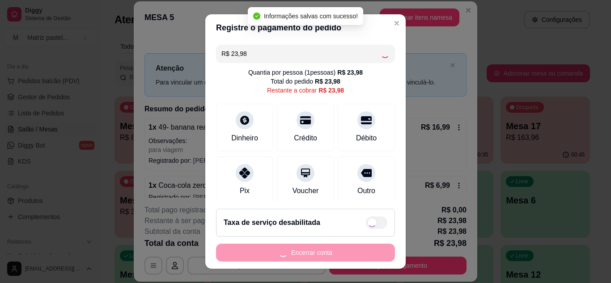
type input "R$ 0,00"
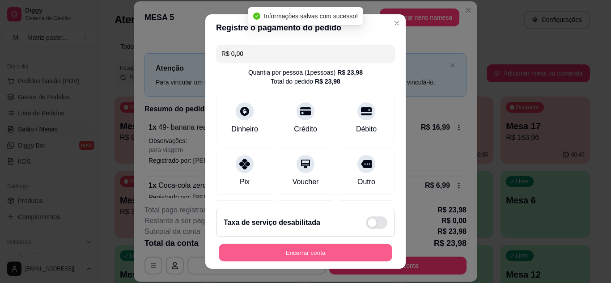
click at [326, 248] on button "Encerrar conta" at bounding box center [306, 252] width 174 height 17
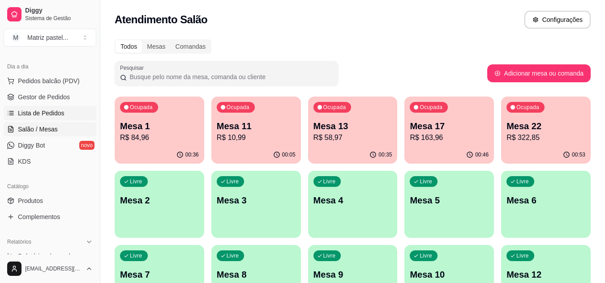
drag, startPoint x: 376, startPoint y: 44, endPoint x: 80, endPoint y: 112, distance: 304.1
click at [376, 44] on div "Todos Mesas Comandas" at bounding box center [353, 46] width 476 height 14
click at [60, 98] on span "Gestor de Pedidos" at bounding box center [44, 97] width 52 height 9
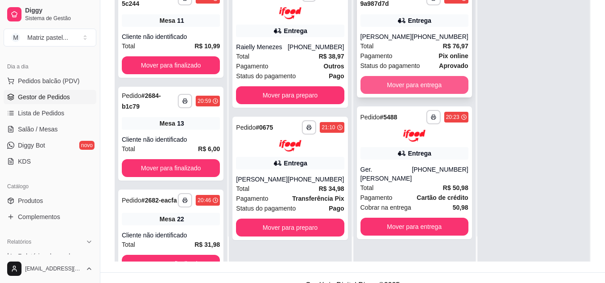
scroll to position [134, 0]
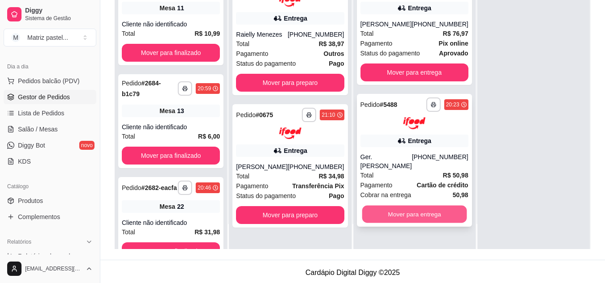
click at [398, 205] on button "Mover para entrega" at bounding box center [414, 213] width 105 height 17
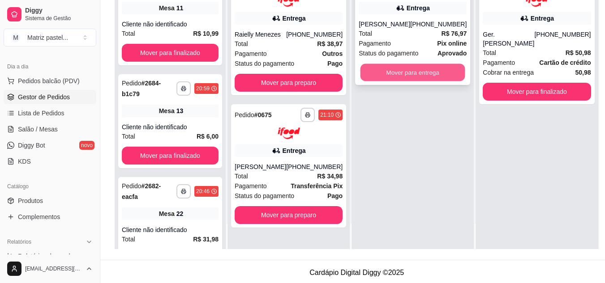
click at [405, 76] on button "Mover para entrega" at bounding box center [412, 72] width 105 height 17
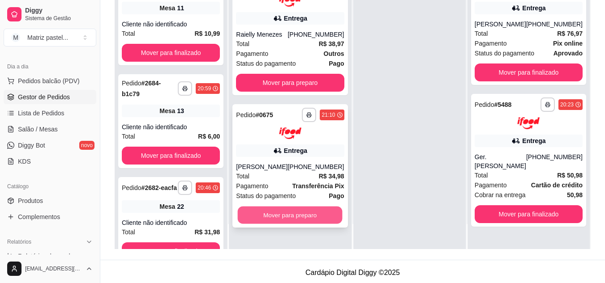
click at [279, 208] on button "Mover para preparo" at bounding box center [290, 215] width 105 height 17
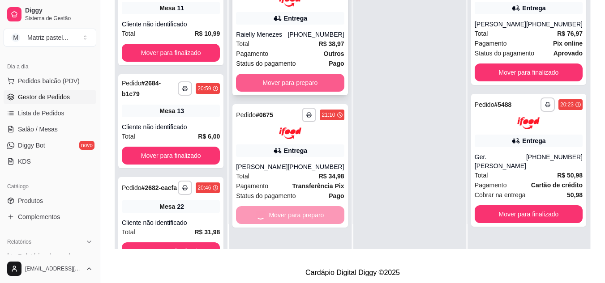
click at [289, 81] on button "Mover para preparo" at bounding box center [290, 83] width 108 height 18
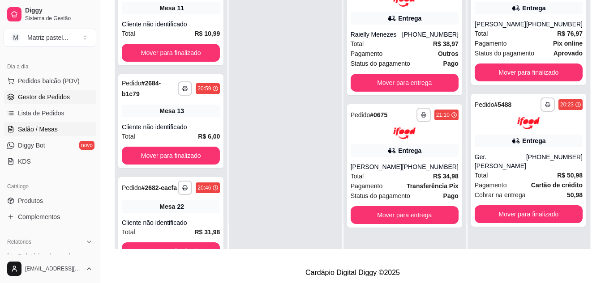
click at [70, 132] on link "Salão / Mesas" at bounding box center [50, 129] width 93 height 14
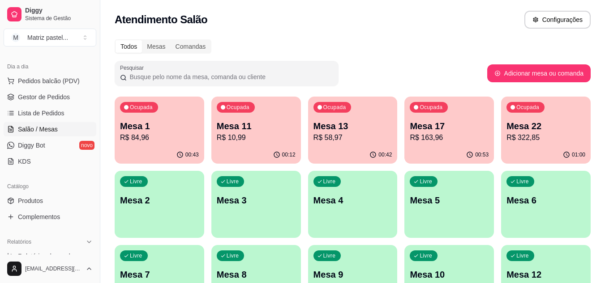
click at [128, 134] on p "R$ 84,96" at bounding box center [159, 137] width 79 height 11
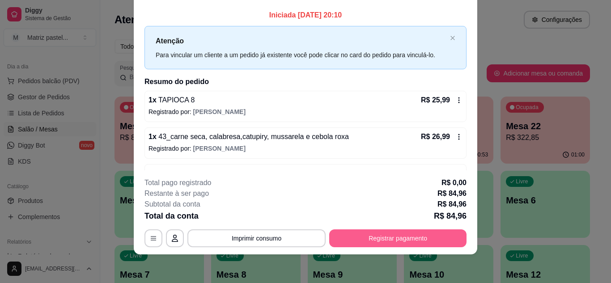
click at [408, 230] on button "Registrar pagamento" at bounding box center [397, 239] width 137 height 18
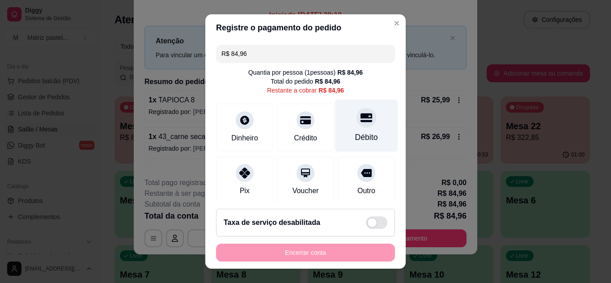
click at [361, 120] on icon at bounding box center [367, 118] width 12 height 12
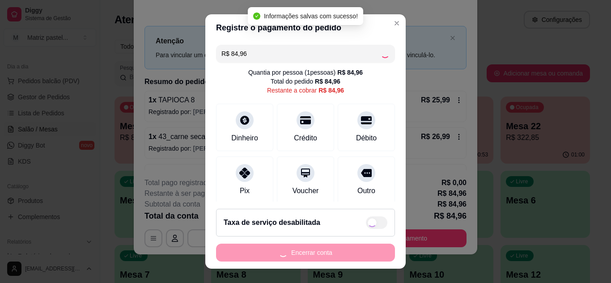
type input "R$ 0,00"
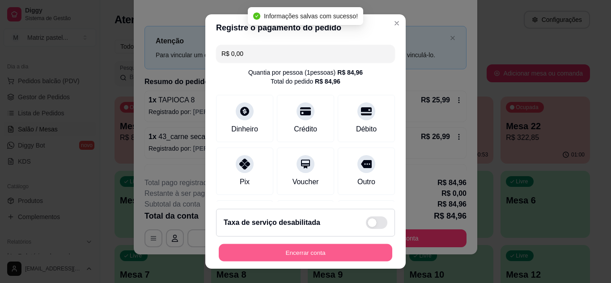
click at [321, 258] on button "Encerrar conta" at bounding box center [306, 252] width 174 height 17
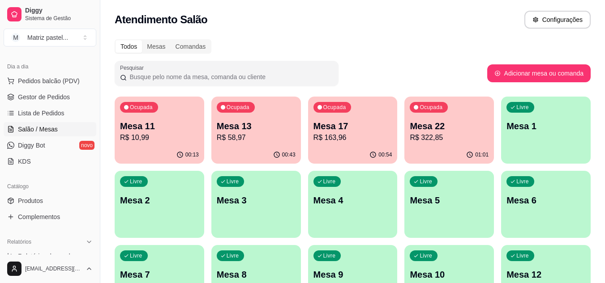
click at [332, 132] on p "R$ 163,96" at bounding box center [352, 137] width 79 height 11
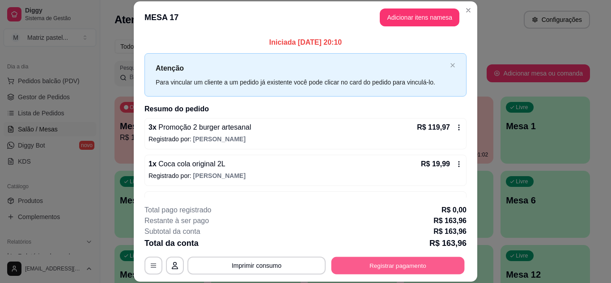
click at [350, 261] on button "Registrar pagamento" at bounding box center [398, 265] width 133 height 17
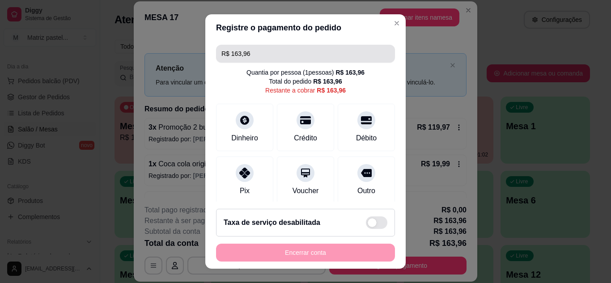
click at [277, 53] on input "R$ 163,96" at bounding box center [306, 54] width 168 height 18
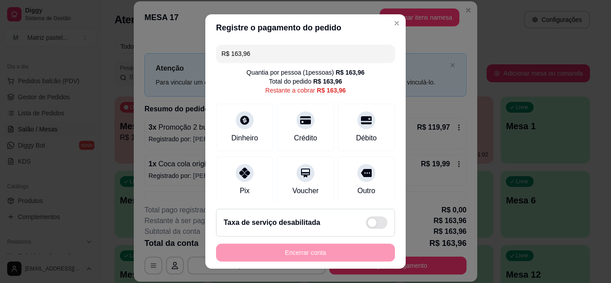
click at [277, 52] on input "R$ 163,96" at bounding box center [306, 54] width 168 height 18
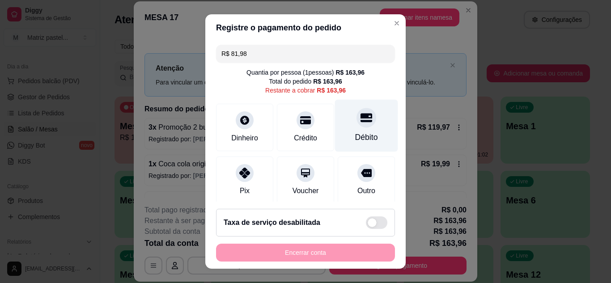
click at [357, 126] on div at bounding box center [367, 118] width 20 height 20
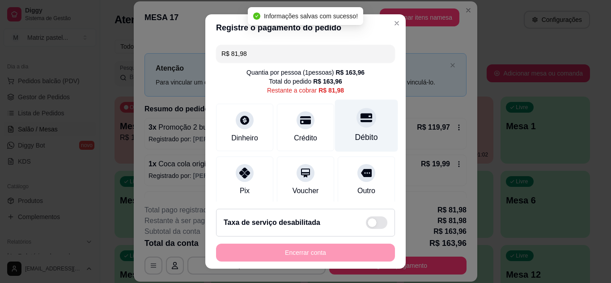
click at [357, 126] on div at bounding box center [367, 118] width 20 height 20
type input "R$ 0,00"
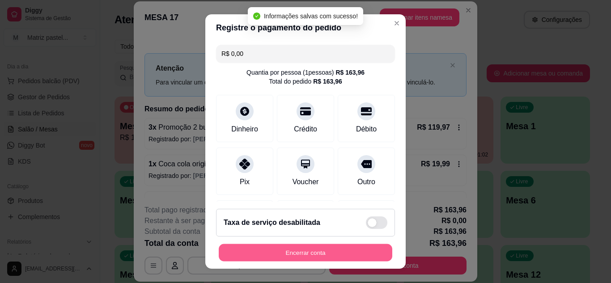
click at [316, 252] on button "Encerrar conta" at bounding box center [306, 252] width 174 height 17
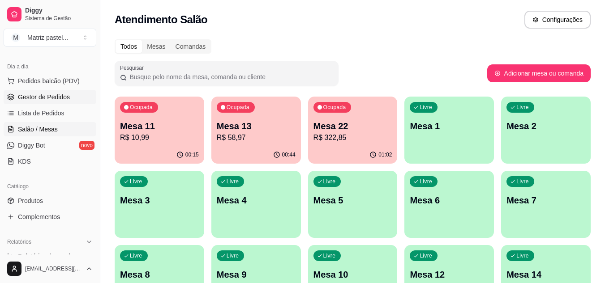
click at [47, 98] on span "Gestor de Pedidos" at bounding box center [44, 97] width 52 height 9
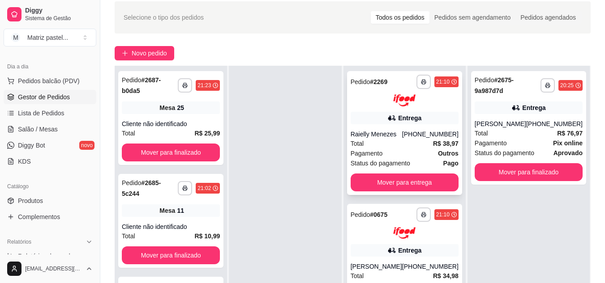
scroll to position [90, 0]
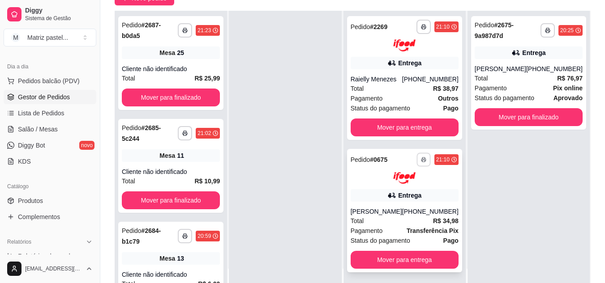
click at [428, 161] on button "button" at bounding box center [423, 160] width 14 height 14
click at [397, 194] on button "IMPRESSORA" at bounding box center [399, 191] width 65 height 14
click at [425, 27] on rect "button" at bounding box center [423, 28] width 3 height 2
click at [400, 63] on button "IMPRESSORA" at bounding box center [399, 58] width 65 height 14
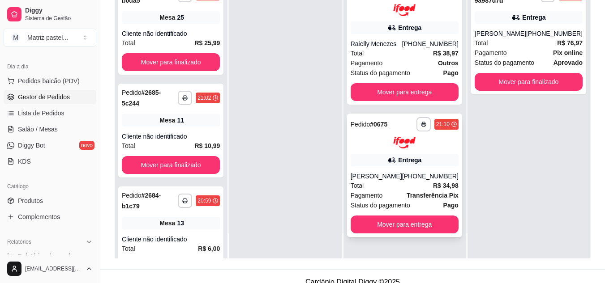
scroll to position [137, 0]
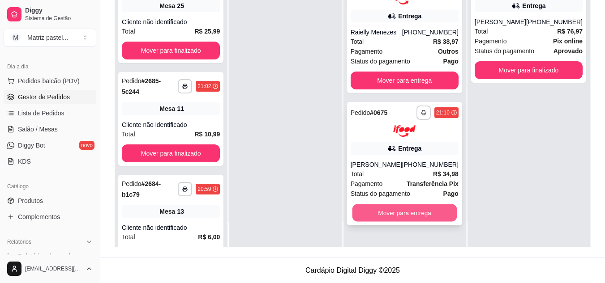
click at [387, 215] on button "Mover para entrega" at bounding box center [404, 213] width 105 height 17
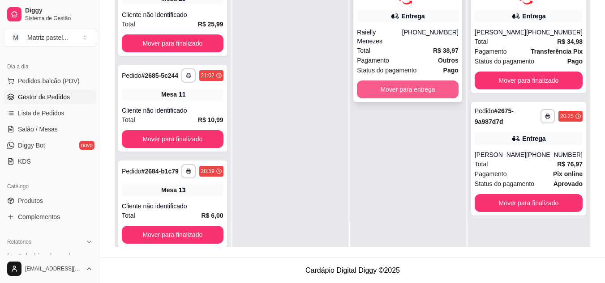
click at [410, 82] on button "Mover para entrega" at bounding box center [408, 90] width 102 height 18
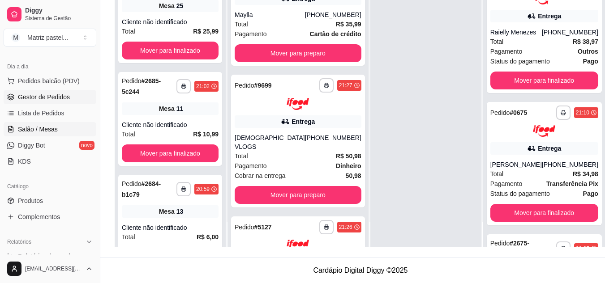
click at [32, 132] on span "Salão / Mesas" at bounding box center [38, 129] width 40 height 9
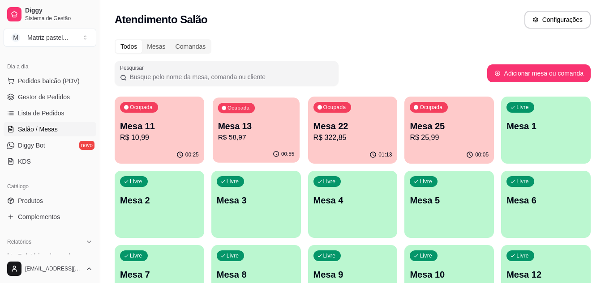
click at [259, 143] on p "R$ 58,97" at bounding box center [256, 137] width 77 height 10
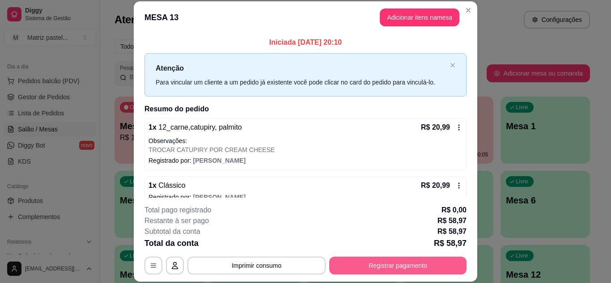
click at [394, 269] on button "Registrar pagamento" at bounding box center [397, 266] width 137 height 18
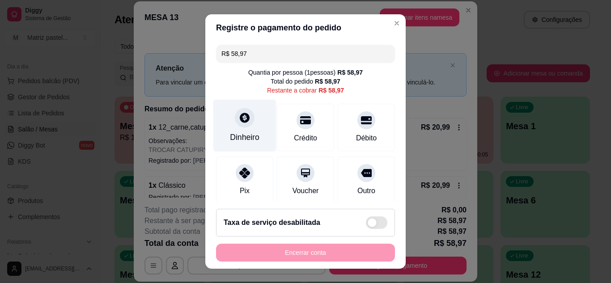
click at [256, 136] on div "Dinheiro" at bounding box center [244, 125] width 63 height 52
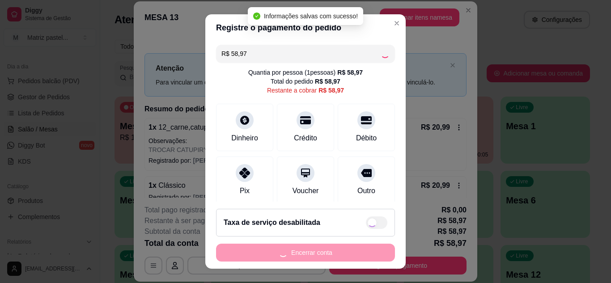
type input "R$ 0,00"
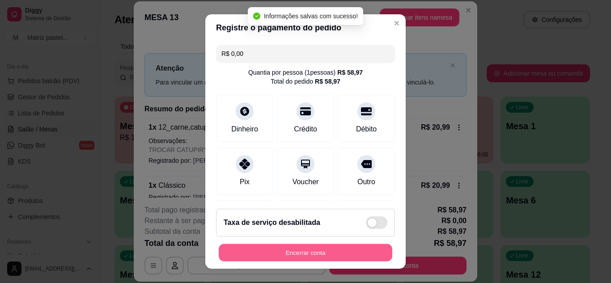
click at [318, 249] on button "Encerrar conta" at bounding box center [306, 252] width 174 height 17
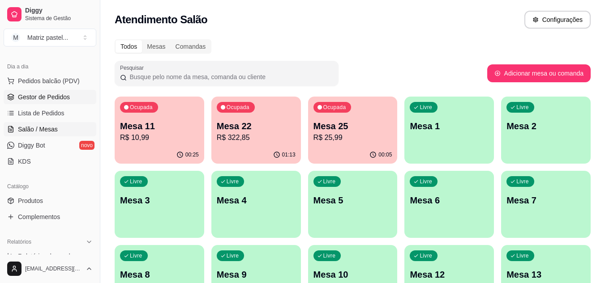
click at [67, 93] on span "Gestor de Pedidos" at bounding box center [44, 97] width 52 height 9
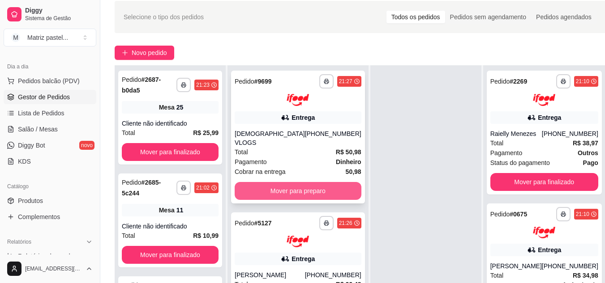
scroll to position [134, 0]
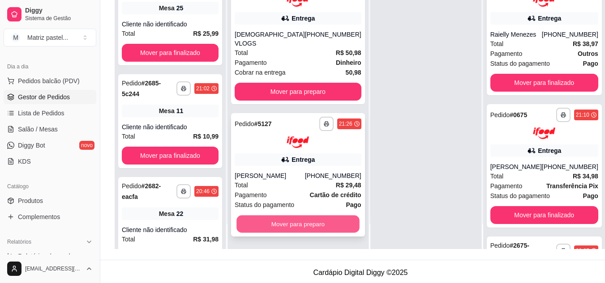
click at [288, 226] on button "Mover para preparo" at bounding box center [297, 224] width 123 height 17
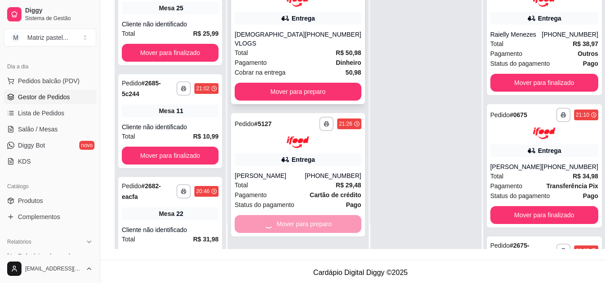
scroll to position [0, 0]
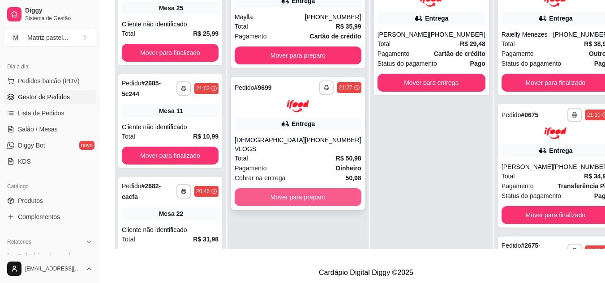
click at [258, 195] on button "Mover para preparo" at bounding box center [298, 197] width 127 height 18
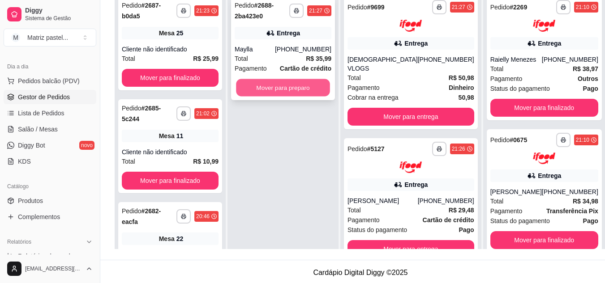
click at [274, 89] on button "Mover para preparo" at bounding box center [283, 87] width 94 height 17
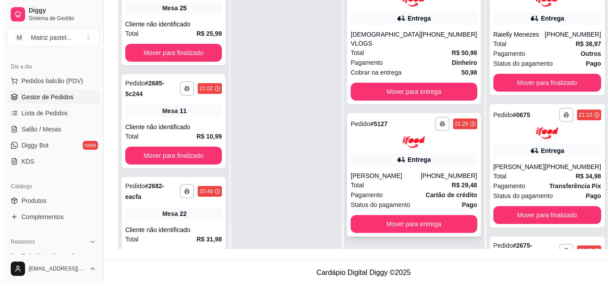
scroll to position [137, 0]
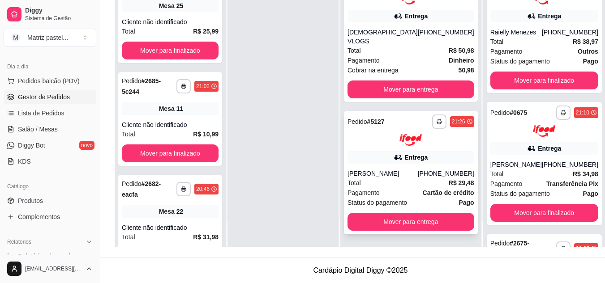
click at [384, 140] on div "**********" at bounding box center [411, 173] width 134 height 124
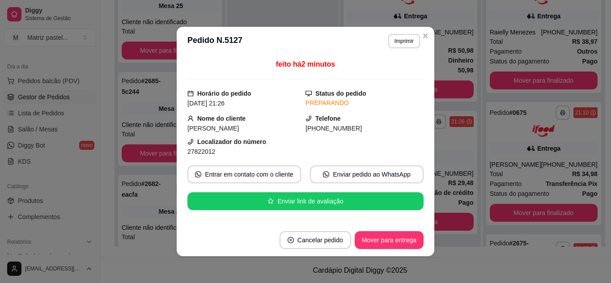
scroll to position [90, 0]
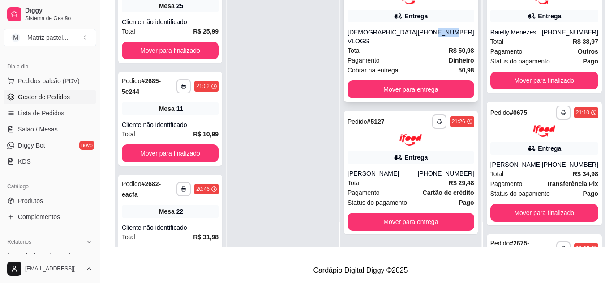
click at [423, 34] on div "(08) 00705-2030" at bounding box center [446, 37] width 56 height 18
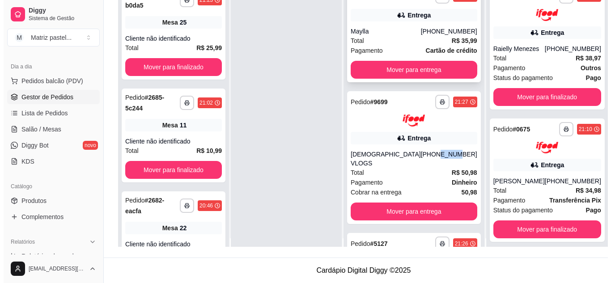
scroll to position [0, 0]
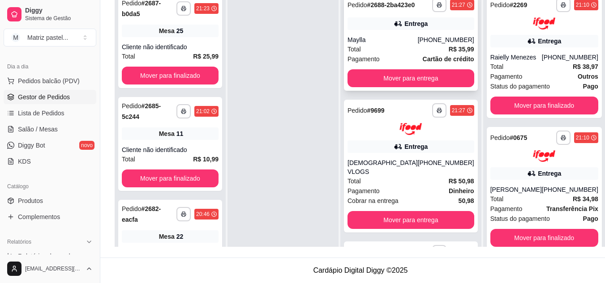
click at [378, 30] on div "Entrega" at bounding box center [410, 23] width 127 height 13
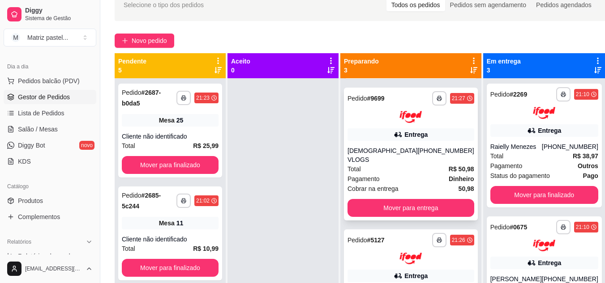
scroll to position [113, 0]
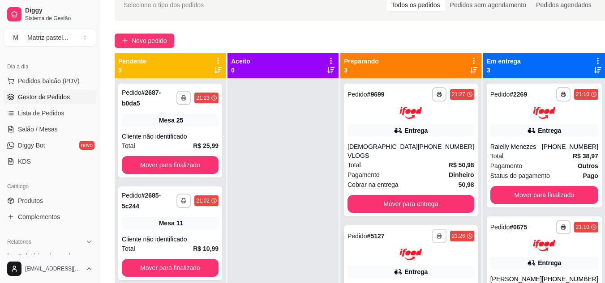
click at [436, 234] on icon "button" at bounding box center [438, 236] width 5 height 5
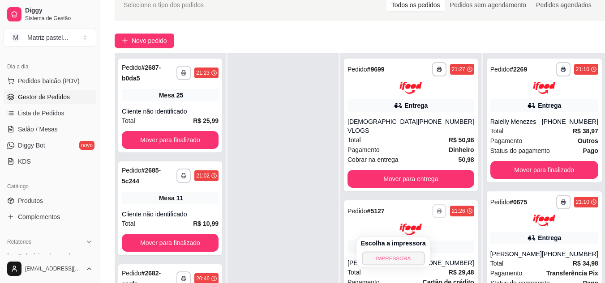
click at [390, 254] on button "IMPRESSORA" at bounding box center [393, 259] width 63 height 14
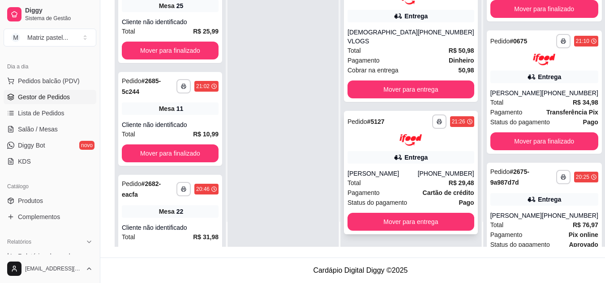
scroll to position [90, 0]
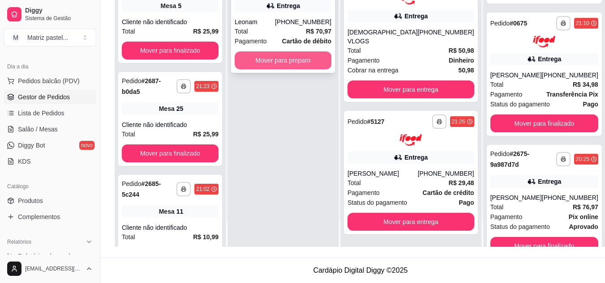
click at [259, 56] on button "Mover para preparo" at bounding box center [283, 60] width 97 height 18
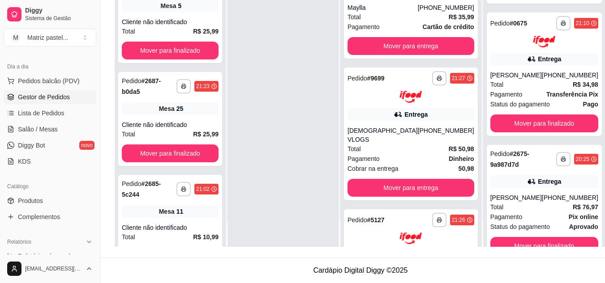
scroll to position [226, 0]
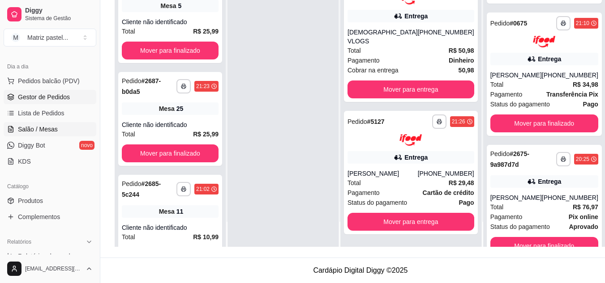
click at [50, 133] on span "Salão / Mesas" at bounding box center [38, 129] width 40 height 9
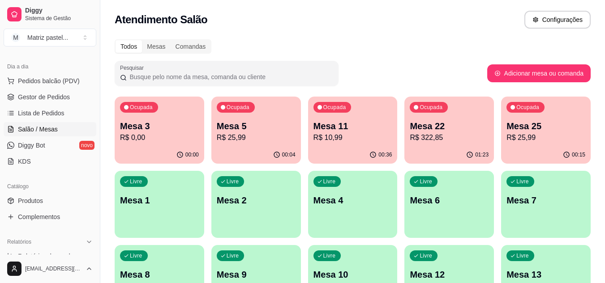
click at [506, 129] on div "Ocupada Mesa 25 R$ 25,99" at bounding box center [546, 122] width 90 height 50
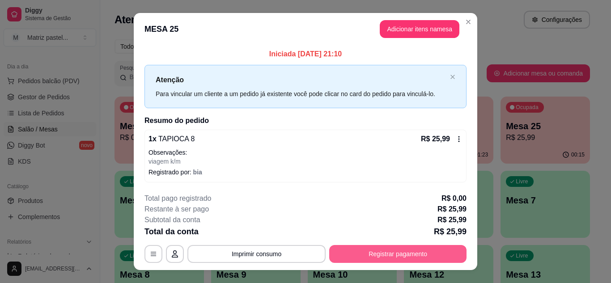
click at [370, 257] on button "Registrar pagamento" at bounding box center [397, 254] width 137 height 18
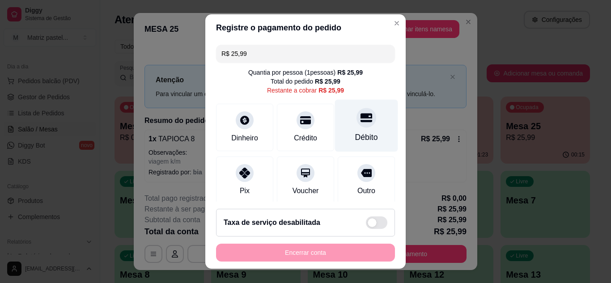
click at [369, 128] on div "Débito" at bounding box center [366, 125] width 63 height 52
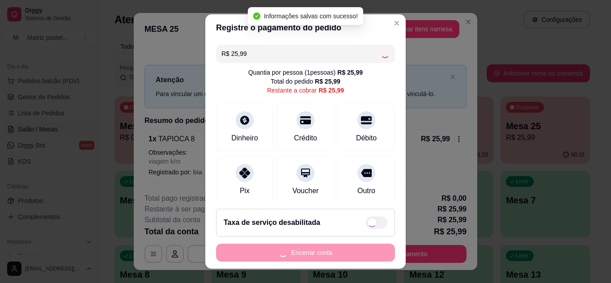
type input "R$ 0,00"
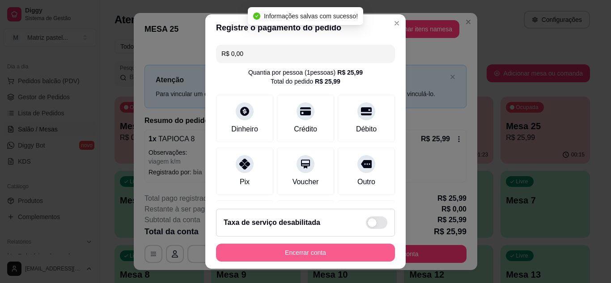
click at [297, 255] on button "Encerrar conta" at bounding box center [305, 253] width 179 height 18
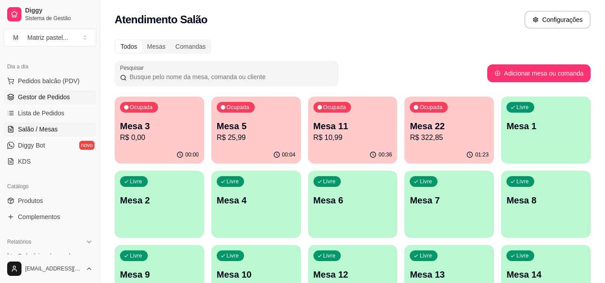
click at [43, 93] on span "Gestor de Pedidos" at bounding box center [44, 97] width 52 height 9
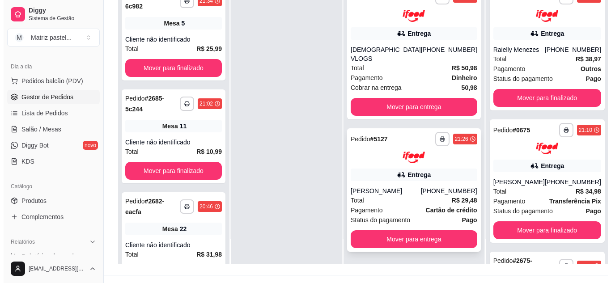
scroll to position [134, 0]
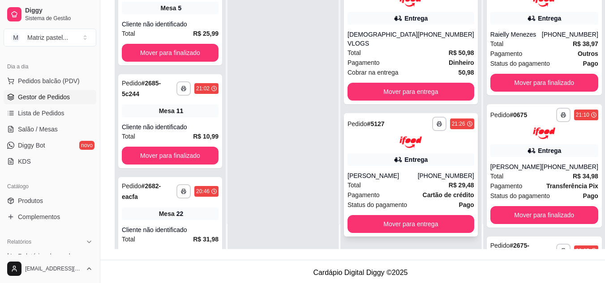
click at [366, 176] on div "[PERSON_NAME]" at bounding box center [382, 175] width 70 height 9
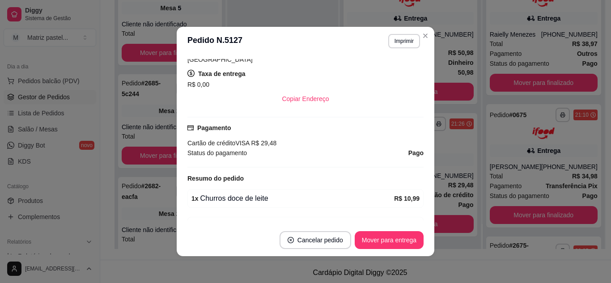
scroll to position [224, 0]
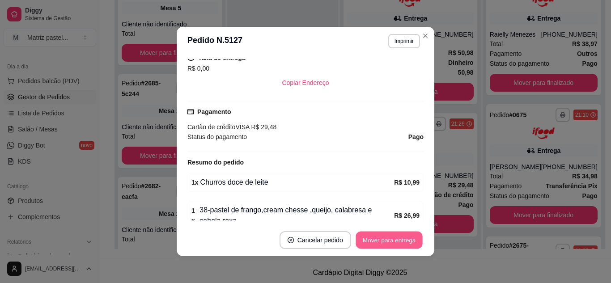
click at [366, 236] on button "Mover para entrega" at bounding box center [389, 240] width 67 height 17
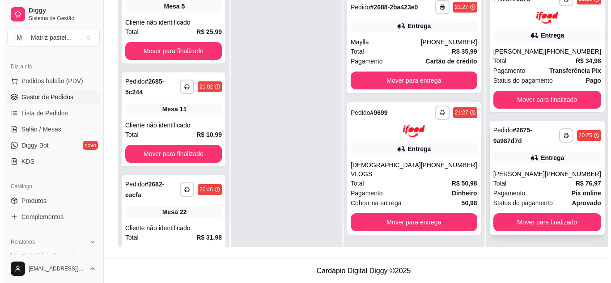
scroll to position [137, 0]
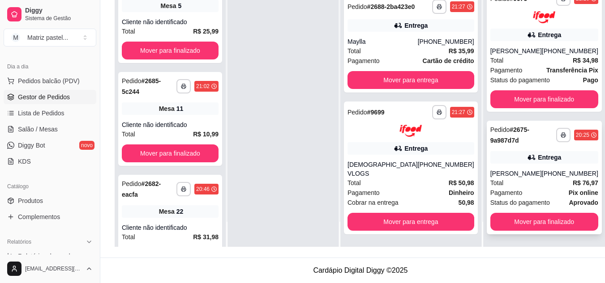
click at [528, 179] on div "Total R$ 76,97" at bounding box center [544, 183] width 108 height 10
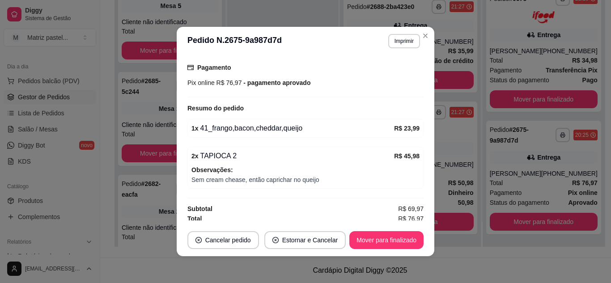
scroll to position [281, 0]
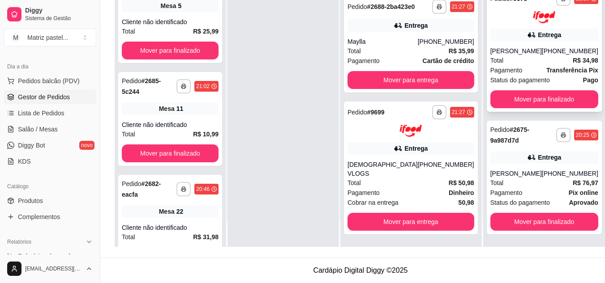
click at [491, 61] on div "Total R$ 34,98" at bounding box center [544, 60] width 108 height 10
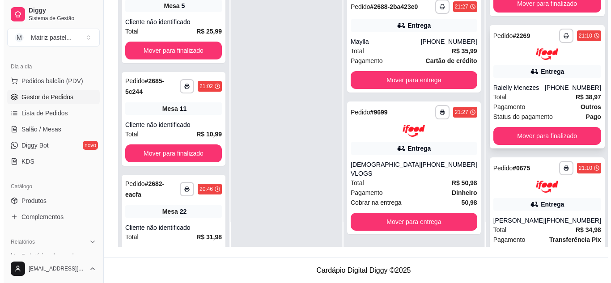
scroll to position [77, 0]
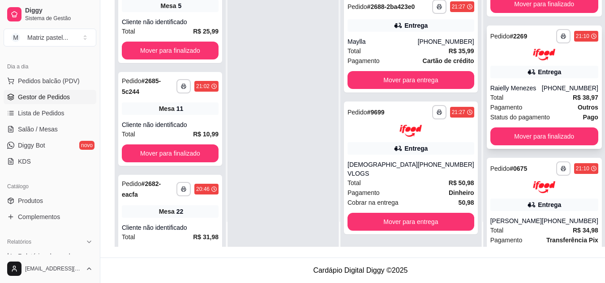
click at [527, 77] on icon at bounding box center [531, 72] width 9 height 9
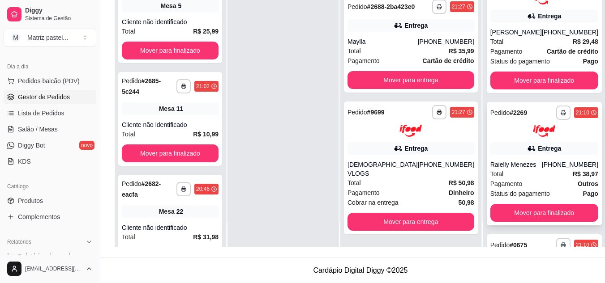
scroll to position [0, 0]
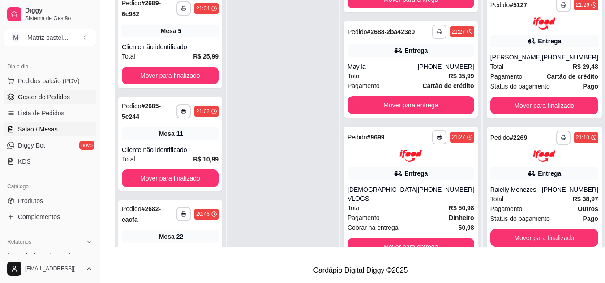
click at [38, 127] on span "Salão / Mesas" at bounding box center [38, 129] width 40 height 9
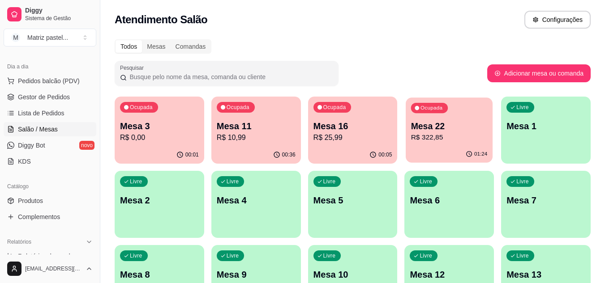
click at [416, 143] on p "R$ 322,85" at bounding box center [449, 137] width 77 height 10
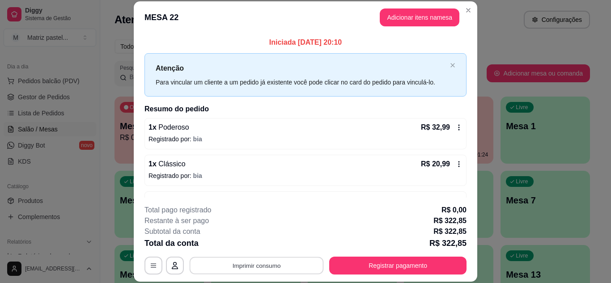
click at [281, 265] on button "Imprimir consumo" at bounding box center [257, 265] width 134 height 17
click at [274, 248] on button "IMPRESSORA" at bounding box center [256, 245] width 65 height 14
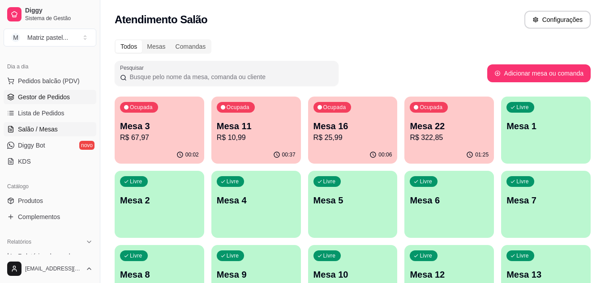
click at [40, 99] on span "Gestor de Pedidos" at bounding box center [44, 97] width 52 height 9
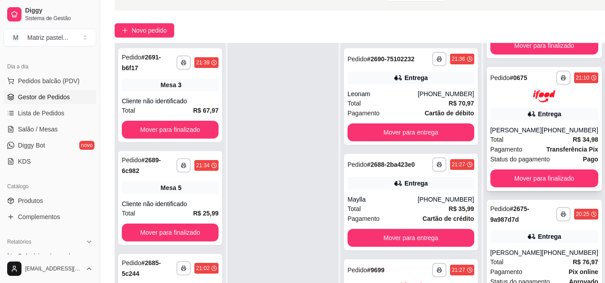
scroll to position [134, 0]
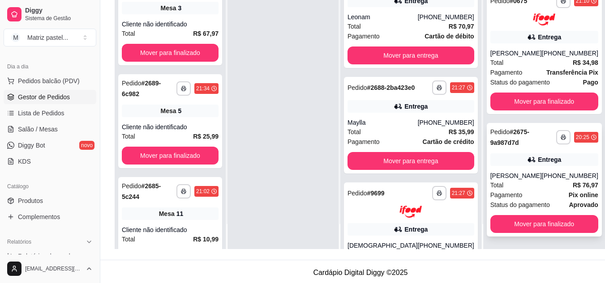
click at [513, 188] on div "Total R$ 76,97" at bounding box center [544, 185] width 108 height 10
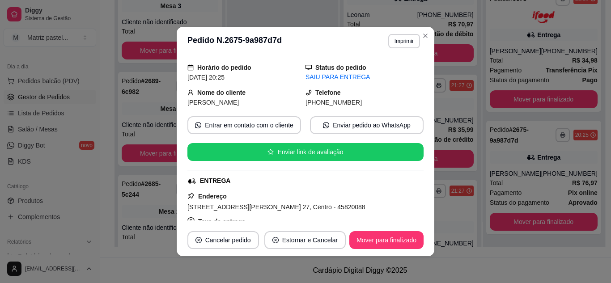
scroll to position [89, 0]
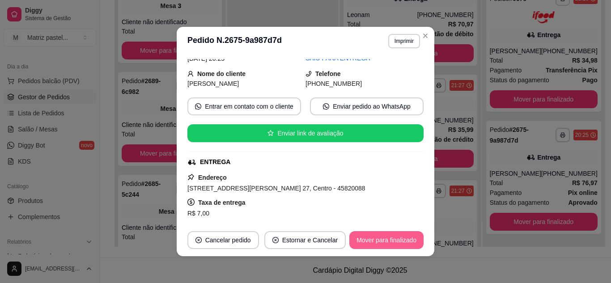
click at [388, 238] on button "Mover para finalizado" at bounding box center [387, 240] width 74 height 18
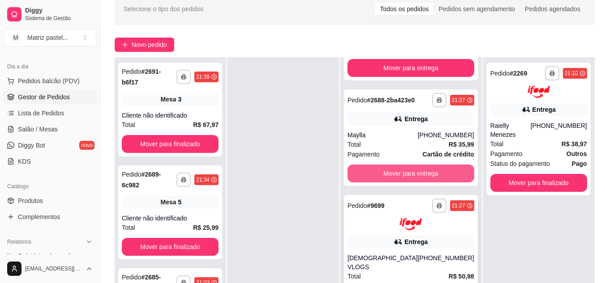
scroll to position [47, 0]
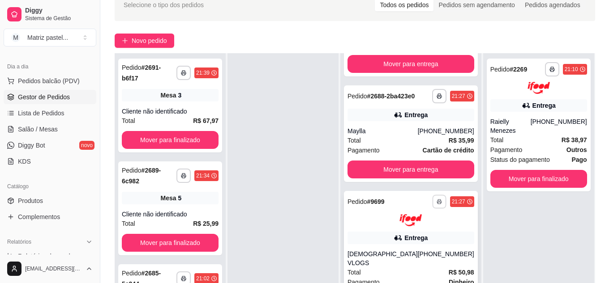
click at [438, 201] on polyline "button" at bounding box center [439, 200] width 3 height 1
click at [393, 244] on button "IMPRESSORA" at bounding box center [392, 242] width 65 height 14
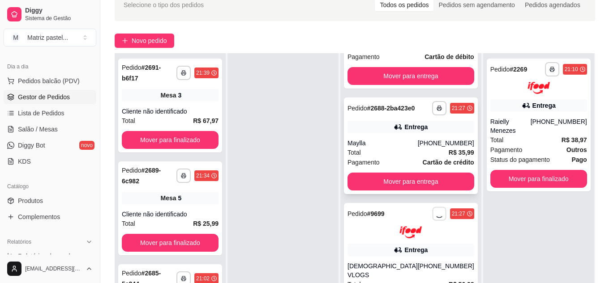
scroll to position [39, 0]
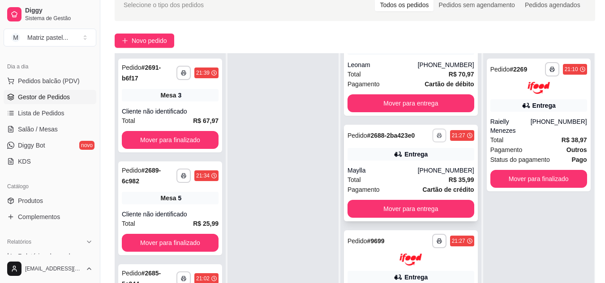
click at [432, 142] on button "button" at bounding box center [439, 135] width 14 height 14
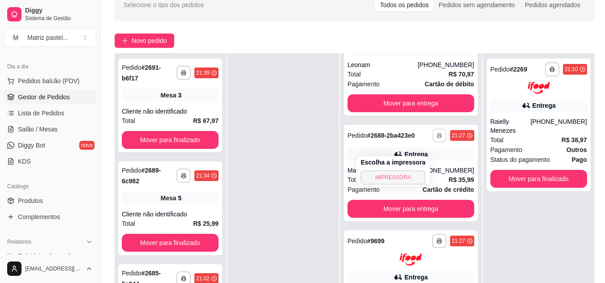
click at [403, 174] on button "IMPRESSORA" at bounding box center [392, 178] width 65 height 14
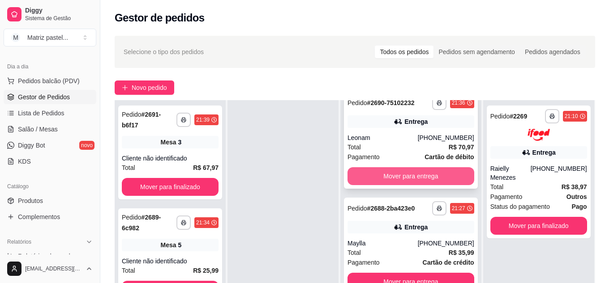
scroll to position [0, 0]
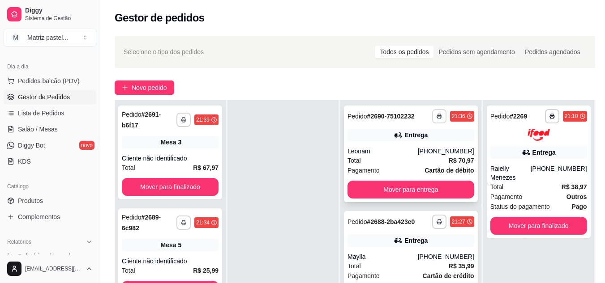
click at [432, 119] on button "button" at bounding box center [439, 116] width 14 height 14
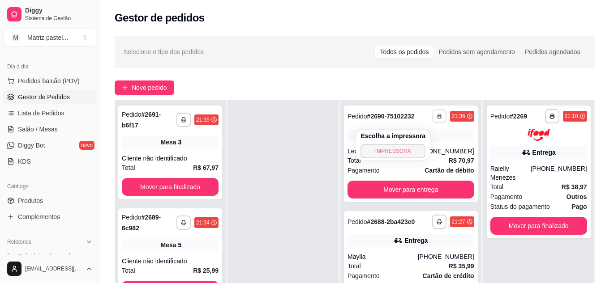
click at [402, 148] on button "IMPRESSORA" at bounding box center [392, 151] width 65 height 14
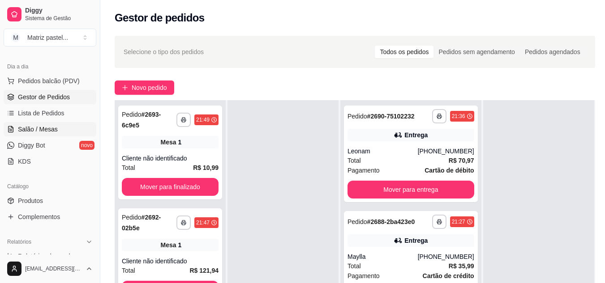
click at [25, 125] on span "Salão / Mesas" at bounding box center [38, 129] width 40 height 9
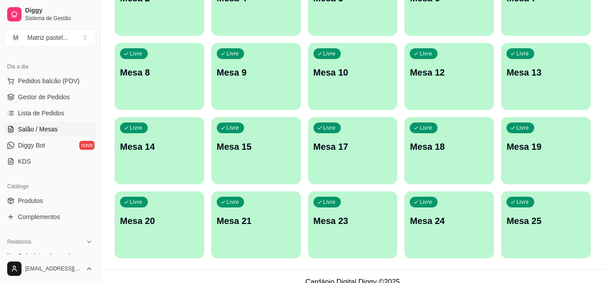
scroll to position [214, 0]
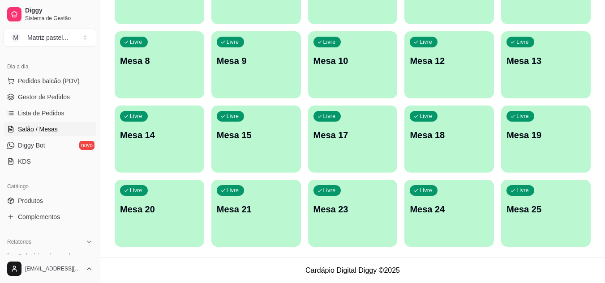
click at [529, 196] on div "Livre" at bounding box center [520, 190] width 28 height 11
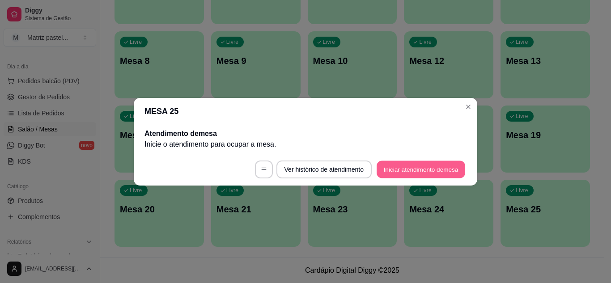
click at [409, 174] on button "Iniciar atendimento de mesa" at bounding box center [421, 169] width 89 height 17
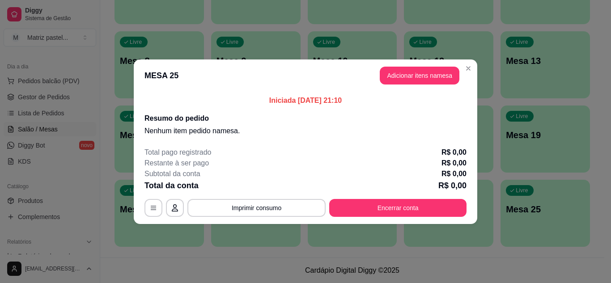
click at [410, 81] on button "Adicionar itens na mesa" at bounding box center [420, 76] width 80 height 18
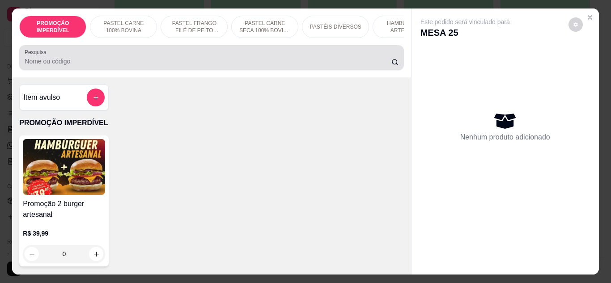
click at [227, 56] on div at bounding box center [212, 58] width 374 height 18
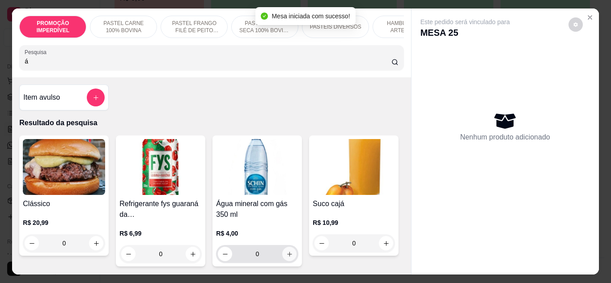
type input "á"
click at [291, 256] on button "increase-product-quantity" at bounding box center [289, 254] width 14 height 14
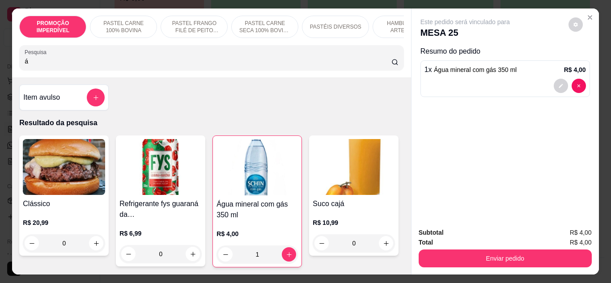
type input "1"
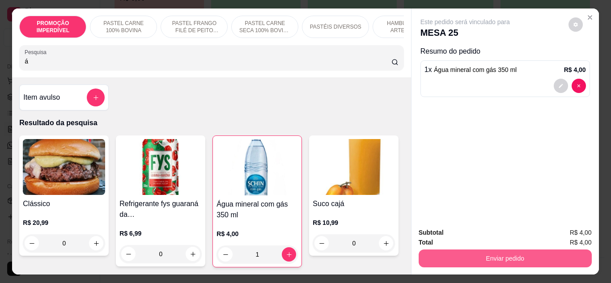
click at [450, 259] on button "Enviar pedido" at bounding box center [505, 259] width 173 height 18
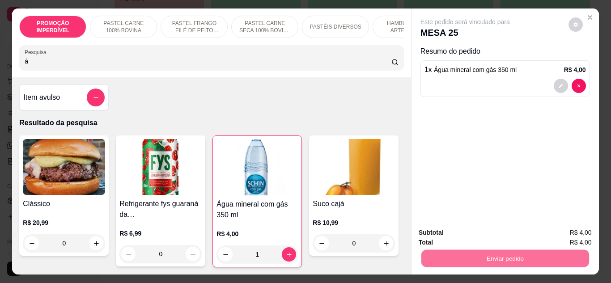
click at [579, 237] on button "Enviar pedido" at bounding box center [568, 233] width 51 height 17
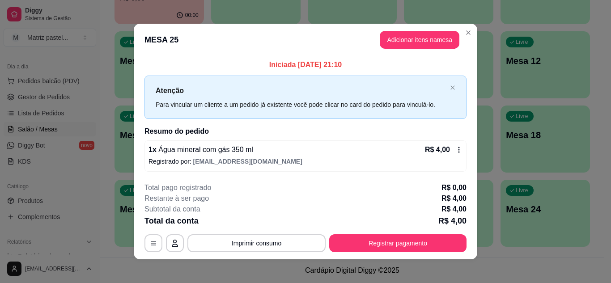
click at [445, 234] on div "**********" at bounding box center [306, 218] width 322 height 70
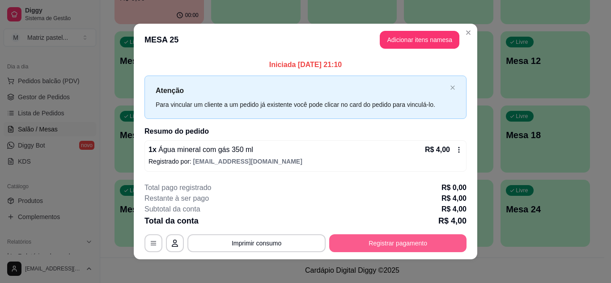
click at [433, 238] on button "Registrar pagamento" at bounding box center [397, 244] width 137 height 18
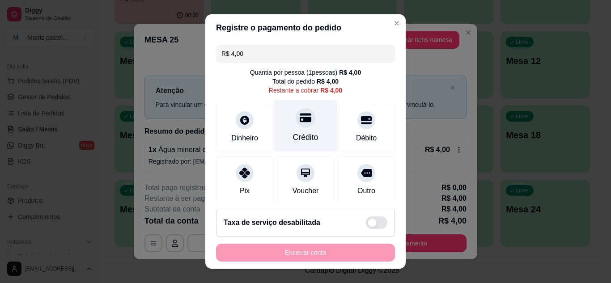
click at [293, 137] on div "Crédito" at bounding box center [306, 138] width 26 height 12
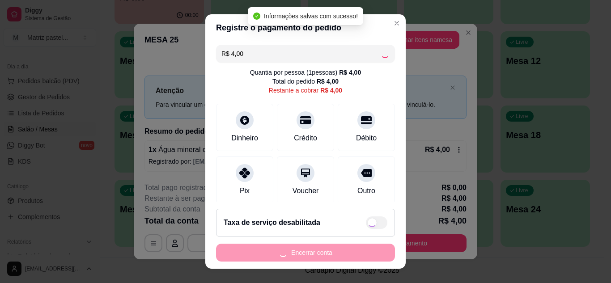
type input "R$ 0,00"
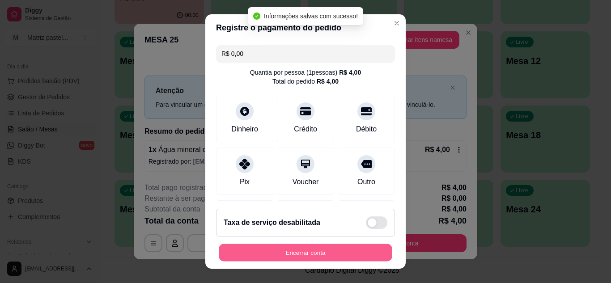
click at [319, 250] on button "Encerrar conta" at bounding box center [306, 252] width 174 height 17
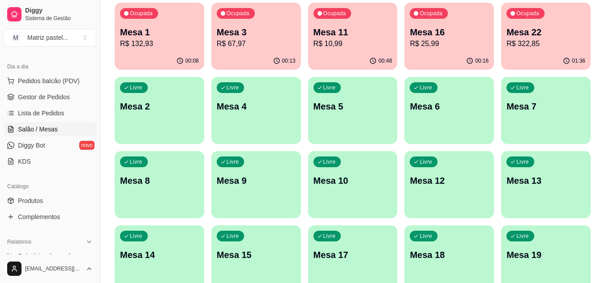
scroll to position [35, 0]
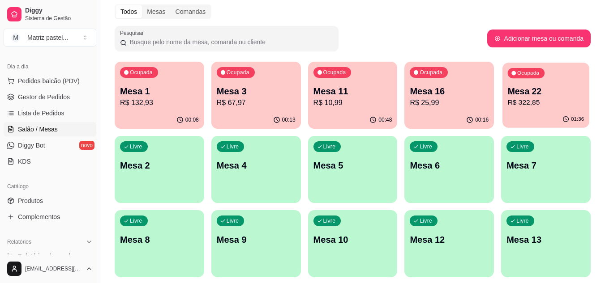
click at [520, 101] on p "R$ 322,85" at bounding box center [546, 103] width 77 height 10
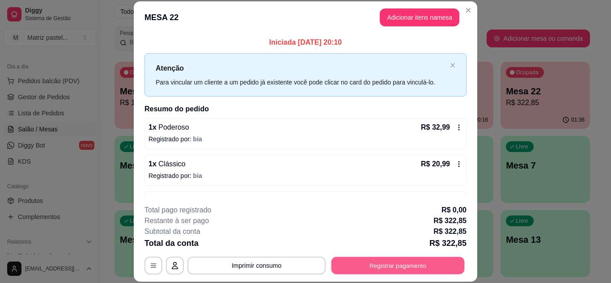
click at [380, 267] on button "Registrar pagamento" at bounding box center [398, 265] width 133 height 17
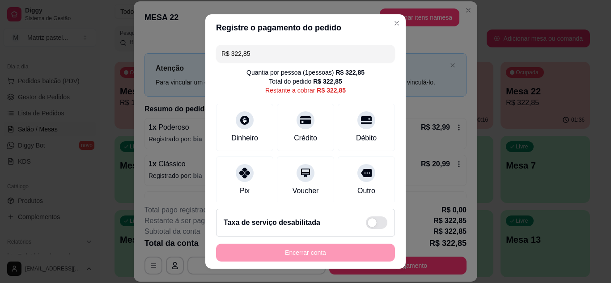
click at [301, 61] on input "R$ 322,85" at bounding box center [306, 54] width 168 height 18
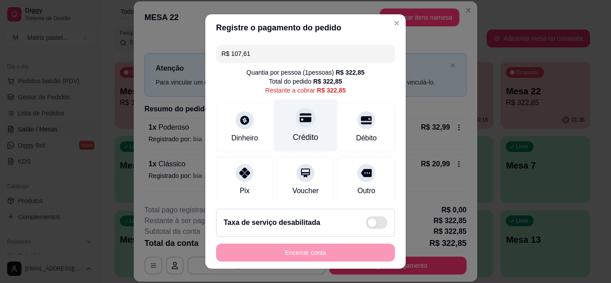
click at [304, 132] on div "Crédito" at bounding box center [306, 138] width 26 height 12
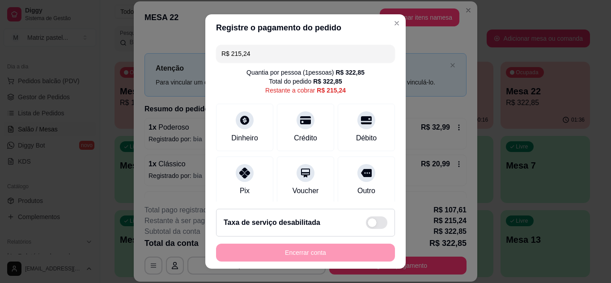
click at [294, 64] on div "R$ 215,24 Quantia por pessoa ( 1 pessoas) R$ 322,85 Total do pedido R$ 322,85 R…" at bounding box center [305, 121] width 201 height 161
click at [289, 51] on input "R$ 215,24" at bounding box center [306, 54] width 168 height 18
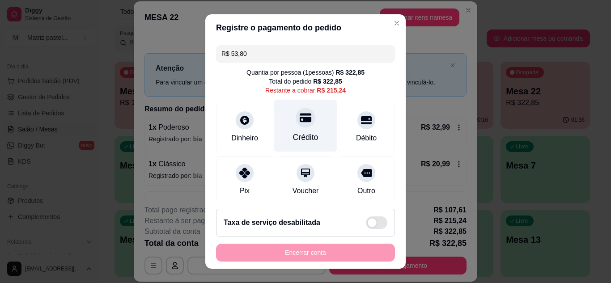
click at [274, 134] on div "Crédito" at bounding box center [305, 125] width 63 height 52
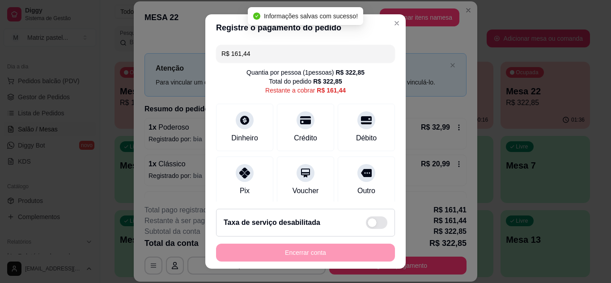
click at [292, 54] on input "R$ 161,44" at bounding box center [306, 54] width 168 height 18
click at [291, 54] on input "R$ 161,44" at bounding box center [306, 54] width 168 height 18
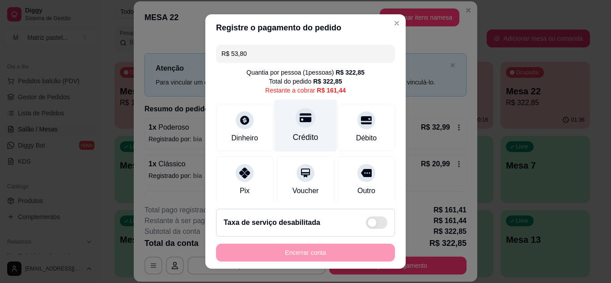
click at [307, 128] on div "Crédito" at bounding box center [305, 125] width 63 height 52
click at [305, 127] on div "Crédito" at bounding box center [305, 125] width 63 height 52
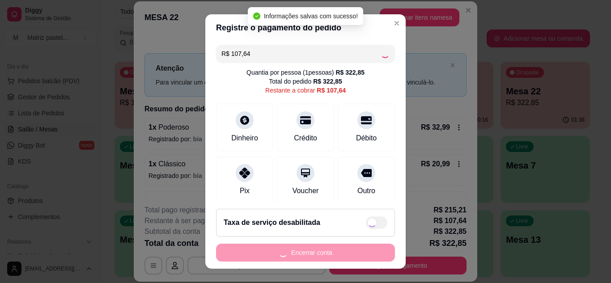
type input "R$ 0,00"
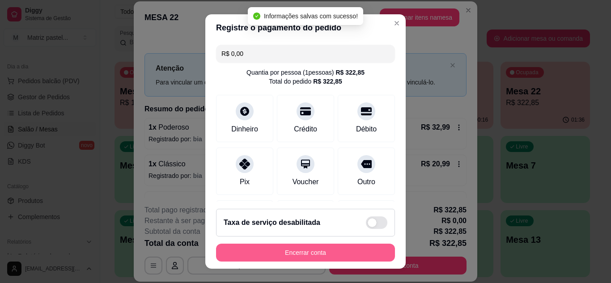
click at [298, 247] on button "Encerrar conta" at bounding box center [305, 253] width 179 height 18
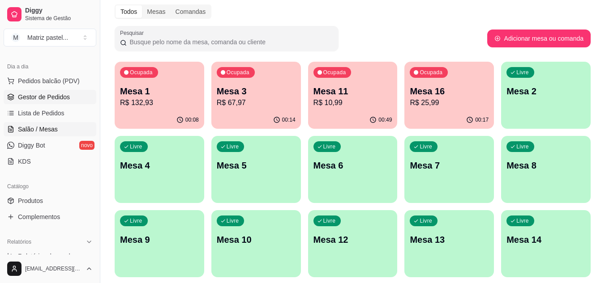
click at [44, 94] on span "Gestor de Pedidos" at bounding box center [44, 97] width 52 height 9
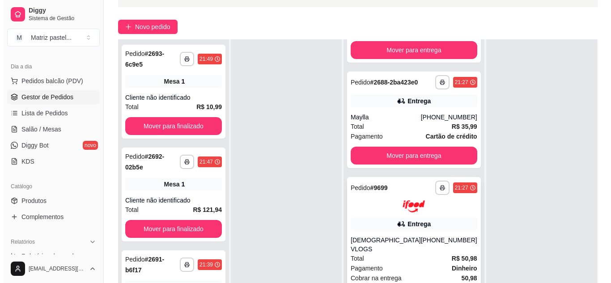
scroll to position [134, 0]
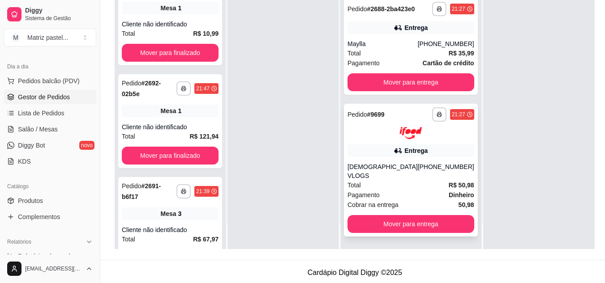
click at [358, 173] on div "[DEMOGRAPHIC_DATA] VLOGS" at bounding box center [382, 171] width 70 height 18
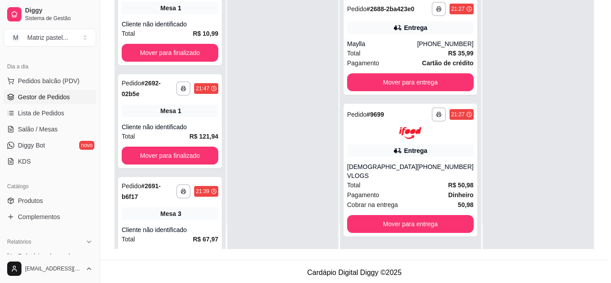
scroll to position [45, 0]
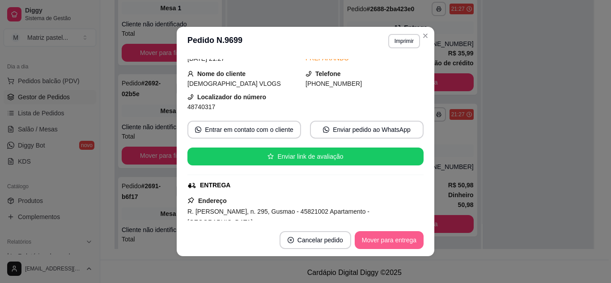
click at [373, 235] on button "Mover para entrega" at bounding box center [389, 240] width 69 height 18
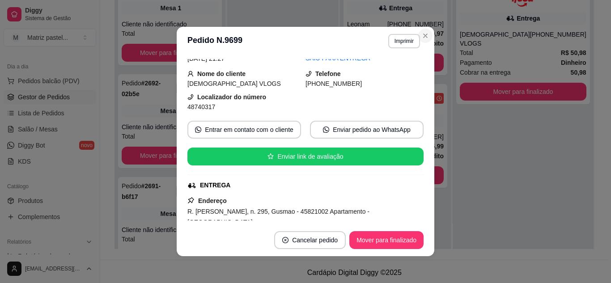
scroll to position [0, 0]
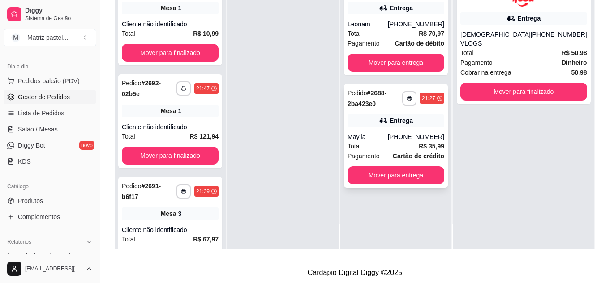
click at [370, 112] on div "**********" at bounding box center [396, 136] width 104 height 104
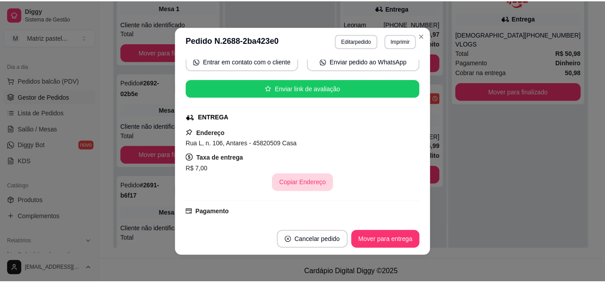
scroll to position [178, 0]
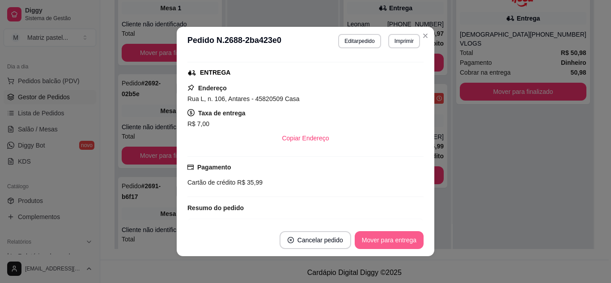
click at [395, 243] on button "Mover para entrega" at bounding box center [389, 240] width 69 height 18
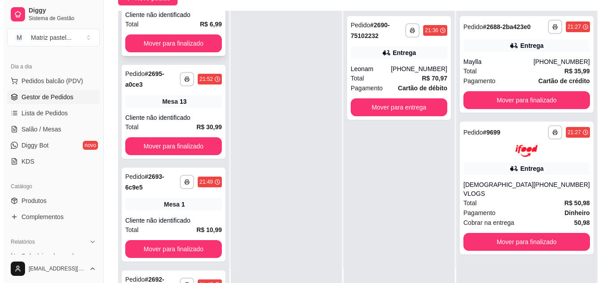
scroll to position [179, 0]
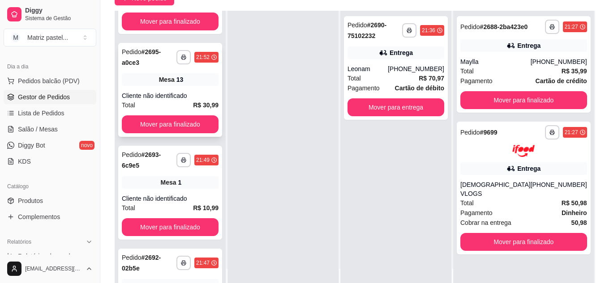
click at [178, 96] on div "Cliente não identificado" at bounding box center [170, 95] width 97 height 9
click at [40, 132] on span "Salão / Mesas" at bounding box center [38, 129] width 40 height 9
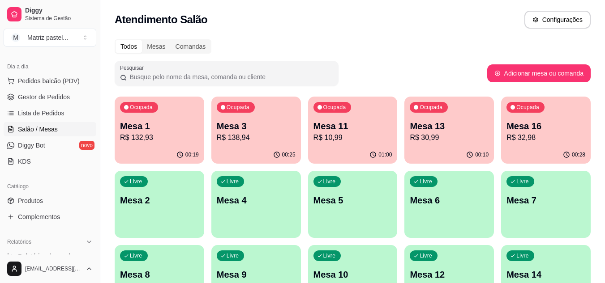
click at [547, 134] on p "R$ 32,98" at bounding box center [545, 137] width 79 height 11
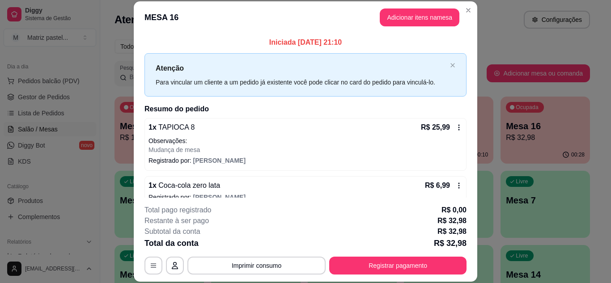
click at [434, 254] on div "**********" at bounding box center [306, 240] width 322 height 70
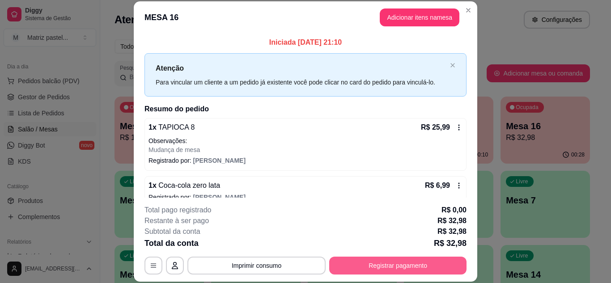
click at [439, 259] on button "Registrar pagamento" at bounding box center [397, 266] width 137 height 18
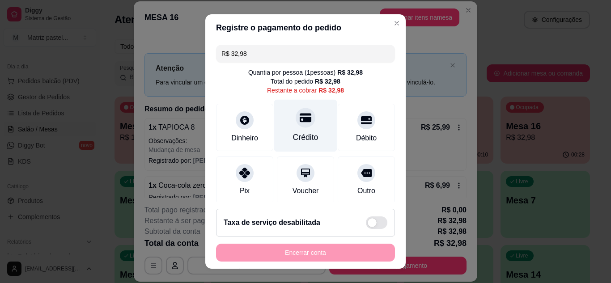
click at [292, 130] on div "Crédito" at bounding box center [305, 125] width 63 height 52
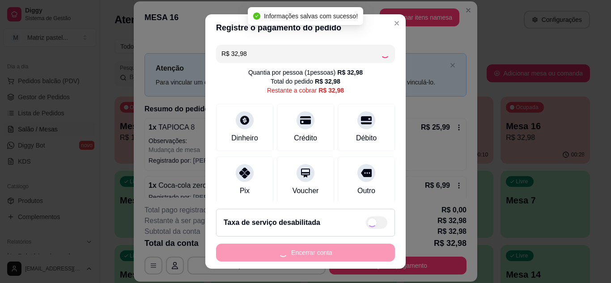
type input "R$ 0,00"
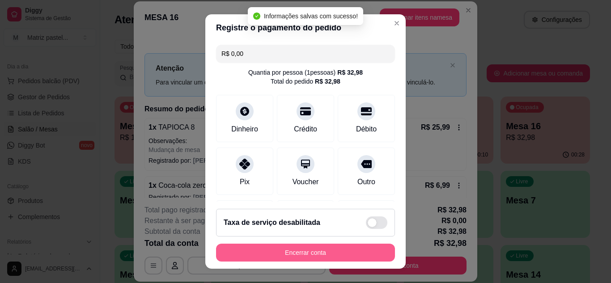
click at [282, 247] on button "Encerrar conta" at bounding box center [305, 253] width 179 height 18
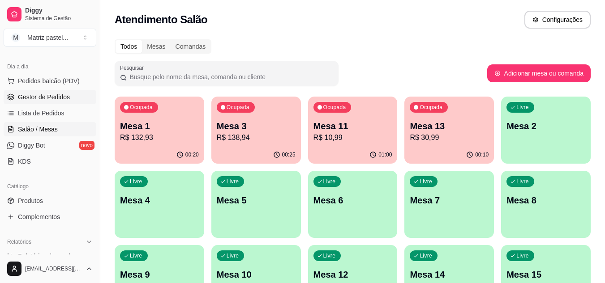
click at [70, 96] on link "Gestor de Pedidos" at bounding box center [50, 97] width 93 height 14
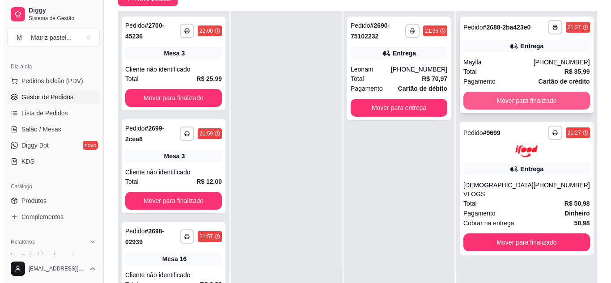
scroll to position [90, 0]
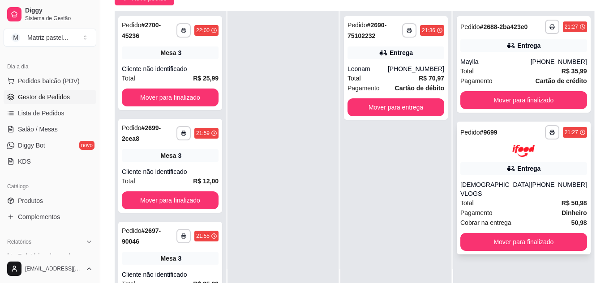
click at [509, 169] on div "**********" at bounding box center [524, 188] width 134 height 133
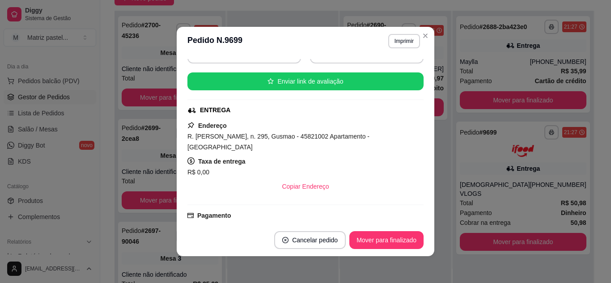
scroll to position [134, 0]
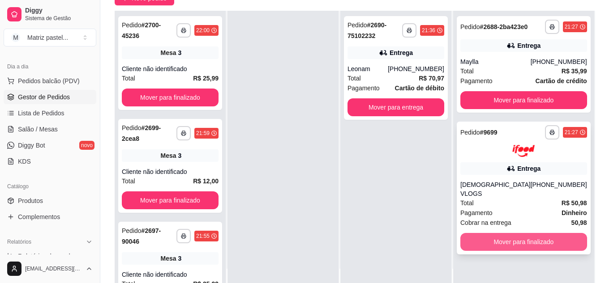
click at [539, 245] on button "Mover para finalizado" at bounding box center [523, 242] width 127 height 18
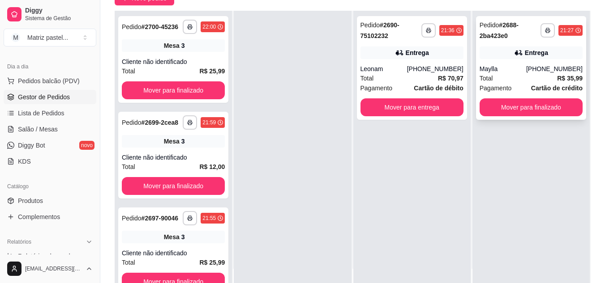
click at [517, 77] on div "Total R$ 35,99" at bounding box center [530, 78] width 103 height 10
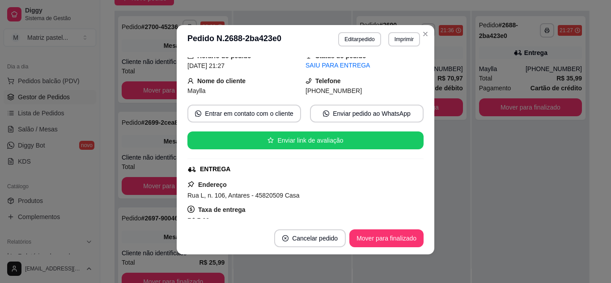
scroll to position [133, 0]
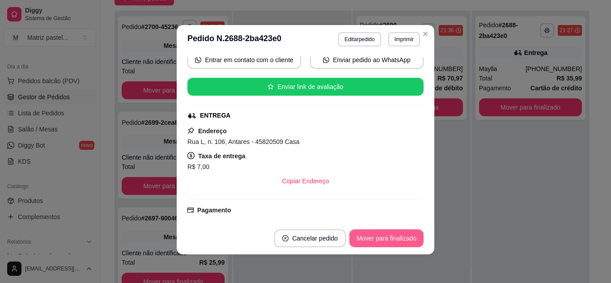
click at [392, 238] on button "Mover para finalizado" at bounding box center [387, 239] width 74 height 18
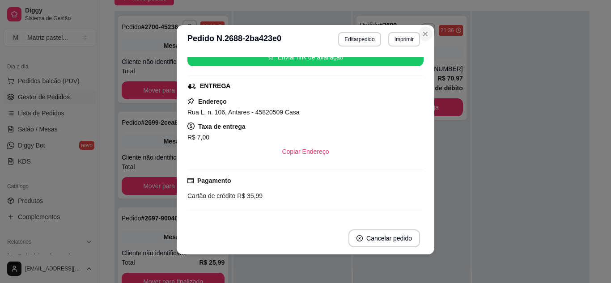
scroll to position [104, 0]
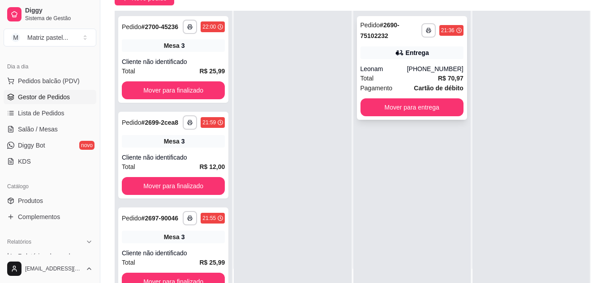
click at [397, 78] on div "Total R$ 70,97" at bounding box center [411, 78] width 103 height 10
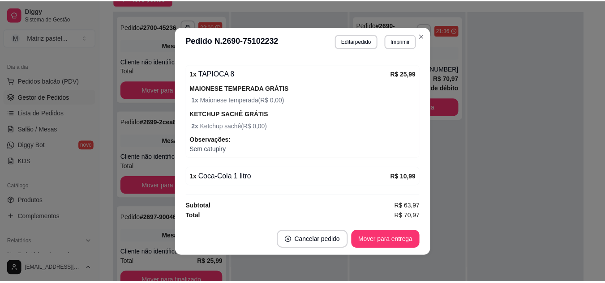
scroll to position [439, 0]
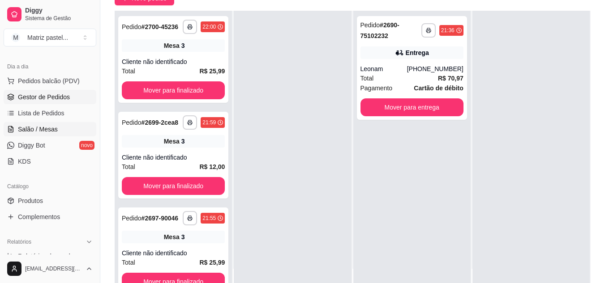
click at [34, 128] on span "Salão / Mesas" at bounding box center [38, 129] width 40 height 9
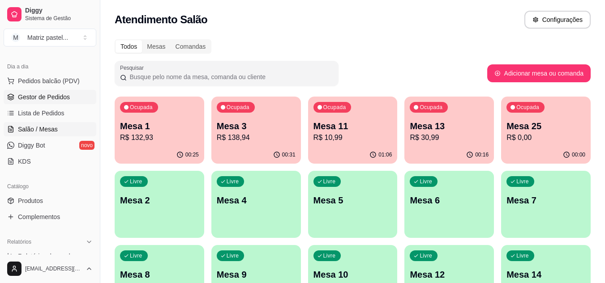
click at [24, 99] on span "Gestor de Pedidos" at bounding box center [44, 97] width 52 height 9
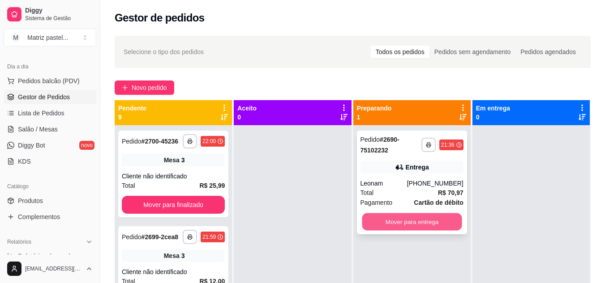
click at [397, 221] on button "Mover para entrega" at bounding box center [412, 221] width 100 height 17
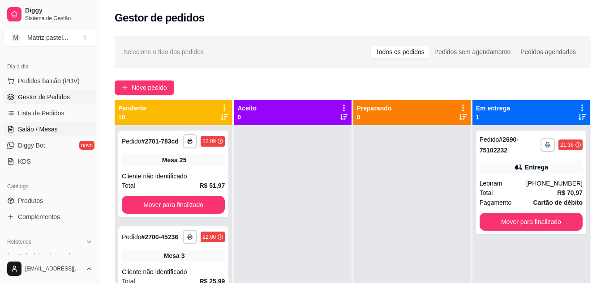
click at [26, 135] on link "Salão / Mesas" at bounding box center [50, 129] width 93 height 14
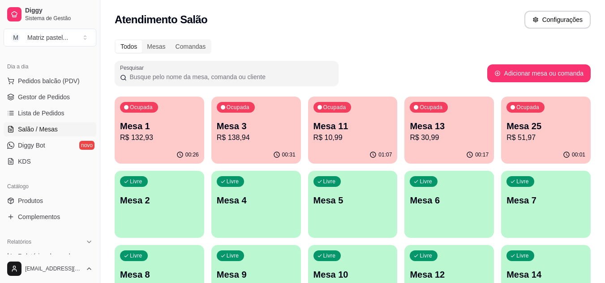
click at [535, 137] on p "R$ 51,97" at bounding box center [545, 137] width 79 height 11
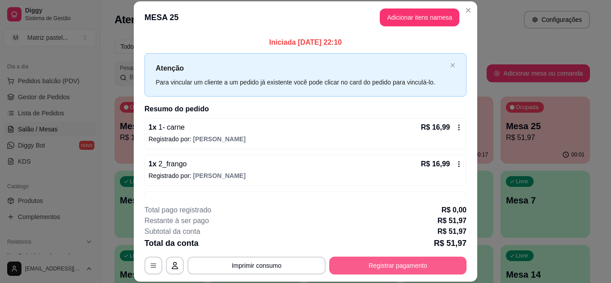
click at [421, 259] on button "Registrar pagamento" at bounding box center [397, 266] width 137 height 18
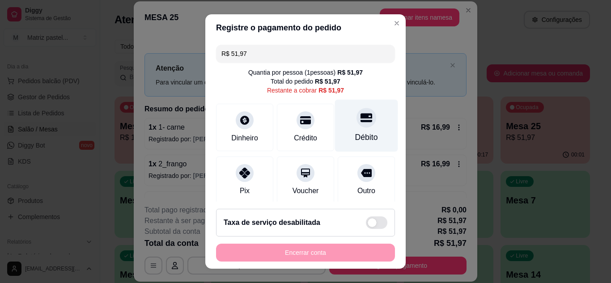
click at [355, 136] on div "Débito" at bounding box center [366, 138] width 23 height 12
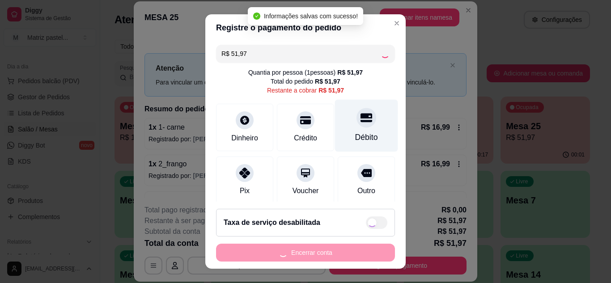
type input "R$ 0,00"
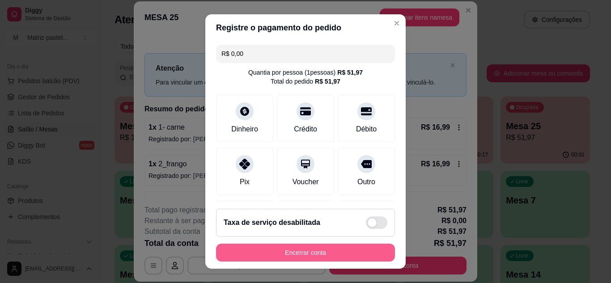
click at [329, 256] on button "Encerrar conta" at bounding box center [305, 253] width 179 height 18
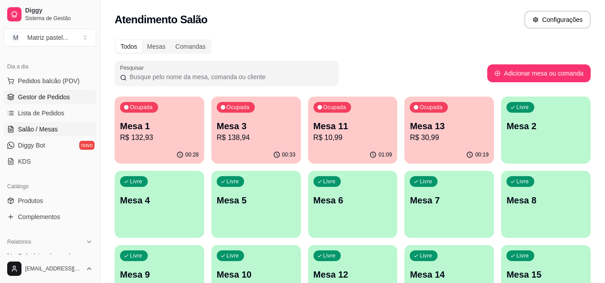
click at [46, 99] on span "Gestor de Pedidos" at bounding box center [44, 97] width 52 height 9
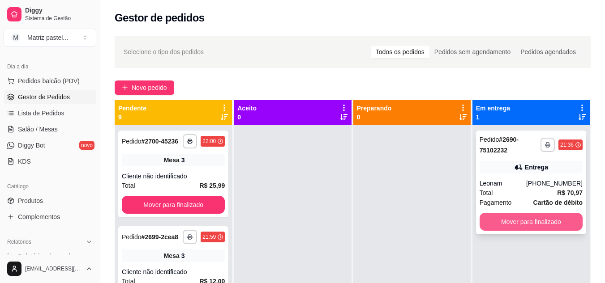
click at [503, 216] on button "Mover para finalizado" at bounding box center [530, 222] width 103 height 18
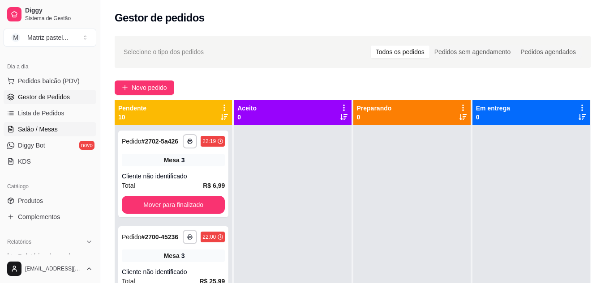
click at [47, 125] on span "Salão / Mesas" at bounding box center [38, 129] width 40 height 9
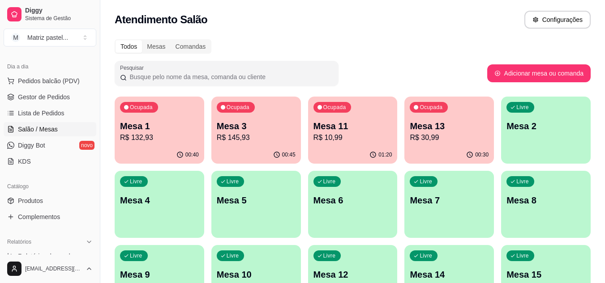
click at [448, 133] on p "R$ 30,99" at bounding box center [449, 137] width 79 height 11
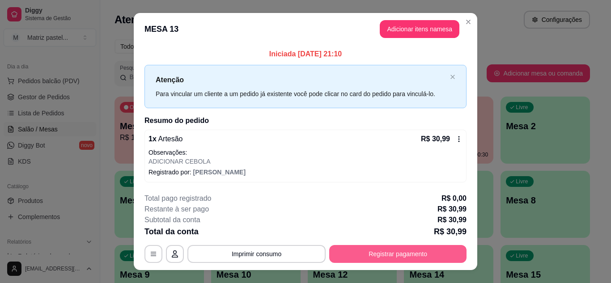
click at [401, 252] on button "Registrar pagamento" at bounding box center [397, 254] width 137 height 18
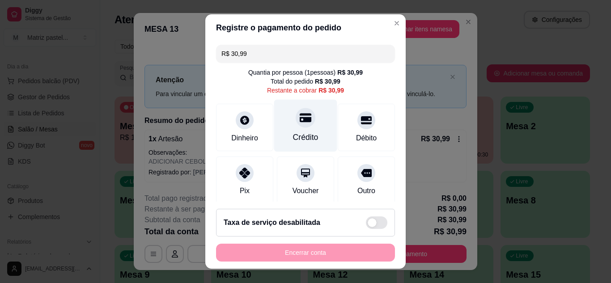
click at [301, 134] on div "Crédito" at bounding box center [306, 138] width 26 height 12
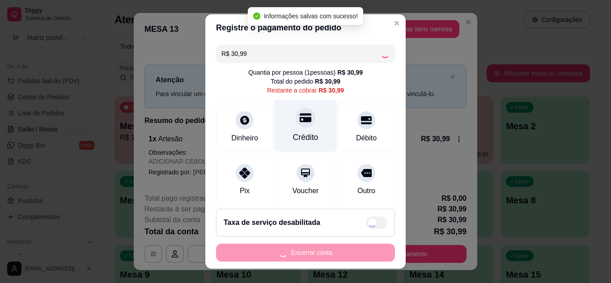
type input "R$ 0,00"
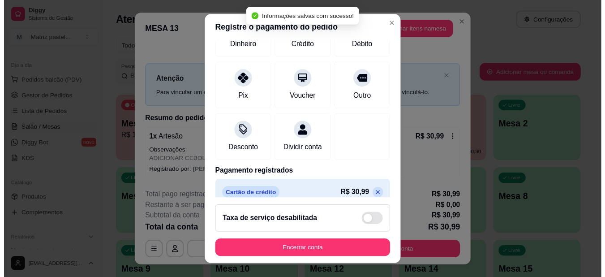
scroll to position [90, 0]
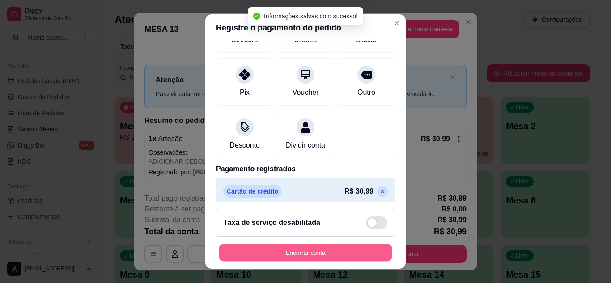
click at [297, 252] on button "Encerrar conta" at bounding box center [306, 252] width 174 height 17
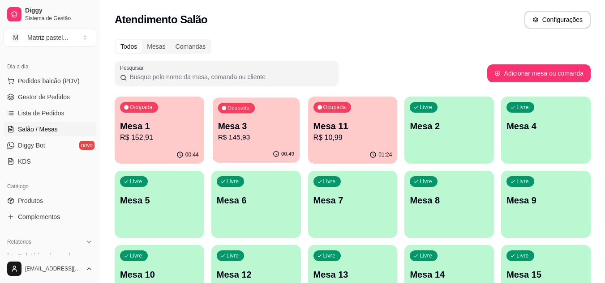
click at [252, 134] on p "R$ 145,93" at bounding box center [256, 137] width 77 height 10
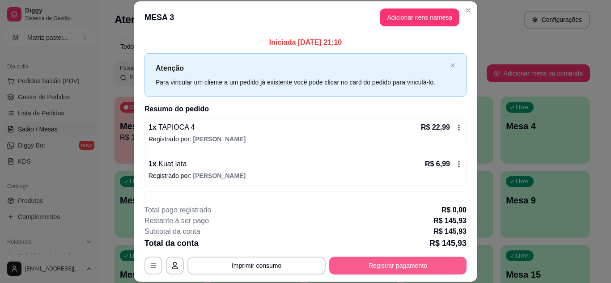
click at [359, 266] on button "Registrar pagamento" at bounding box center [397, 266] width 137 height 18
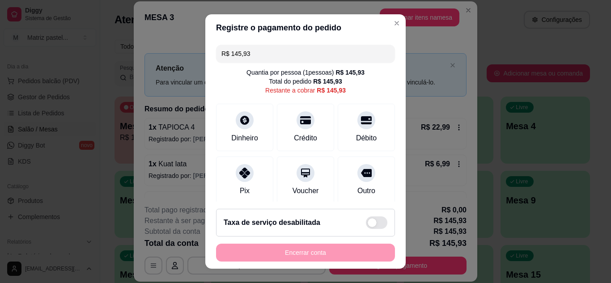
click at [260, 56] on input "R$ 145,93" at bounding box center [306, 54] width 168 height 18
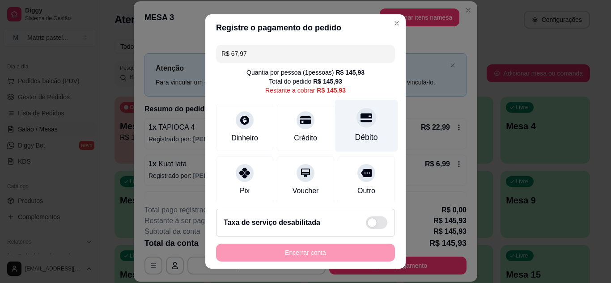
click at [360, 135] on div "Débito" at bounding box center [366, 138] width 23 height 12
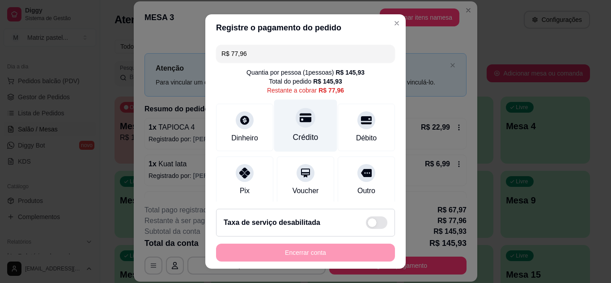
click at [296, 119] on div at bounding box center [306, 118] width 20 height 20
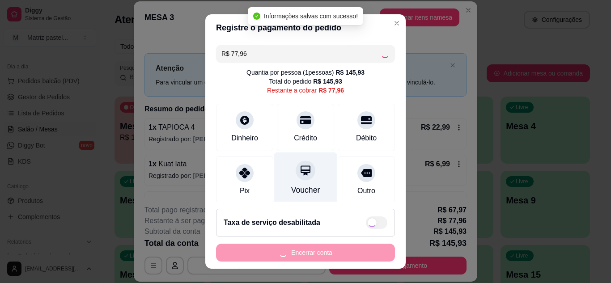
type input "R$ 0,00"
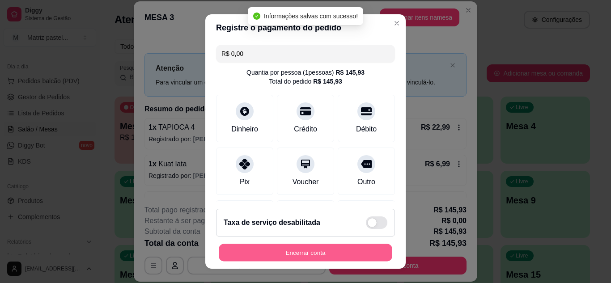
click at [290, 255] on button "Encerrar conta" at bounding box center [306, 252] width 174 height 17
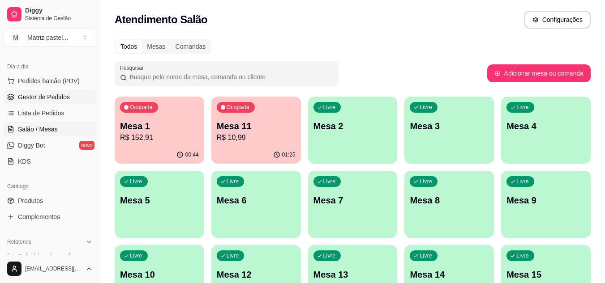
click at [46, 97] on span "Gestor de Pedidos" at bounding box center [44, 97] width 52 height 9
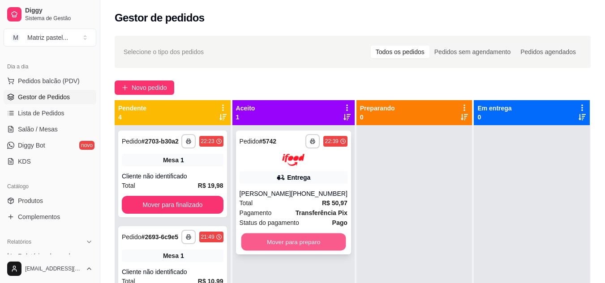
click at [289, 239] on button "Mover para preparo" at bounding box center [293, 241] width 105 height 17
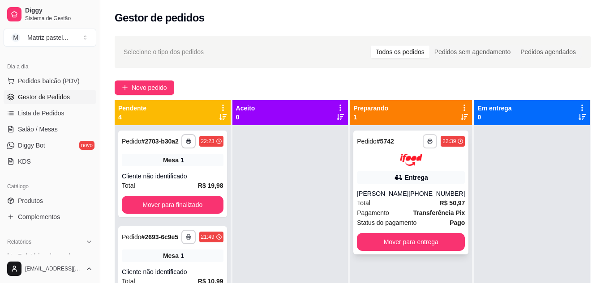
click at [427, 141] on icon "button" at bounding box center [429, 142] width 4 height 2
click at [386, 182] on div "Entrega" at bounding box center [411, 177] width 108 height 13
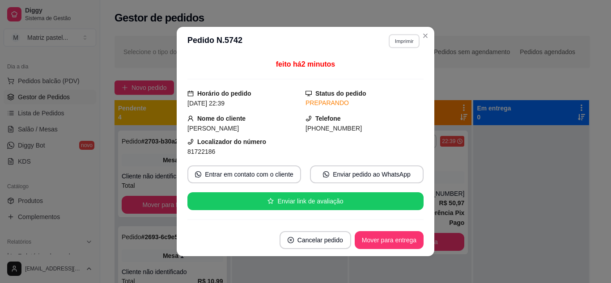
click at [394, 47] on button "Imprimir" at bounding box center [404, 41] width 31 height 14
click at [373, 74] on button "IMPRESSORA" at bounding box center [385, 72] width 63 height 14
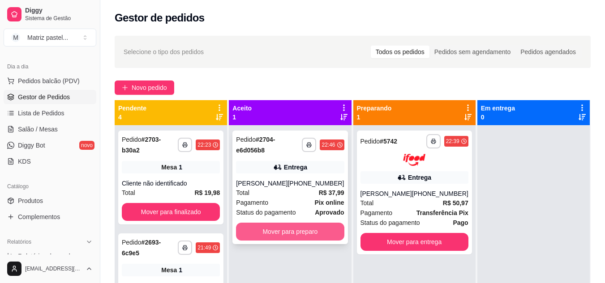
click at [276, 229] on button "Mover para preparo" at bounding box center [290, 232] width 108 height 18
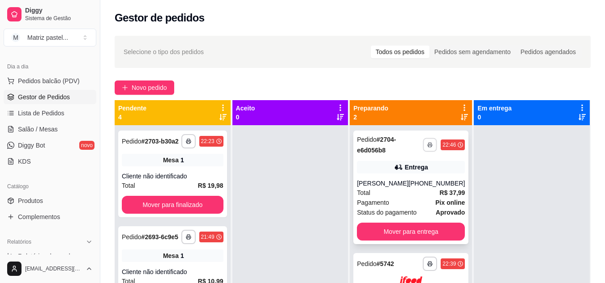
click at [430, 144] on button "button" at bounding box center [430, 145] width 14 height 14
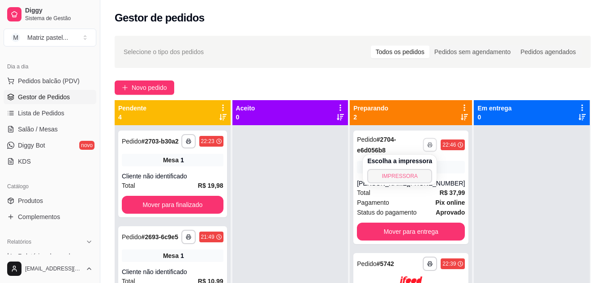
click at [408, 177] on button "IMPRESSORA" at bounding box center [399, 176] width 65 height 14
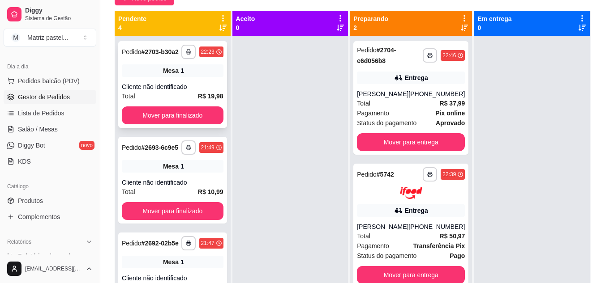
click at [135, 77] on div "Mesa 1" at bounding box center [173, 70] width 102 height 13
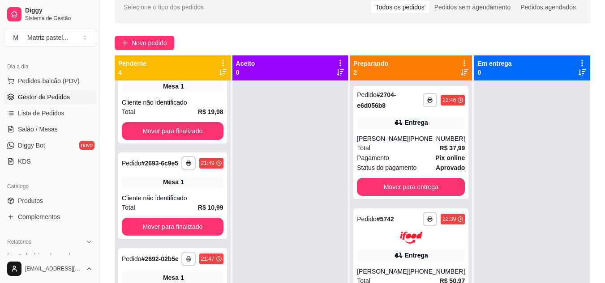
scroll to position [45, 0]
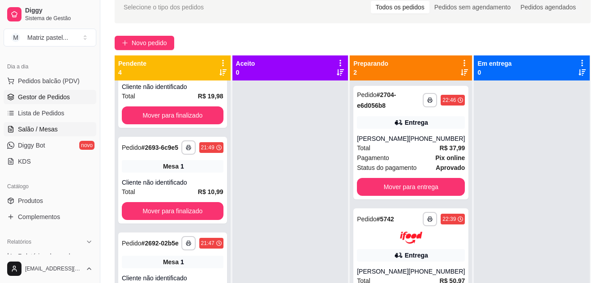
click at [38, 130] on span "Salão / Mesas" at bounding box center [38, 129] width 40 height 9
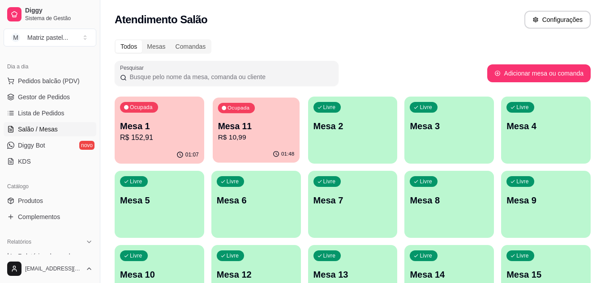
click at [266, 147] on div "01:48" at bounding box center [256, 154] width 87 height 17
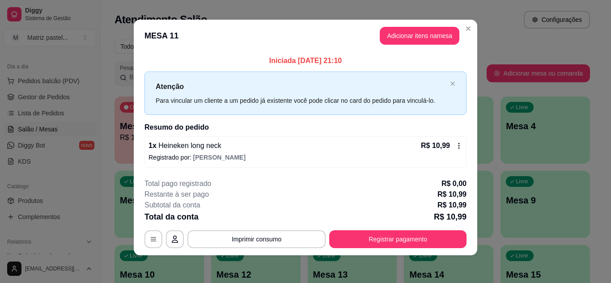
scroll to position [5, 0]
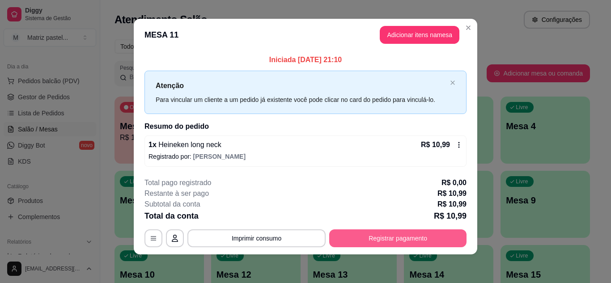
click at [384, 234] on button "Registrar pagamento" at bounding box center [397, 239] width 137 height 18
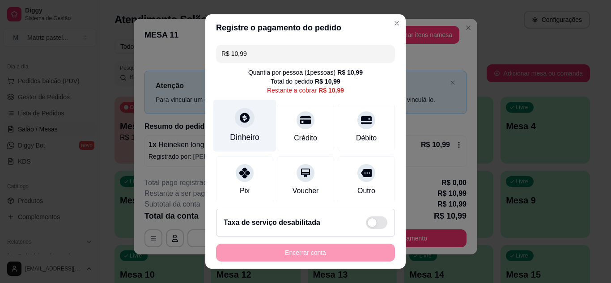
click at [240, 122] on icon at bounding box center [245, 118] width 10 height 10
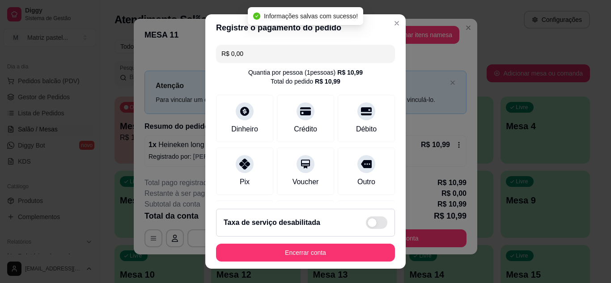
type input "R$ 0,00"
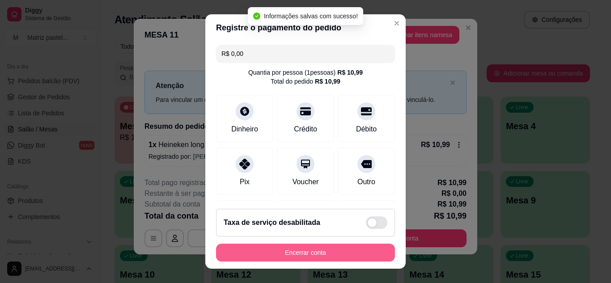
click at [324, 251] on button "Encerrar conta" at bounding box center [305, 253] width 179 height 18
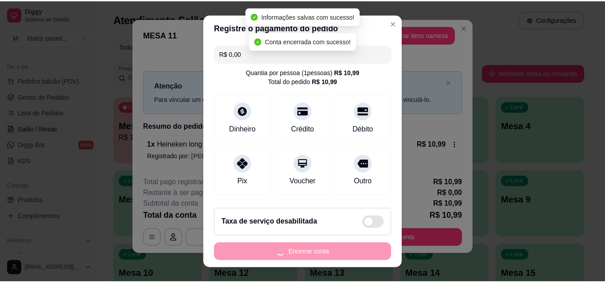
scroll to position [0, 0]
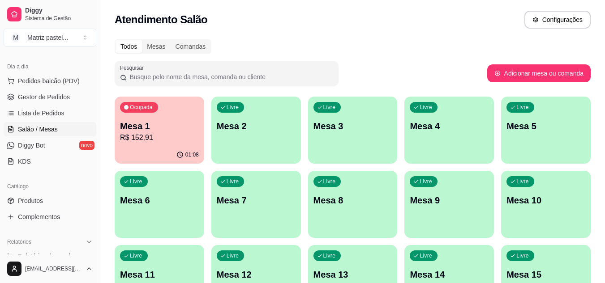
click at [143, 128] on p "Mesa 1" at bounding box center [159, 126] width 79 height 13
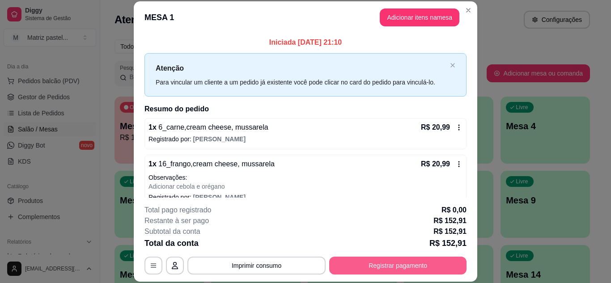
click at [399, 262] on button "Registrar pagamento" at bounding box center [397, 266] width 137 height 18
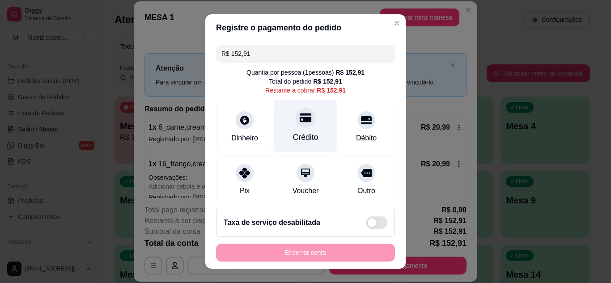
click at [302, 131] on div "Crédito" at bounding box center [305, 125] width 63 height 52
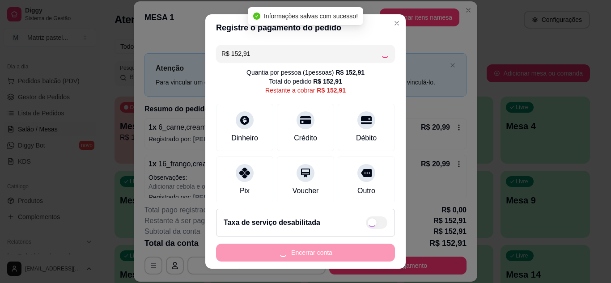
type input "R$ 0,00"
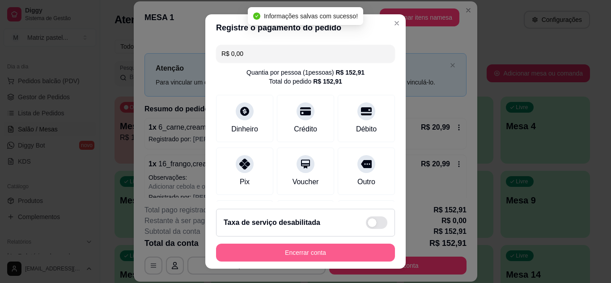
click at [310, 254] on button "Encerrar conta" at bounding box center [305, 253] width 179 height 18
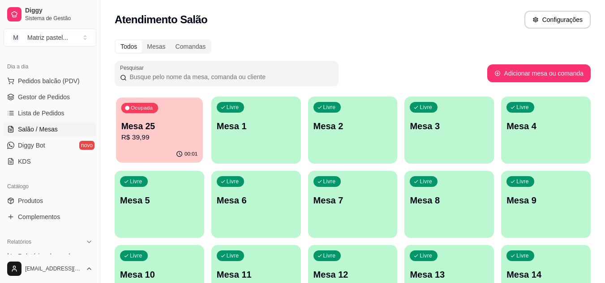
click at [141, 143] on div "Ocupada Mesa 25 R$ 39,99" at bounding box center [159, 122] width 87 height 48
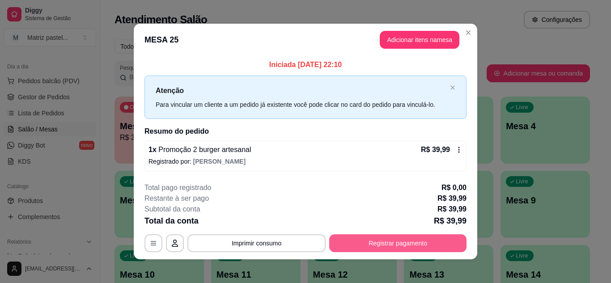
click at [363, 248] on button "Registrar pagamento" at bounding box center [397, 244] width 137 height 18
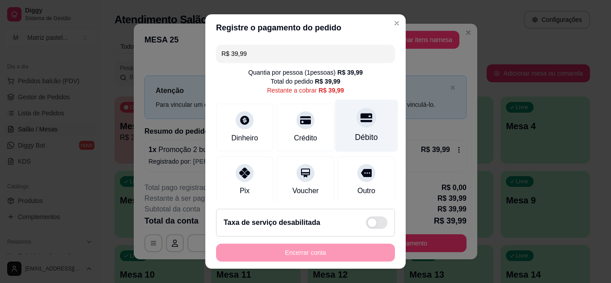
click at [348, 128] on div "Débito" at bounding box center [366, 125] width 63 height 52
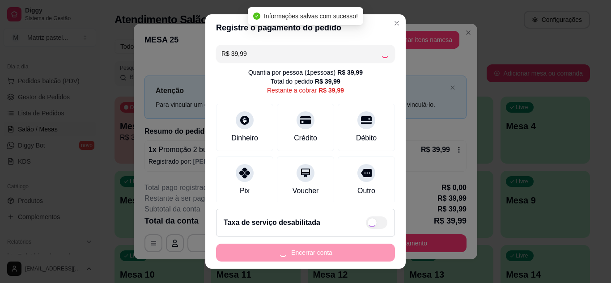
type input "R$ 0,00"
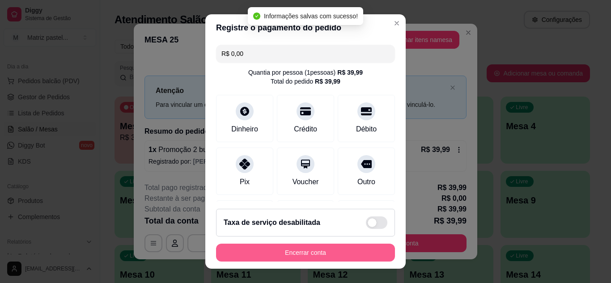
click at [310, 248] on button "Encerrar conta" at bounding box center [305, 253] width 179 height 18
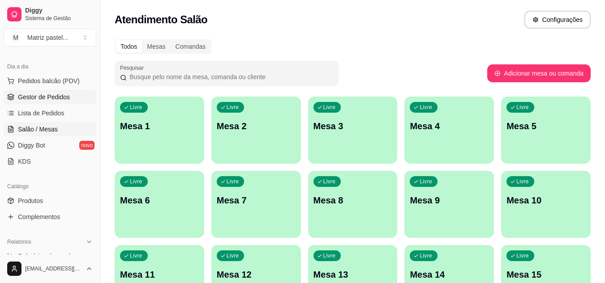
click at [17, 94] on link "Gestor de Pedidos" at bounding box center [50, 97] width 93 height 14
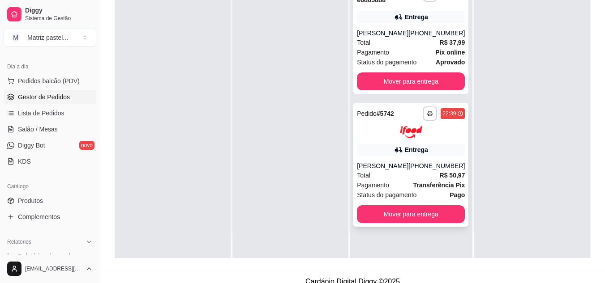
scroll to position [137, 0]
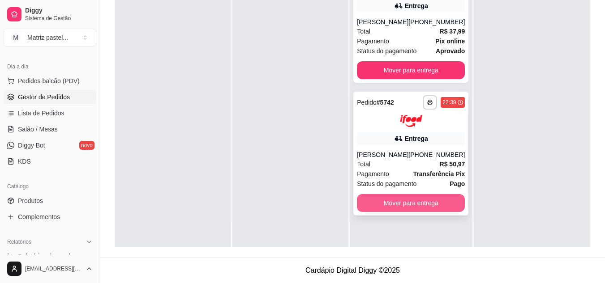
click at [414, 204] on button "Mover para entrega" at bounding box center [411, 203] width 108 height 18
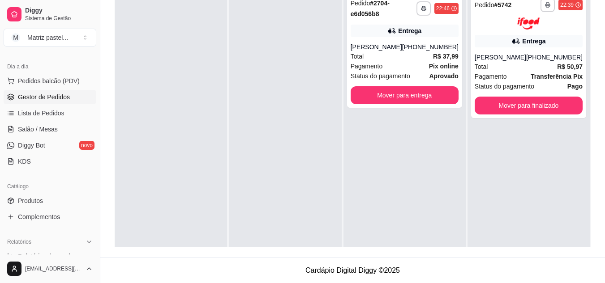
scroll to position [92, 0]
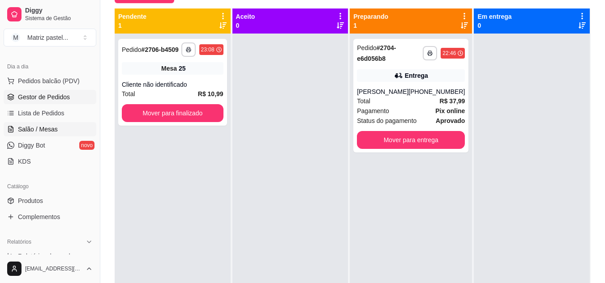
click at [51, 129] on span "Salão / Mesas" at bounding box center [38, 129] width 40 height 9
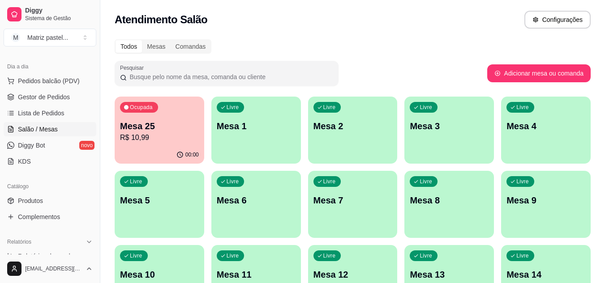
click at [153, 134] on p "R$ 10,99" at bounding box center [159, 137] width 79 height 11
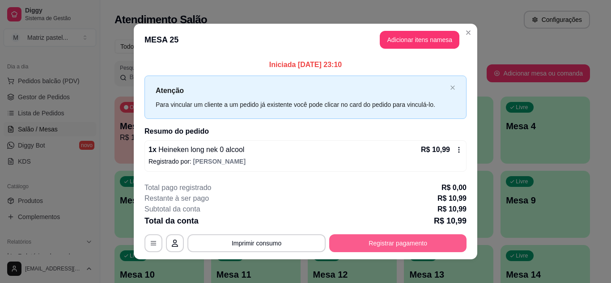
click at [392, 239] on button "Registrar pagamento" at bounding box center [397, 244] width 137 height 18
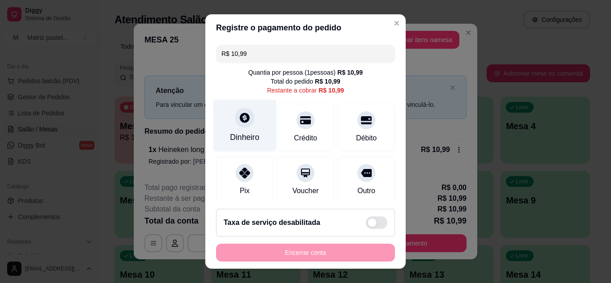
click at [232, 135] on div "Dinheiro" at bounding box center [245, 138] width 30 height 12
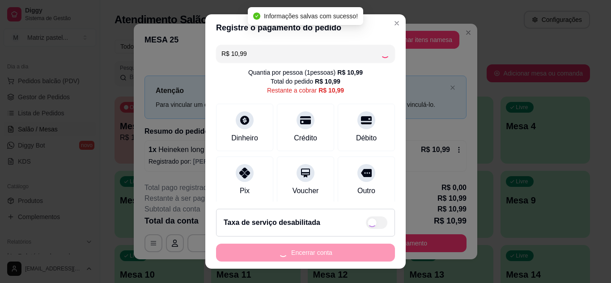
type input "R$ 0,00"
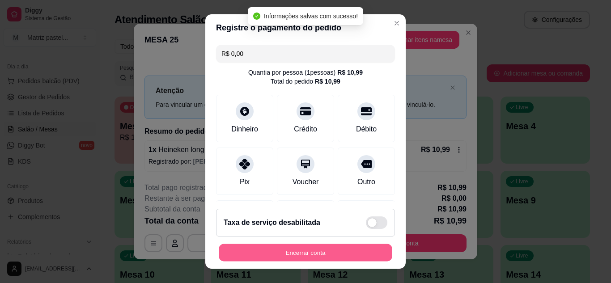
click at [325, 254] on button "Encerrar conta" at bounding box center [306, 252] width 174 height 17
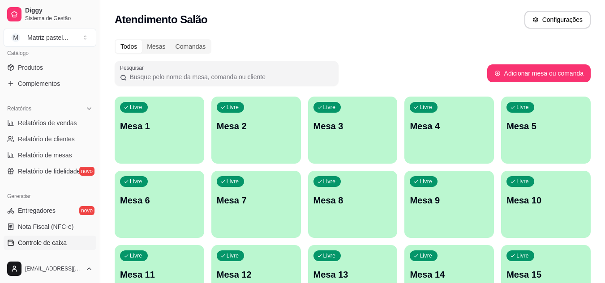
scroll to position [271, 0]
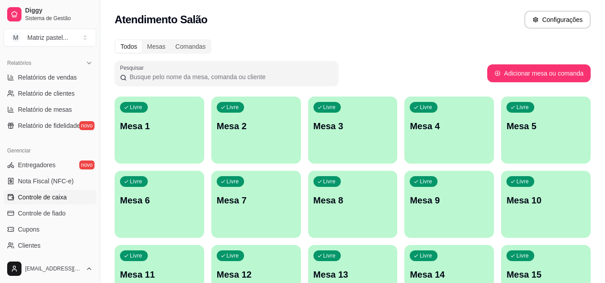
click at [44, 195] on span "Controle de caixa" at bounding box center [42, 197] width 49 height 9
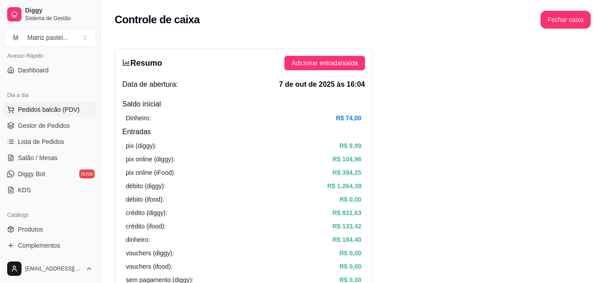
scroll to position [47, 0]
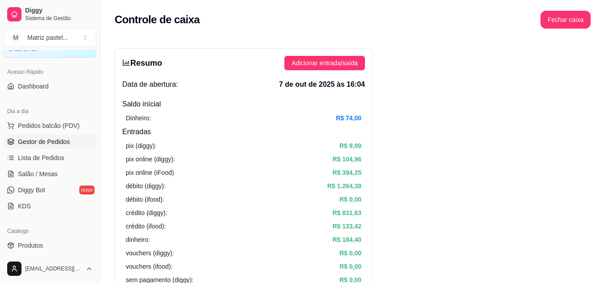
click at [46, 142] on span "Gestor de Pedidos" at bounding box center [44, 141] width 52 height 9
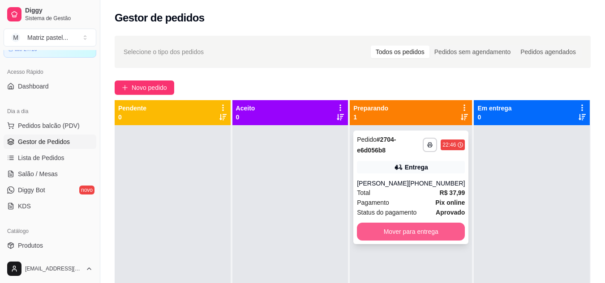
click at [390, 231] on button "Mover para entrega" at bounding box center [411, 232] width 108 height 18
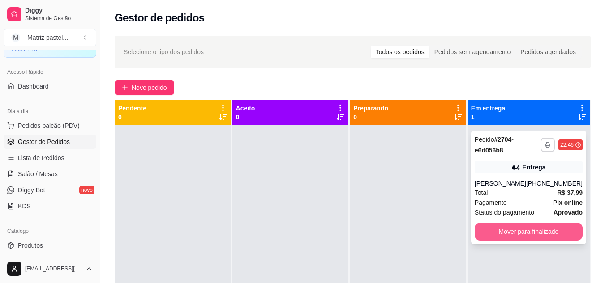
click at [510, 229] on button "Mover para finalizado" at bounding box center [528, 232] width 108 height 18
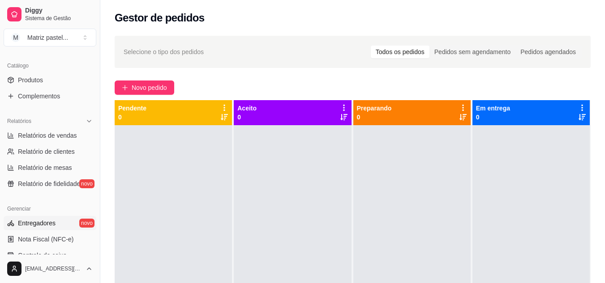
scroll to position [271, 0]
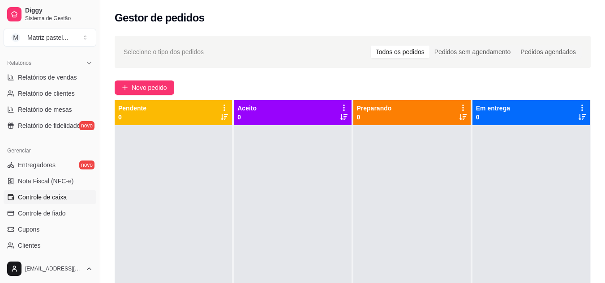
click at [57, 191] on link "Controle de caixa" at bounding box center [50, 197] width 93 height 14
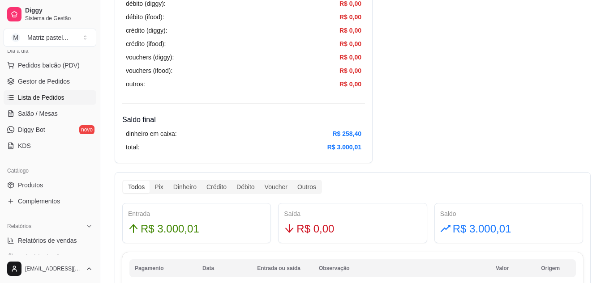
scroll to position [92, 0]
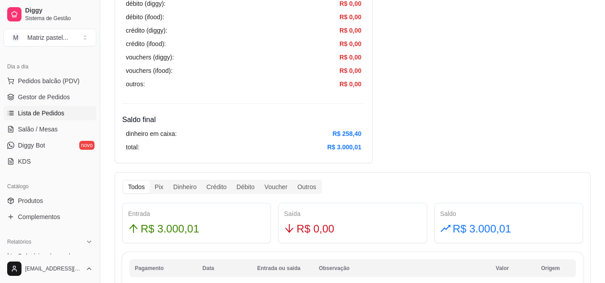
click at [38, 113] on span "Lista de Pedidos" at bounding box center [41, 113] width 47 height 9
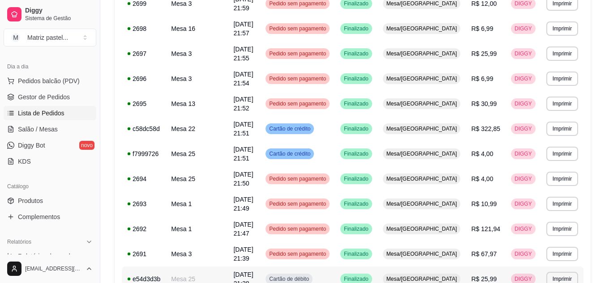
scroll to position [555, 0]
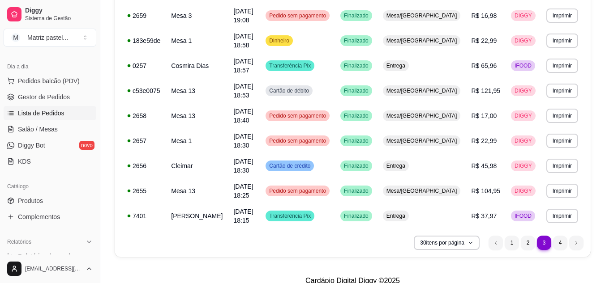
scroll to position [663, 0]
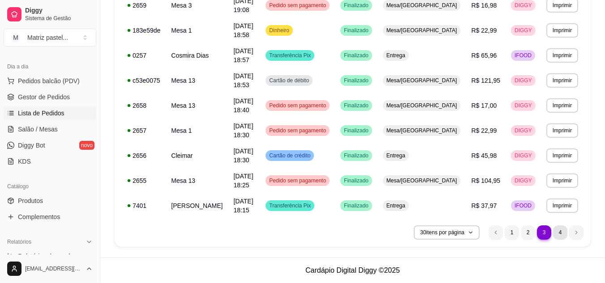
click at [559, 239] on li "4" at bounding box center [560, 233] width 14 height 14
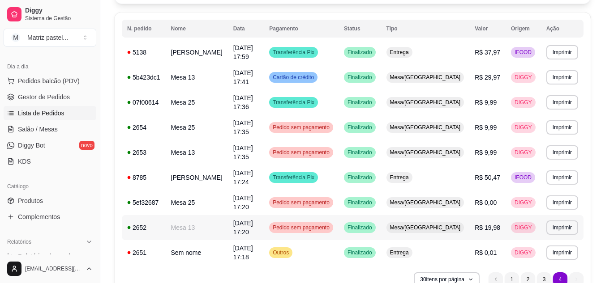
scroll to position [104, 0]
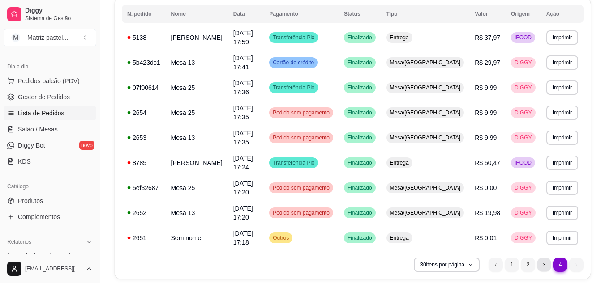
click at [539, 258] on li "3" at bounding box center [544, 265] width 14 height 14
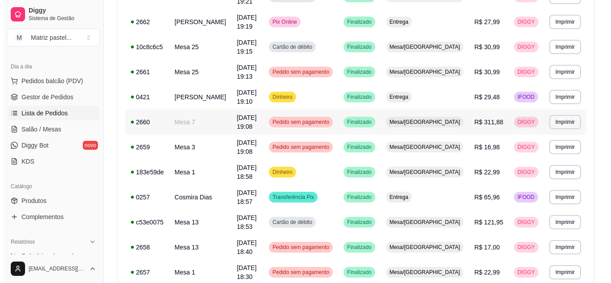
scroll to position [507, 0]
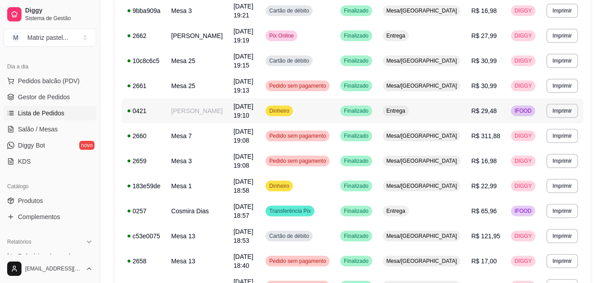
click at [377, 118] on td "Finalizado" at bounding box center [356, 110] width 43 height 25
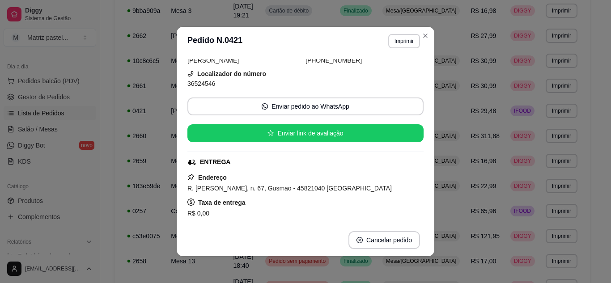
scroll to position [89, 0]
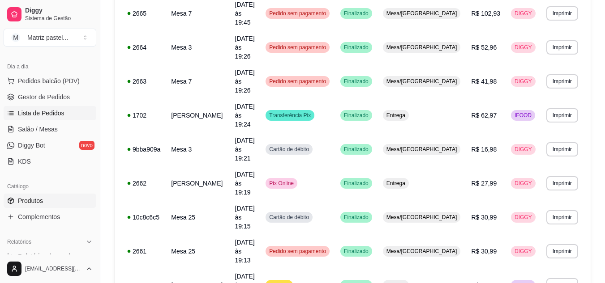
scroll to position [137, 0]
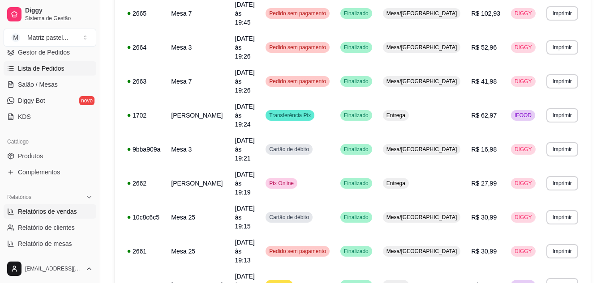
click at [49, 208] on span "Relatórios de vendas" at bounding box center [47, 211] width 59 height 9
select select "ALL"
select select "0"
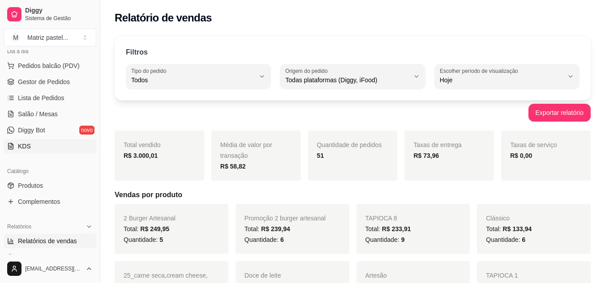
scroll to position [92, 0]
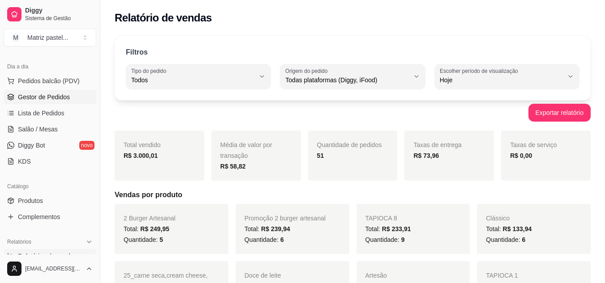
click at [37, 99] on span "Gestor de Pedidos" at bounding box center [44, 97] width 52 height 9
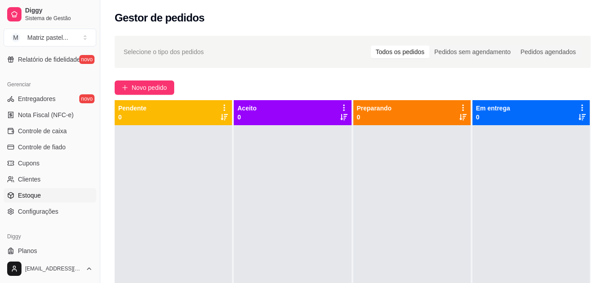
scroll to position [361, 0]
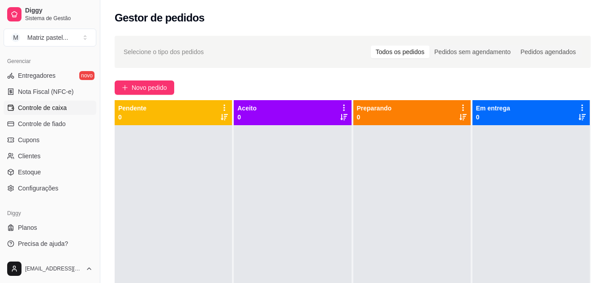
click at [54, 111] on span "Controle de caixa" at bounding box center [42, 107] width 49 height 9
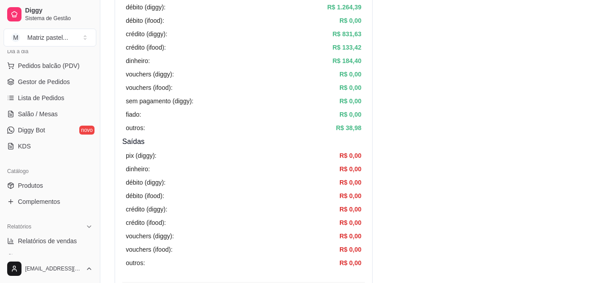
scroll to position [92, 0]
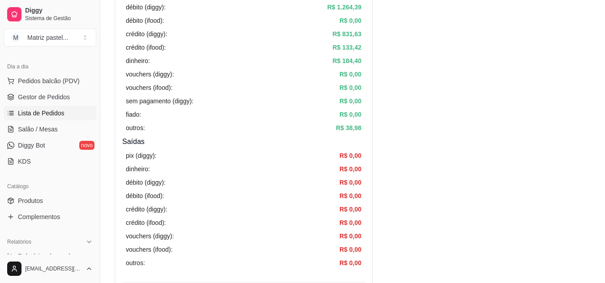
click at [38, 115] on span "Lista de Pedidos" at bounding box center [41, 113] width 47 height 9
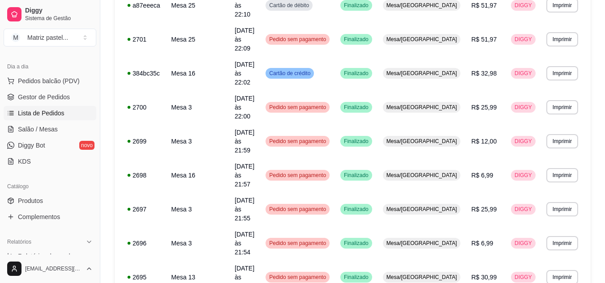
scroll to position [555, 0]
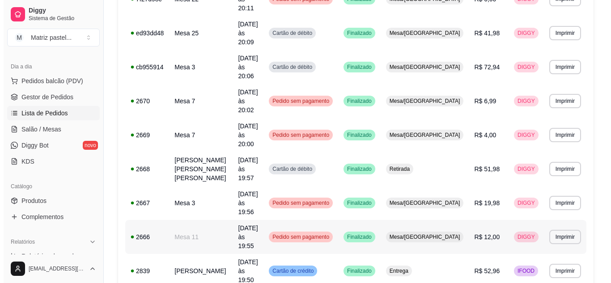
scroll to position [171, 0]
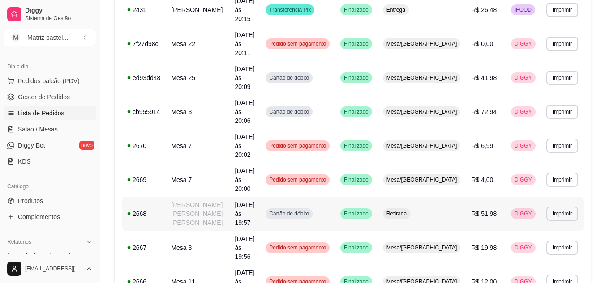
click at [377, 197] on td "Finalizado" at bounding box center [356, 214] width 43 height 34
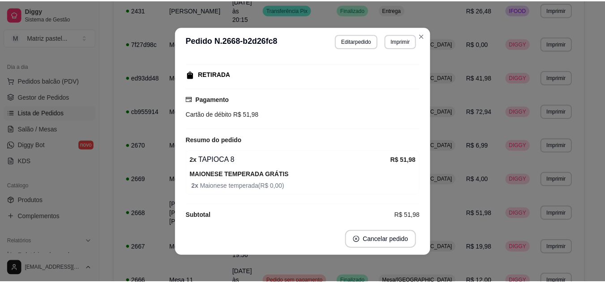
scroll to position [2, 0]
